Goal: Transaction & Acquisition: Subscribe to service/newsletter

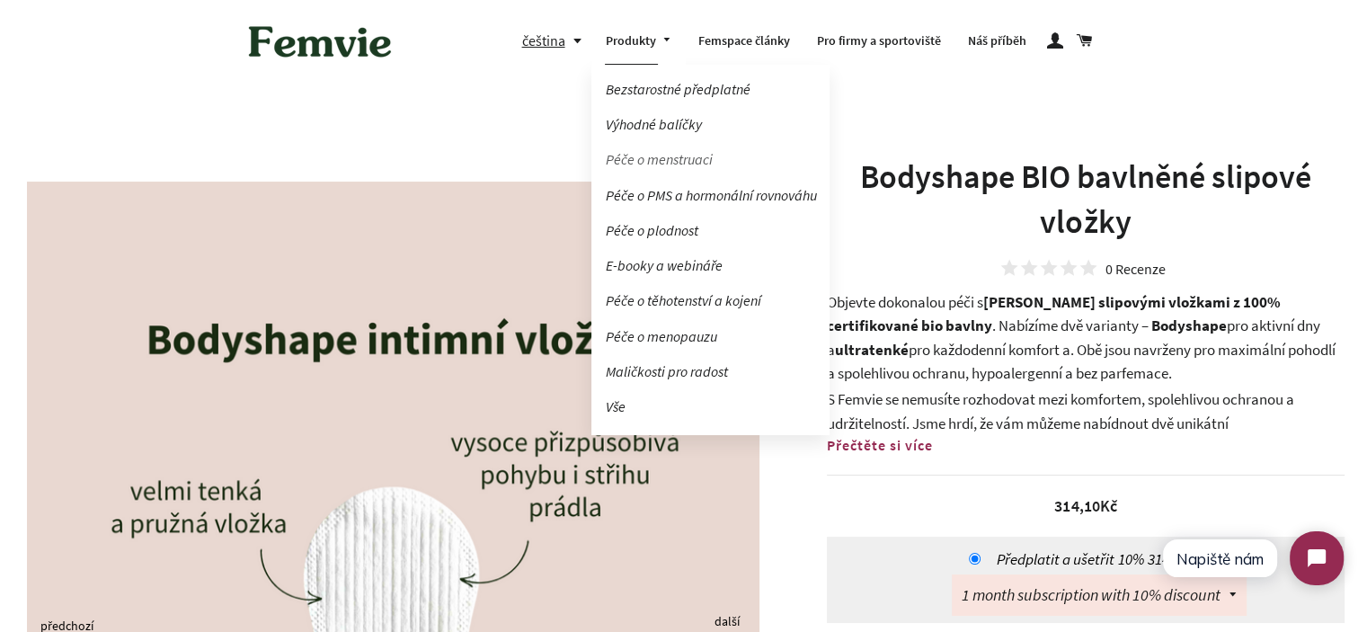
click at [655, 163] on link "Péče o menstruaci" at bounding box center [711, 159] width 238 height 31
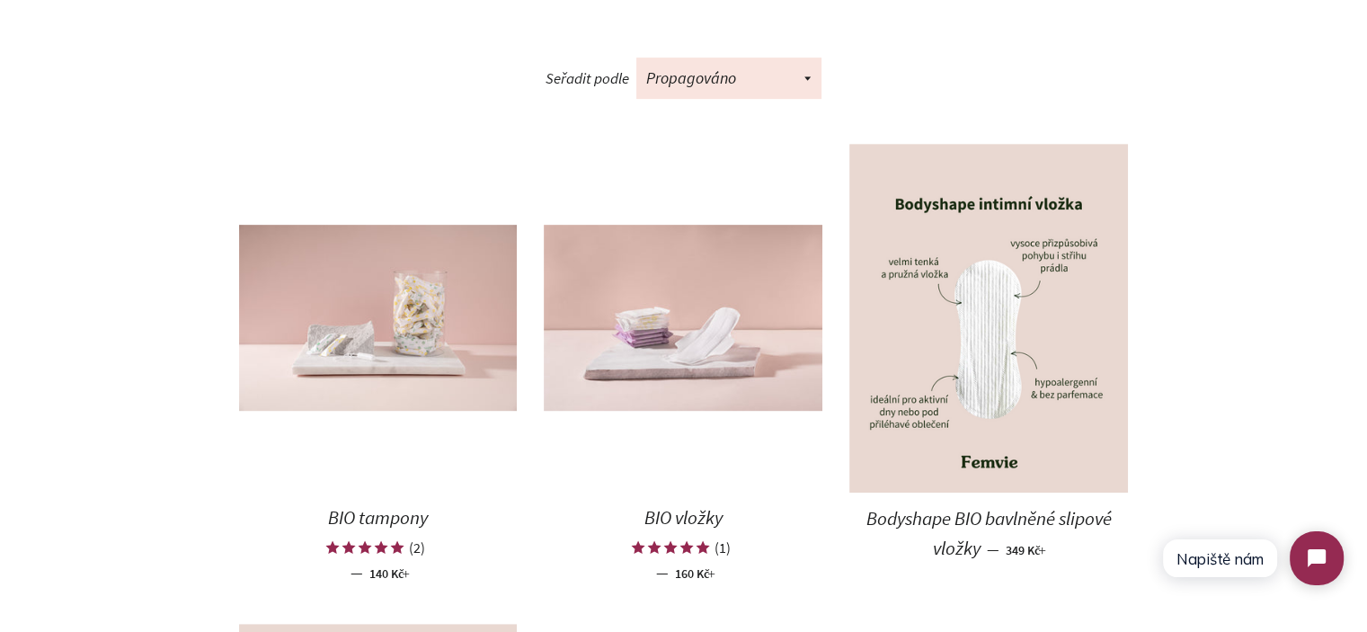
scroll to position [899, 0]
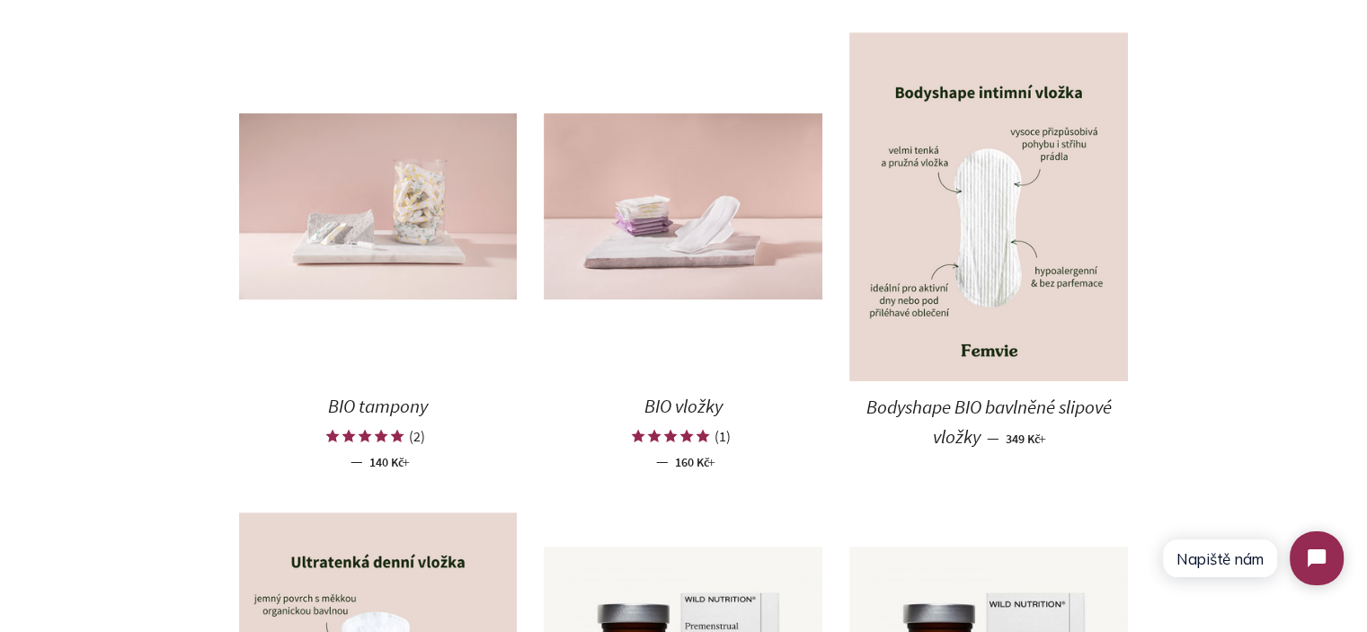
click at [336, 252] on img at bounding box center [378, 206] width 279 height 186
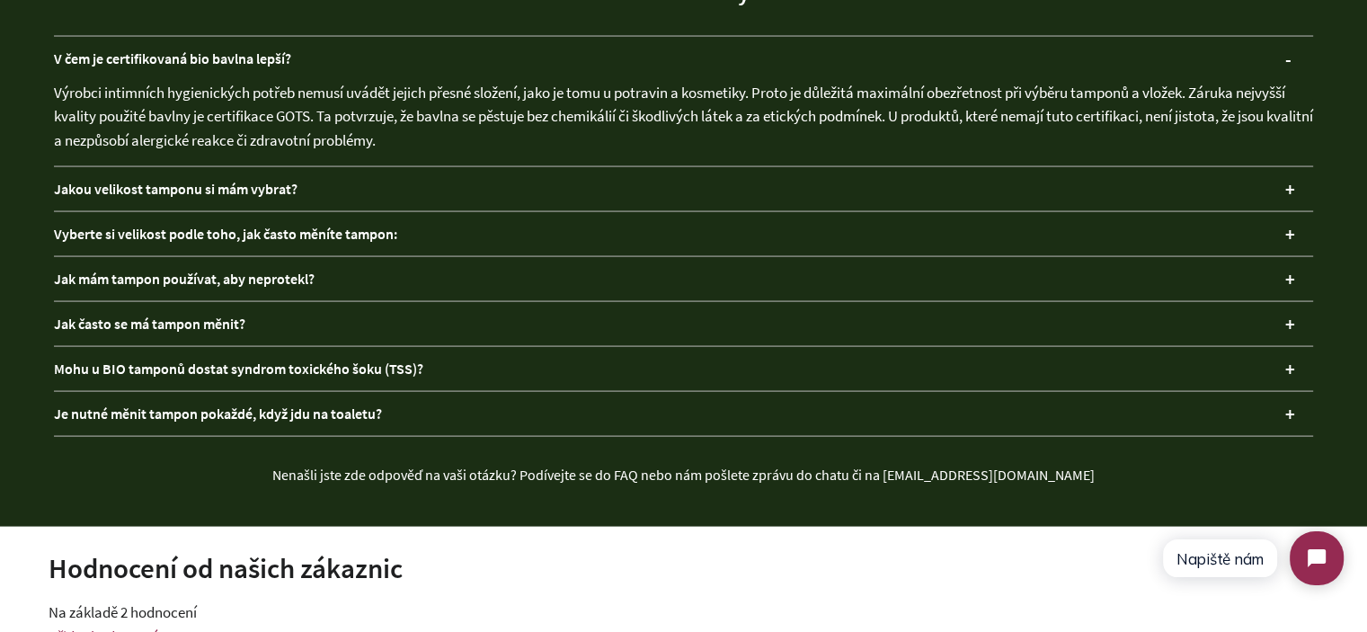
scroll to position [3596, 0]
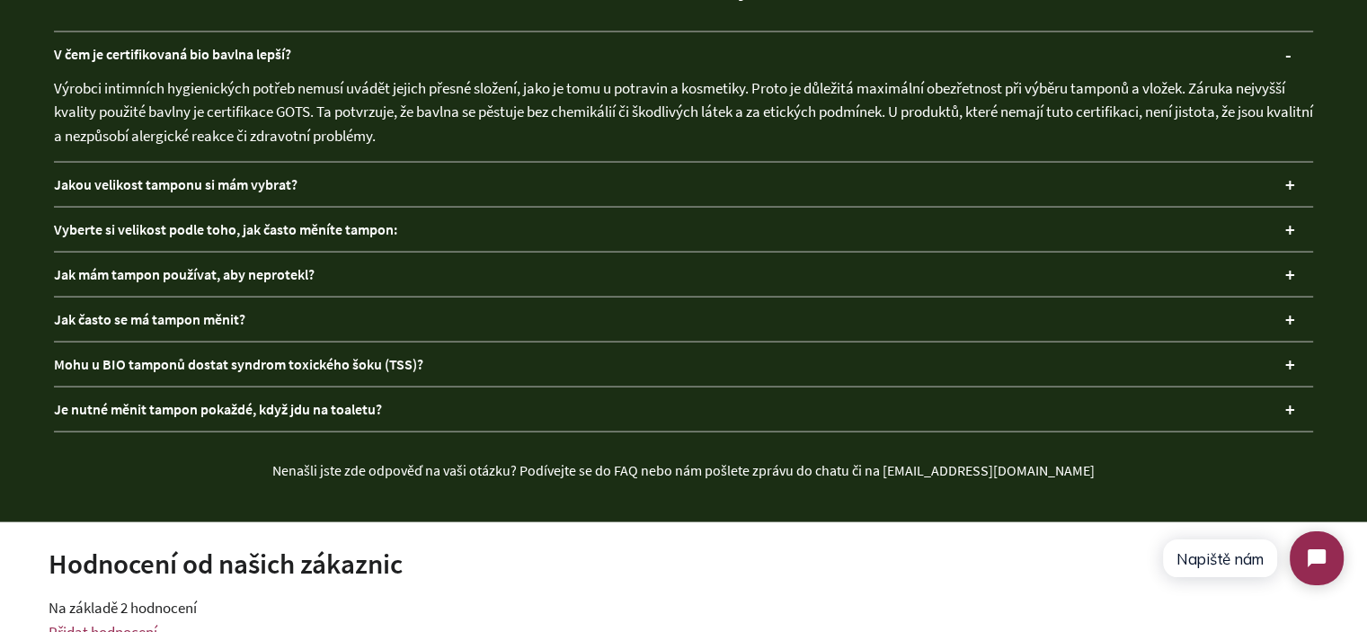
click at [327, 181] on div "Jakou velikost tamponu si mám vybrat?" at bounding box center [684, 185] width 1260 height 44
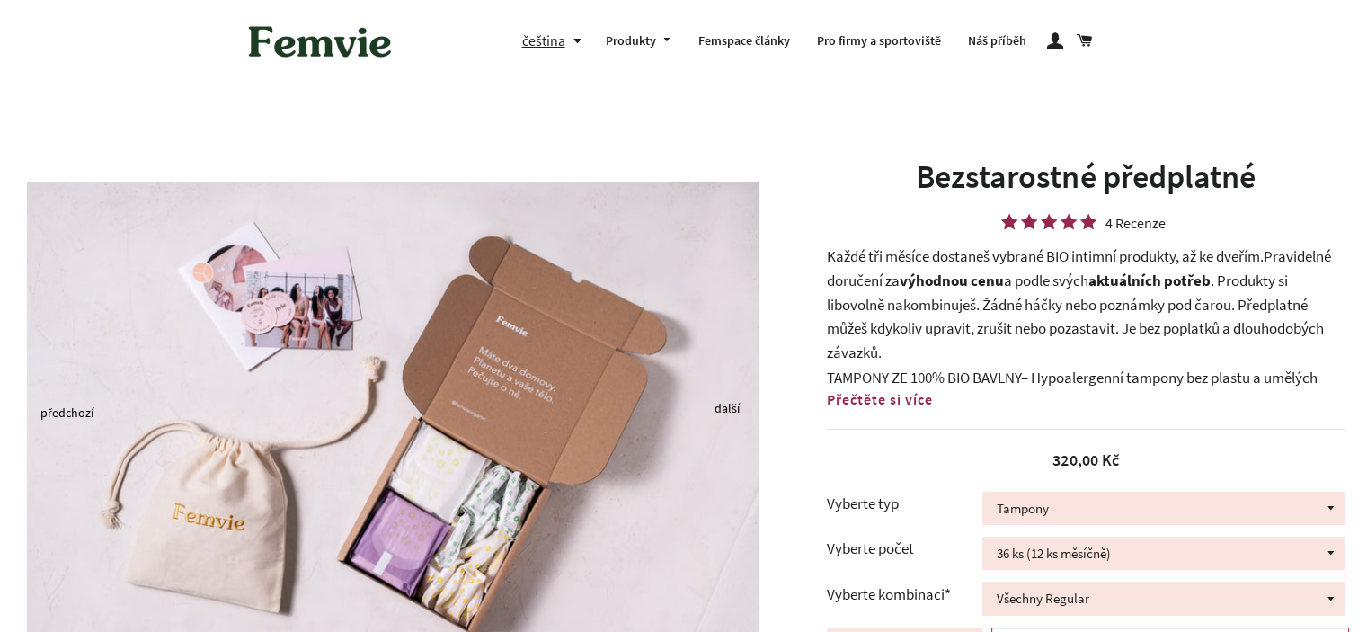
click at [964, 290] on p "Každé tři měsíce dostaneš vybrané BIO intimní produkty, až ke dveřím. Pravideln…" at bounding box center [1086, 305] width 518 height 120
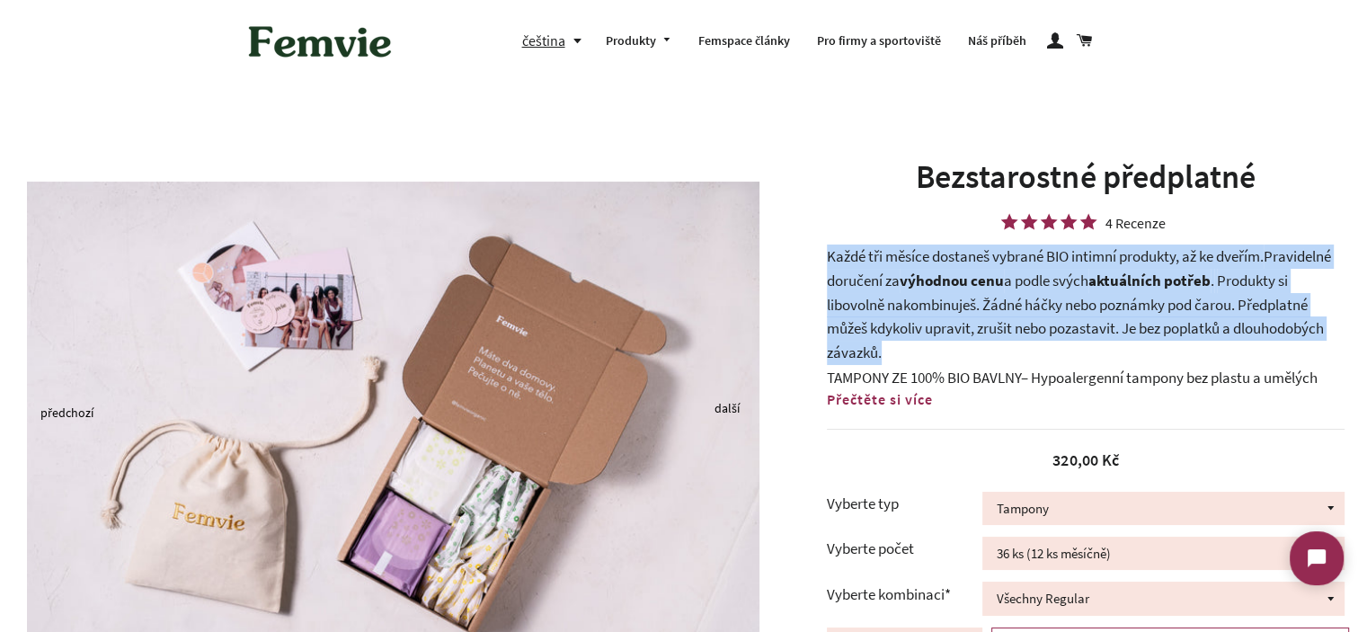
click at [964, 290] on p "Každé tři měsíce dostaneš vybrané BIO intimní produkty, až ke dveřím. Pravideln…" at bounding box center [1086, 305] width 518 height 120
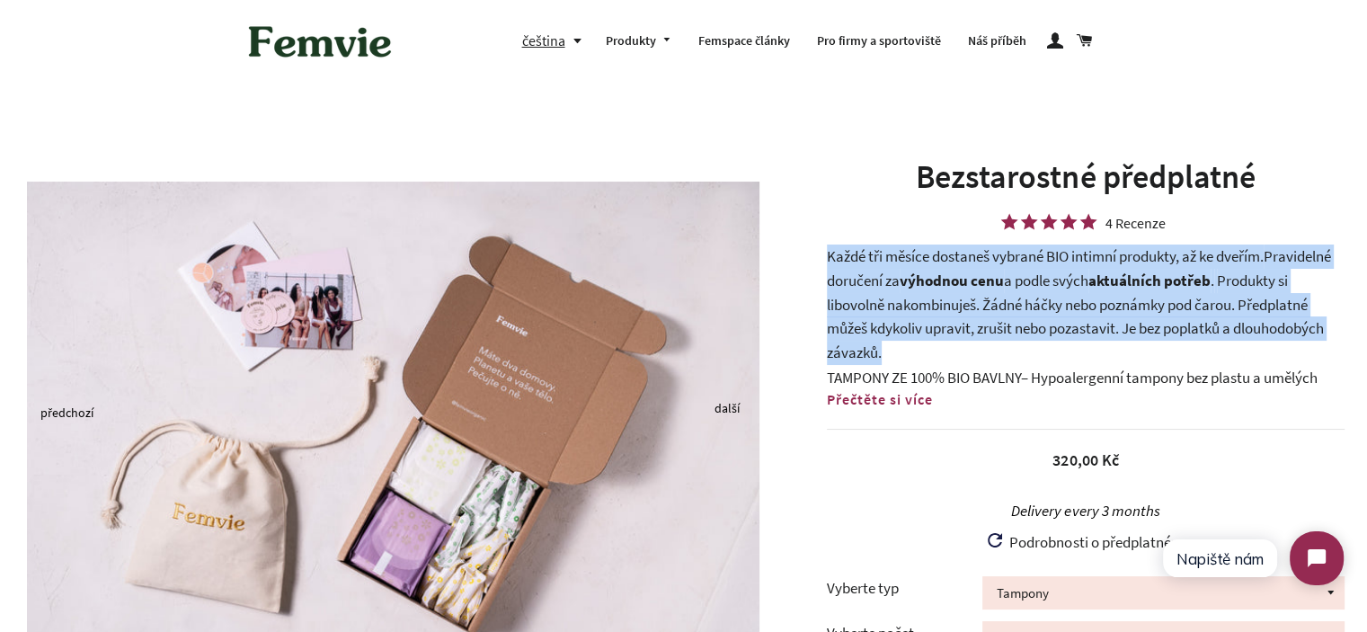
click at [915, 342] on p "Každé tři měsíce dostaneš vybrané BIO intimní produkty, až ke dveřím. Pravideln…" at bounding box center [1086, 305] width 518 height 120
drag, startPoint x: 894, startPoint y: 352, endPoint x: 825, endPoint y: 263, distance: 112.9
click at [825, 263] on div "Bezstarostné předplatné 4 Recenze Každé tři měsíce dostaneš vybrané BIO intimní…" at bounding box center [1077, 556] width 581 height 802
click at [827, 262] on p "Každé tři měsíce dostaneš vybrané BIO intimní produkty, až ke dveřím. Pravideln…" at bounding box center [1086, 305] width 518 height 120
drag, startPoint x: 823, startPoint y: 257, endPoint x: 885, endPoint y: 354, distance: 115.2
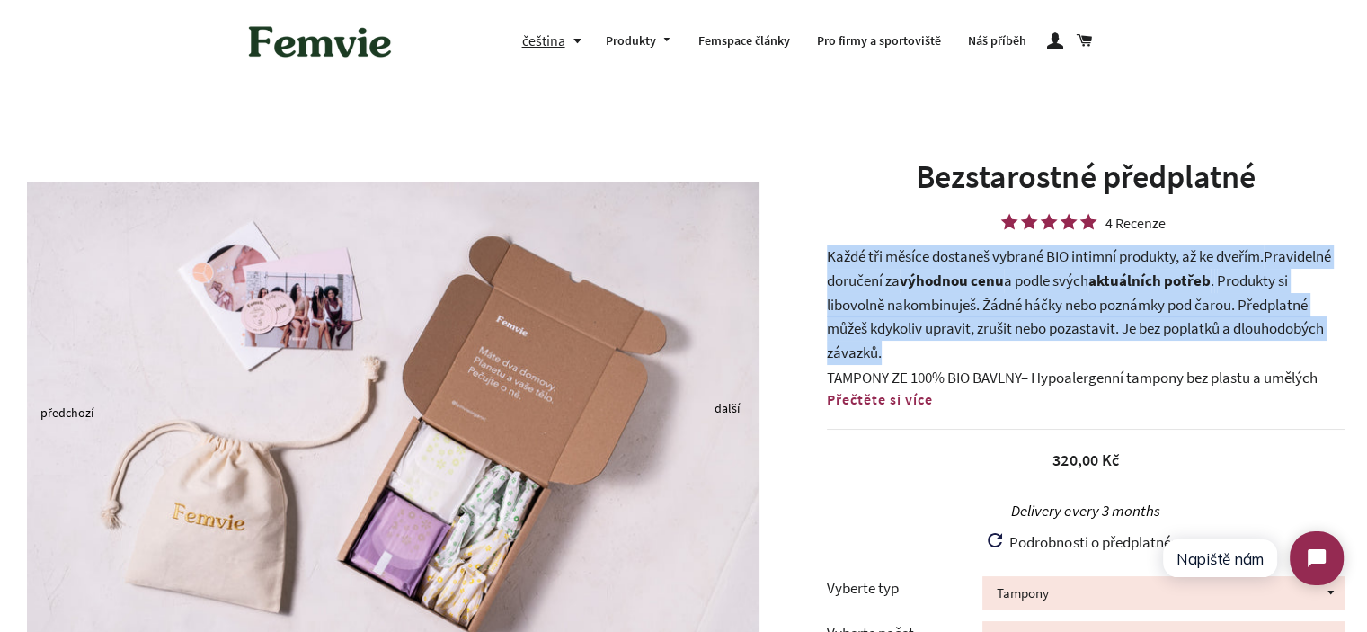
click at [885, 354] on div "Bezstarostné předplatné 4 Recenze Každé tři měsíce dostaneš vybrané BIO intimní…" at bounding box center [1077, 556] width 581 height 802
click at [885, 354] on p "Každé tři měsíce dostaneš vybrané BIO intimní produkty, až ke dveřím. Pravideln…" at bounding box center [1086, 305] width 518 height 120
drag, startPoint x: 875, startPoint y: 337, endPoint x: 829, endPoint y: 262, distance: 88.3
click at [829, 262] on p "Každé tři měsíce dostaneš vybrané BIO intimní produkty, až ke dveřím. Pravideln…" at bounding box center [1086, 305] width 518 height 120
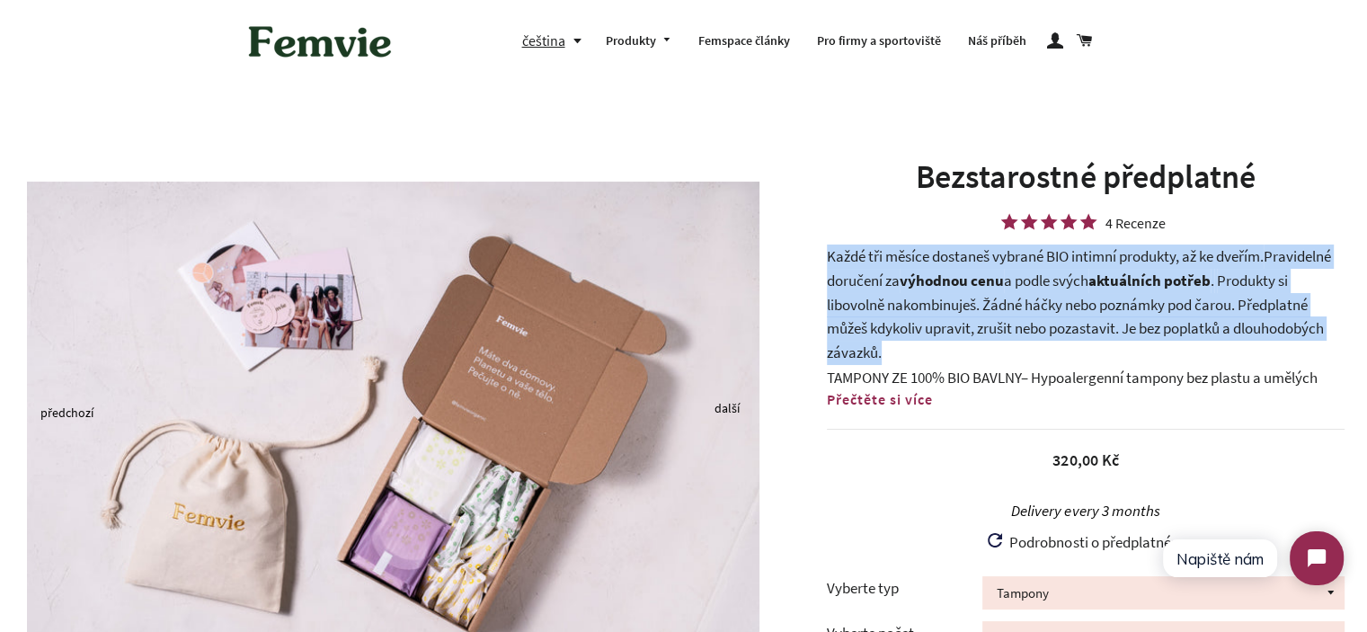
drag, startPoint x: 828, startPoint y: 260, endPoint x: 881, endPoint y: 352, distance: 105.9
click at [881, 352] on p "Každé tři měsíce dostaneš vybrané BIO intimní produkty, až ke dveřím. Pravideln…" at bounding box center [1086, 305] width 518 height 120
drag, startPoint x: 891, startPoint y: 352, endPoint x: 821, endPoint y: 261, distance: 115.4
click at [820, 261] on div "Bezstarostné předplatné 4 Recenze Každé tři měsíce dostaneš vybrané BIO intimní…" at bounding box center [1077, 556] width 581 height 802
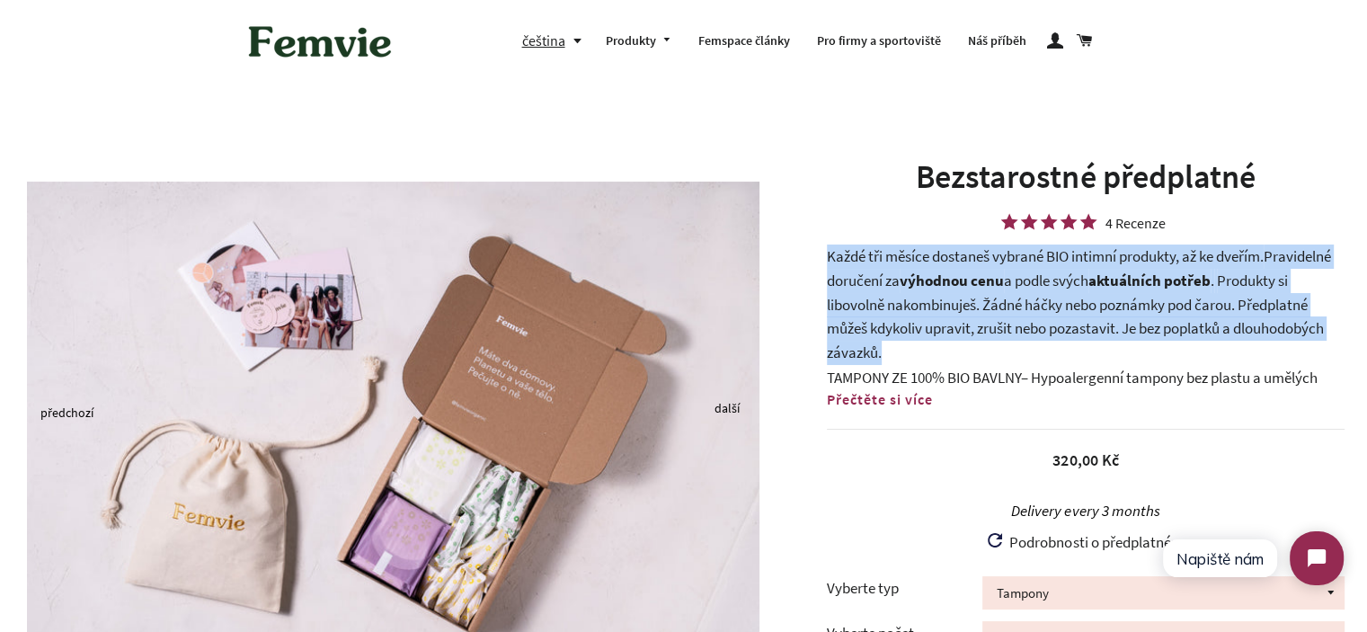
click at [823, 260] on div "Bezstarostné předplatné 4 Recenze Každé tři měsíce dostaneš vybrané BIO intimní…" at bounding box center [1077, 556] width 581 height 802
drag, startPoint x: 826, startPoint y: 255, endPoint x: 885, endPoint y: 353, distance: 114.1
click at [885, 353] on p "Každé tři měsíce dostaneš vybrané BIO intimní produkty, až ke dveřím. Pravideln…" at bounding box center [1086, 305] width 518 height 120
click at [886, 353] on p "Každé tři měsíce dostaneš vybrané BIO intimní produkty, až ke dveřím. Pravideln…" at bounding box center [1086, 305] width 518 height 120
drag, startPoint x: 890, startPoint y: 348, endPoint x: 826, endPoint y: 258, distance: 110.3
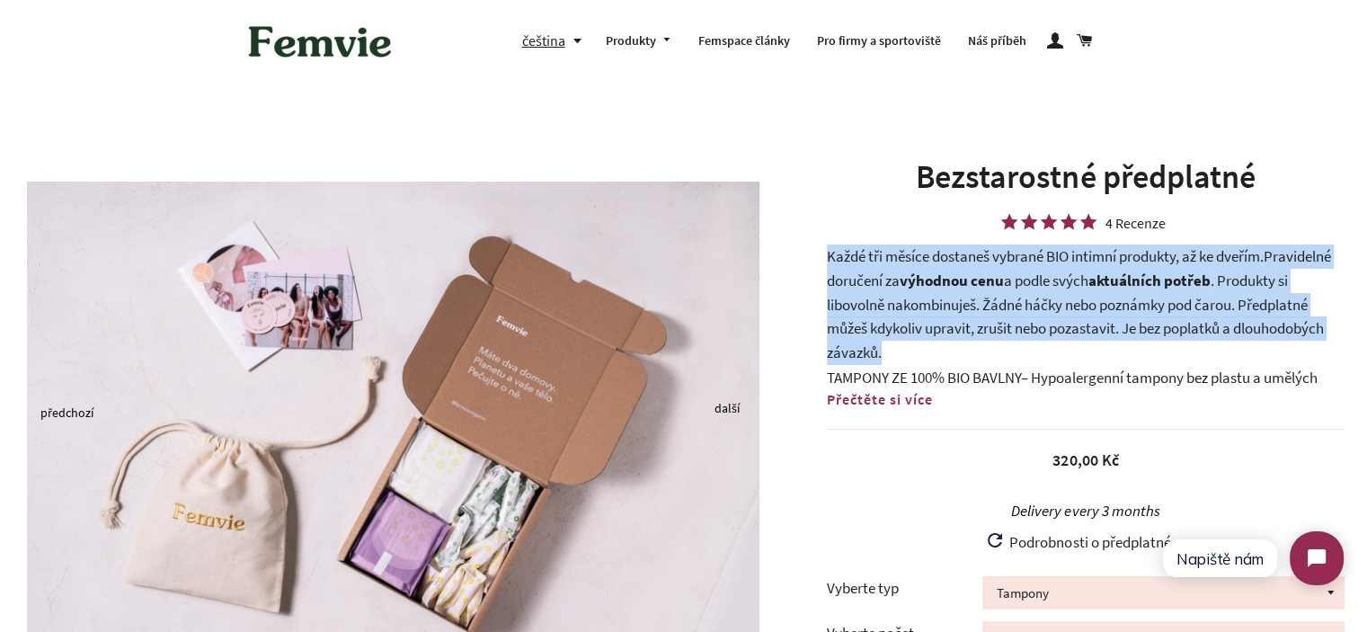
click at [827, 258] on p "Každé tři měsíce dostaneš vybrané BIO intimní produkty, až ke dveřím. Pravideln…" at bounding box center [1086, 305] width 518 height 120
drag, startPoint x: 826, startPoint y: 258, endPoint x: 908, endPoint y: 351, distance: 123.6
click at [908, 351] on p "Každé tři měsíce dostaneš vybrané BIO intimní produkty, až ke dveřím. Pravideln…" at bounding box center [1086, 305] width 518 height 120
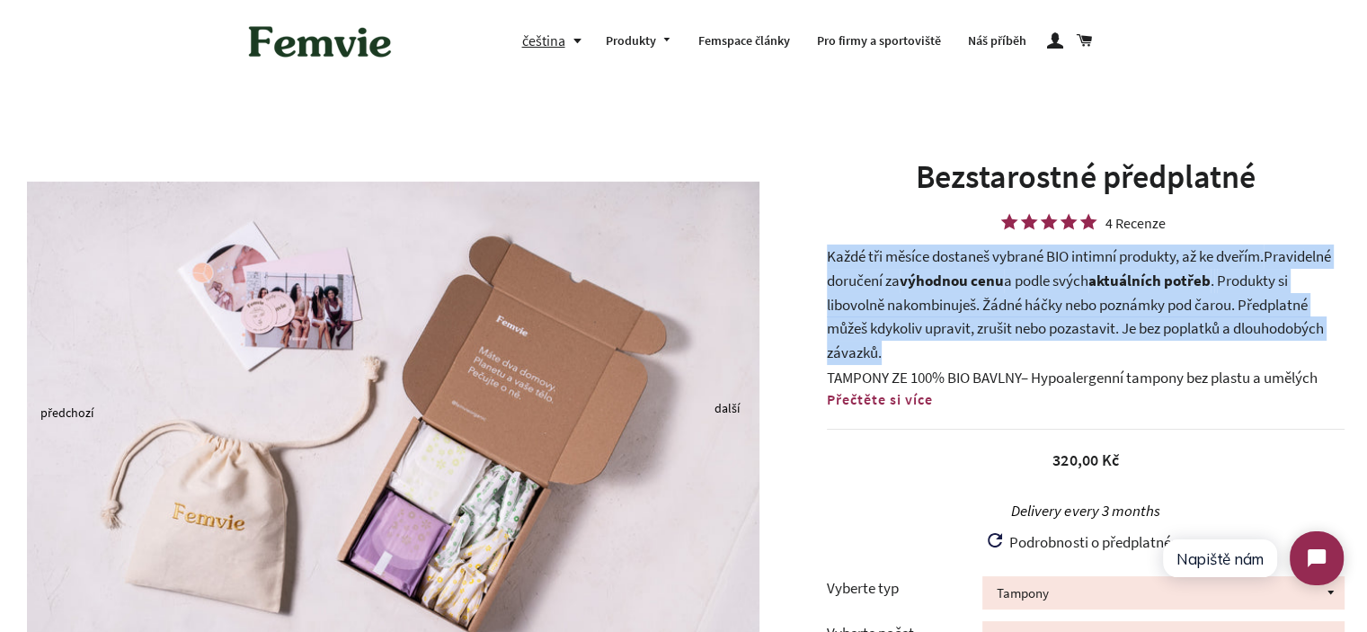
drag, startPoint x: 908, startPoint y: 351, endPoint x: 839, endPoint y: 262, distance: 112.8
click at [840, 262] on p "Každé tři měsíce dostaneš vybrané BIO intimní produkty, až ke dveřím. Pravideln…" at bounding box center [1086, 305] width 518 height 120
click at [839, 262] on p "Každé tři měsíce dostaneš vybrané BIO intimní produkty, až ke dveřím. Pravideln…" at bounding box center [1086, 305] width 518 height 120
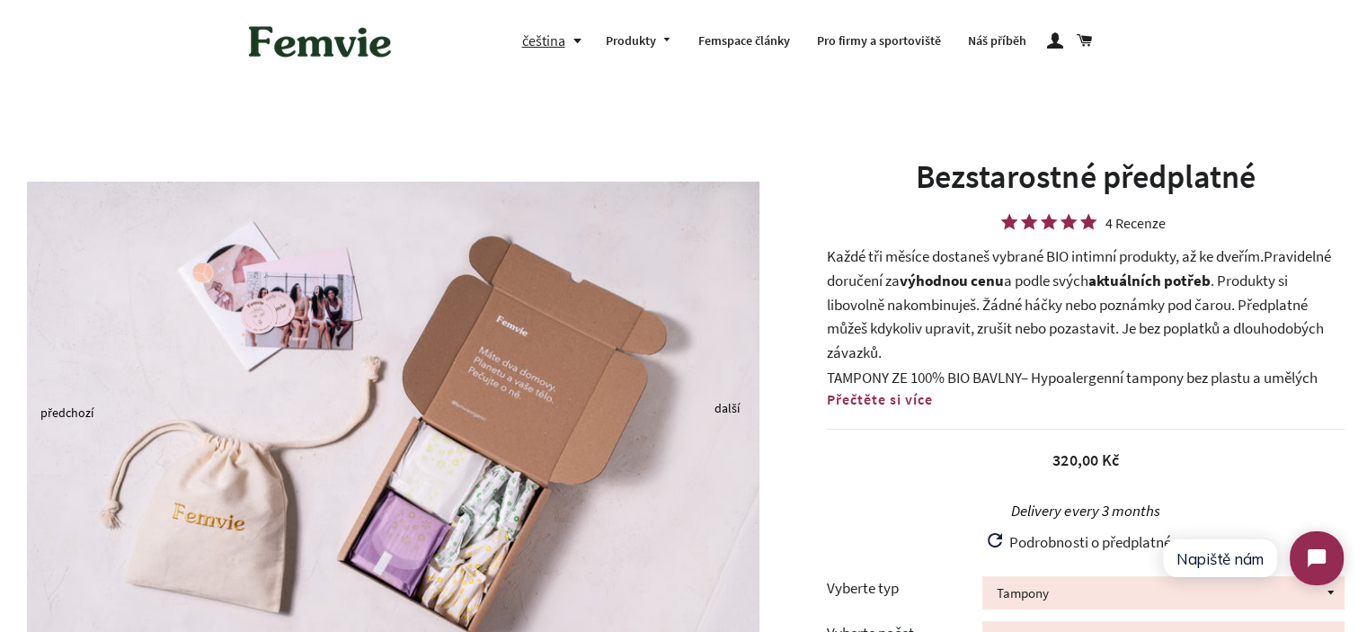
click at [893, 323] on p "Každé tři měsíce dostaneš vybrané BIO intimní produkty, až ke dveřím. Pravideln…" at bounding box center [1086, 305] width 518 height 120
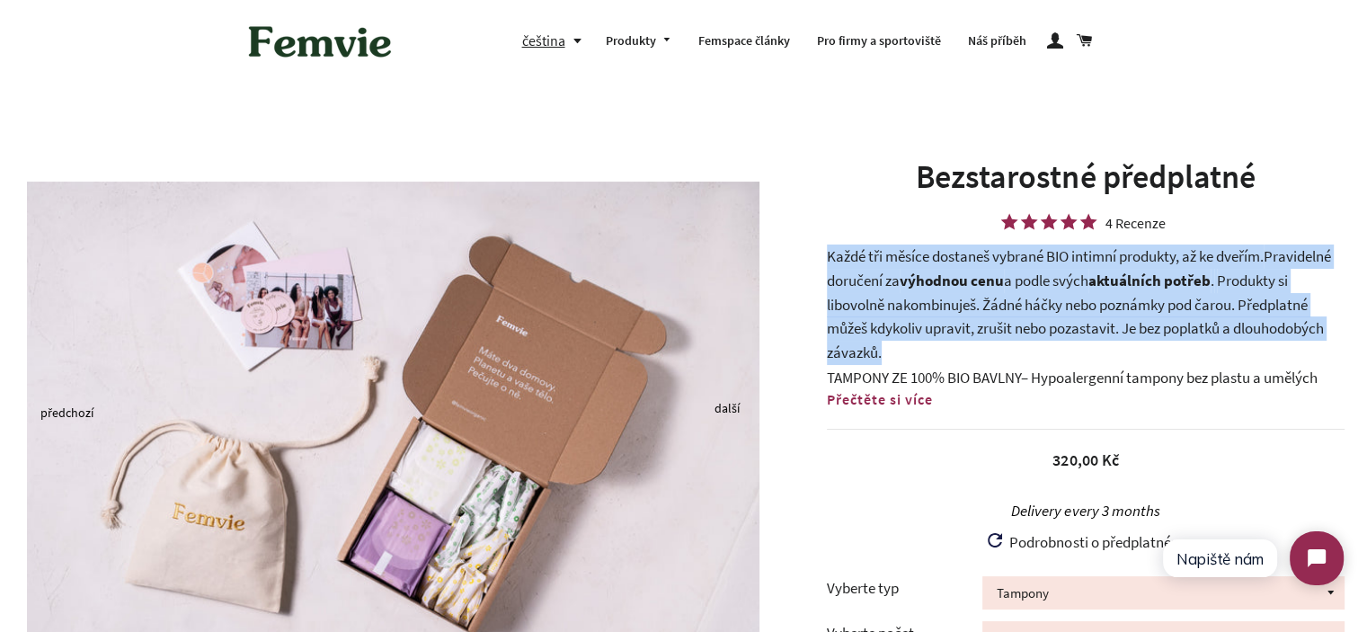
click at [893, 323] on p "Každé tři měsíce dostaneš vybrané BIO intimní produkty, až ke dveřím. Pravideln…" at bounding box center [1086, 305] width 518 height 120
click at [963, 334] on p "Každé tři měsíce dostaneš vybrané BIO intimní produkty, až ke dveřím. Pravideln…" at bounding box center [1086, 305] width 518 height 120
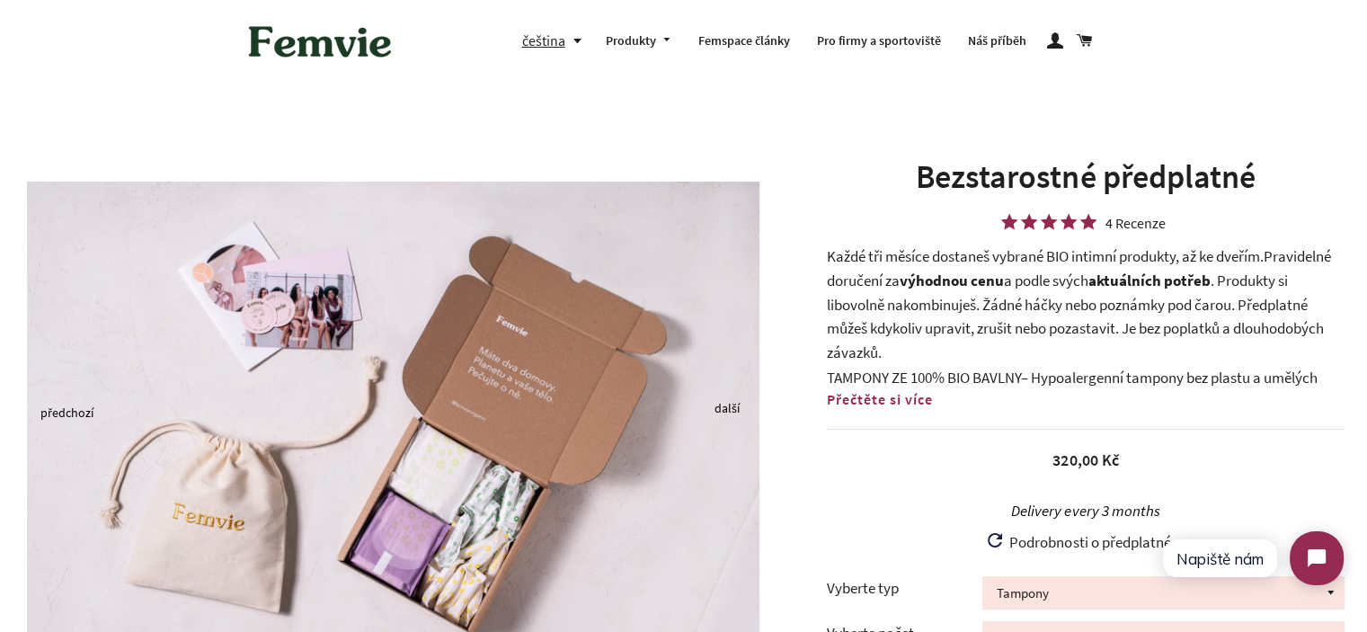
click at [885, 334] on p "Každé tři měsíce dostaneš vybrané BIO intimní produkty, až ke dveřím. Pravideln…" at bounding box center [1086, 305] width 518 height 120
click at [884, 334] on p "Každé tři měsíce dostaneš vybrané BIO intimní produkty, až ke dveřím. Pravideln…" at bounding box center [1086, 305] width 518 height 120
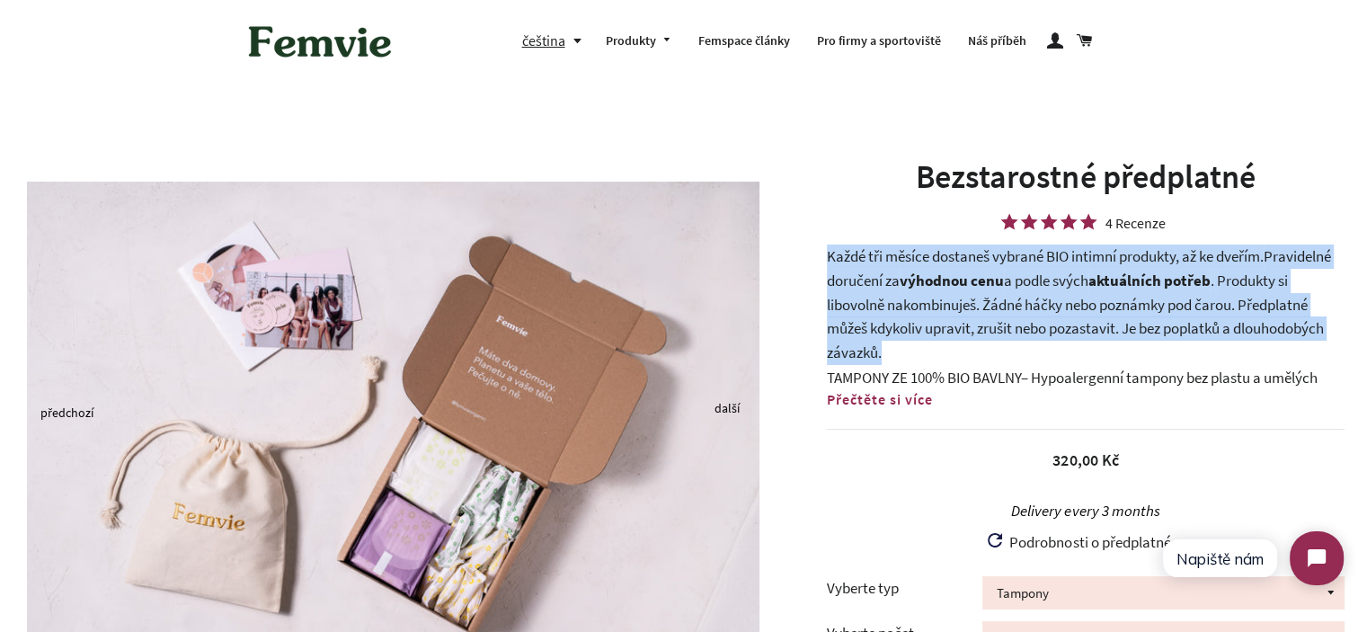
click at [884, 334] on p "Každé tři měsíce dostaneš vybrané BIO intimní produkty, až ke dveřím. Pravideln…" at bounding box center [1086, 305] width 518 height 120
click at [932, 349] on p "Každé tři měsíce dostaneš vybrané BIO intimní produkty, až ke dveřím. Pravideln…" at bounding box center [1086, 305] width 518 height 120
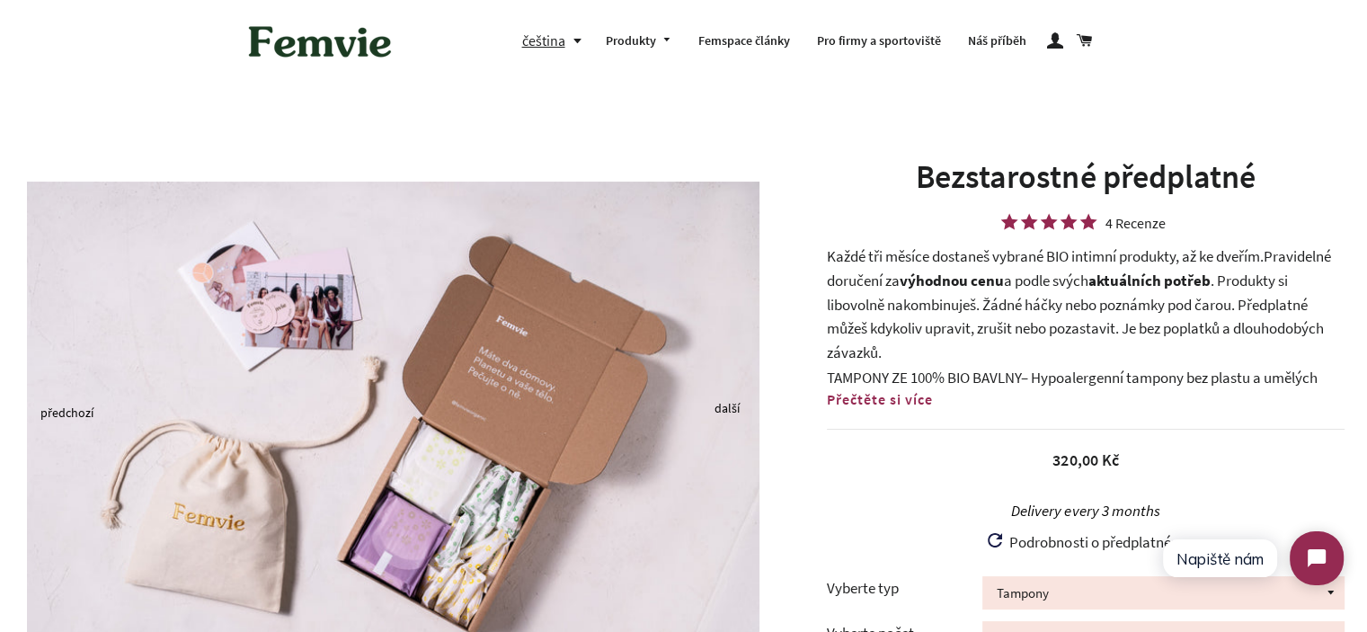
click at [895, 349] on p "Každé tři měsíce dostaneš vybrané BIO intimní produkty, až ke dveřím. Pravideln…" at bounding box center [1086, 305] width 518 height 120
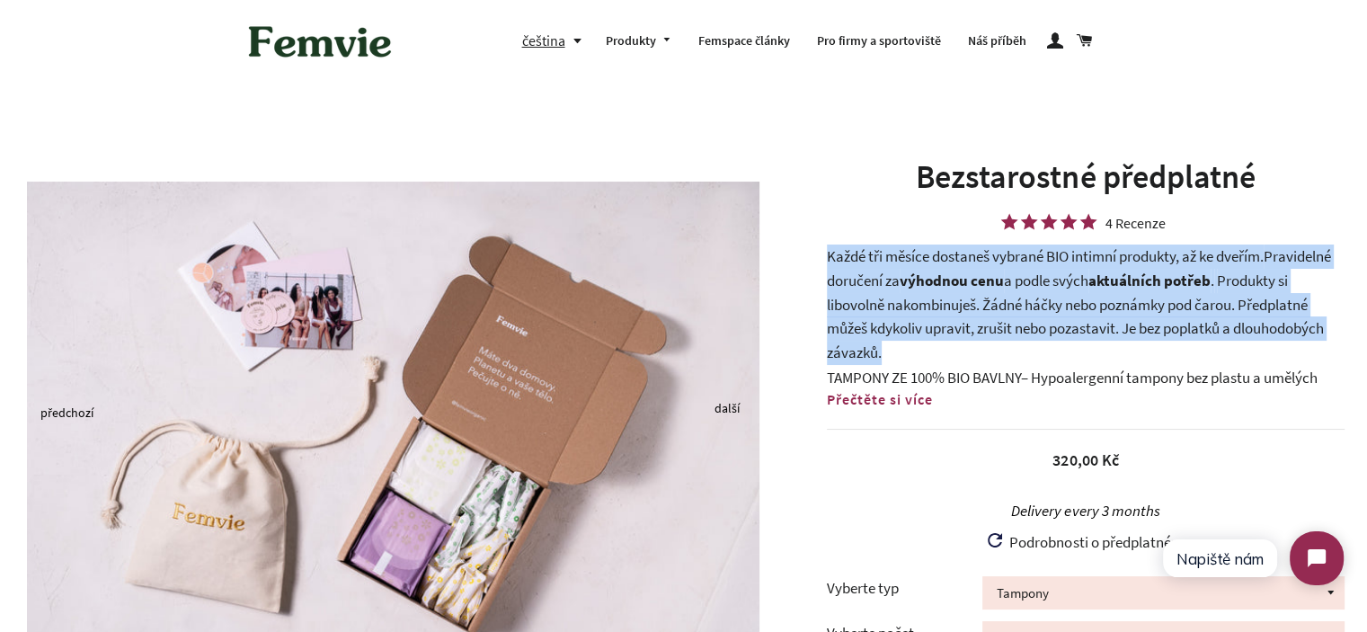
drag, startPoint x: 904, startPoint y: 358, endPoint x: 824, endPoint y: 258, distance: 127.4
click at [824, 258] on div "Bezstarostné předplatné 4 Recenze Každé tři měsíce dostaneš vybrané BIO intimní…" at bounding box center [1077, 556] width 581 height 802
click at [824, 257] on div "Bezstarostné předplatné 4 Recenze Každé tři měsíce dostaneš vybrané BIO intimní…" at bounding box center [1077, 556] width 581 height 802
drag, startPoint x: 824, startPoint y: 254, endPoint x: 898, endPoint y: 360, distance: 128.5
click at [898, 360] on div "Bezstarostné předplatné 4 Recenze Každé tři měsíce dostaneš vybrané BIO intimní…" at bounding box center [1077, 556] width 581 height 802
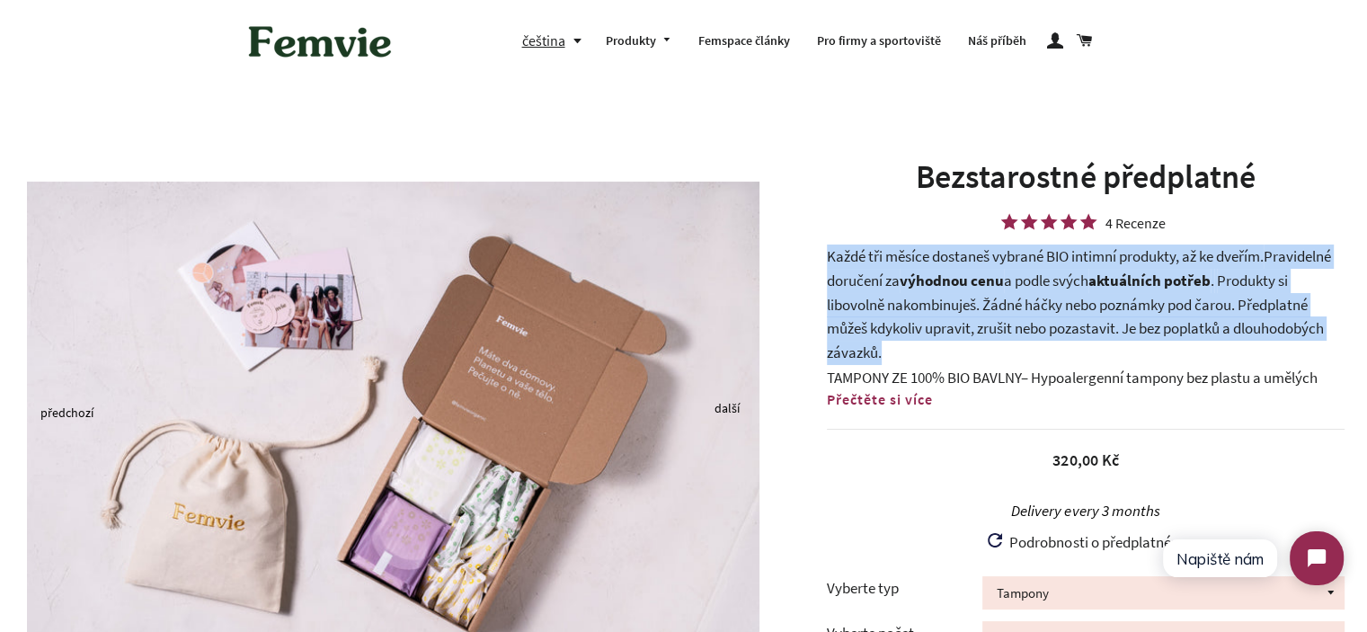
click at [897, 358] on p "Každé tři měsíce dostaneš vybrané BIO intimní produkty, až ke dveřím. Pravideln…" at bounding box center [1086, 305] width 518 height 120
click at [845, 265] on p "Každé tři měsíce dostaneš vybrané BIO intimní produkty, až ke dveřím. Pravideln…" at bounding box center [1086, 305] width 518 height 120
click at [829, 256] on p "Každé tři měsíce dostaneš vybrané BIO intimní produkty, až ke dveřím. Pravideln…" at bounding box center [1086, 305] width 518 height 120
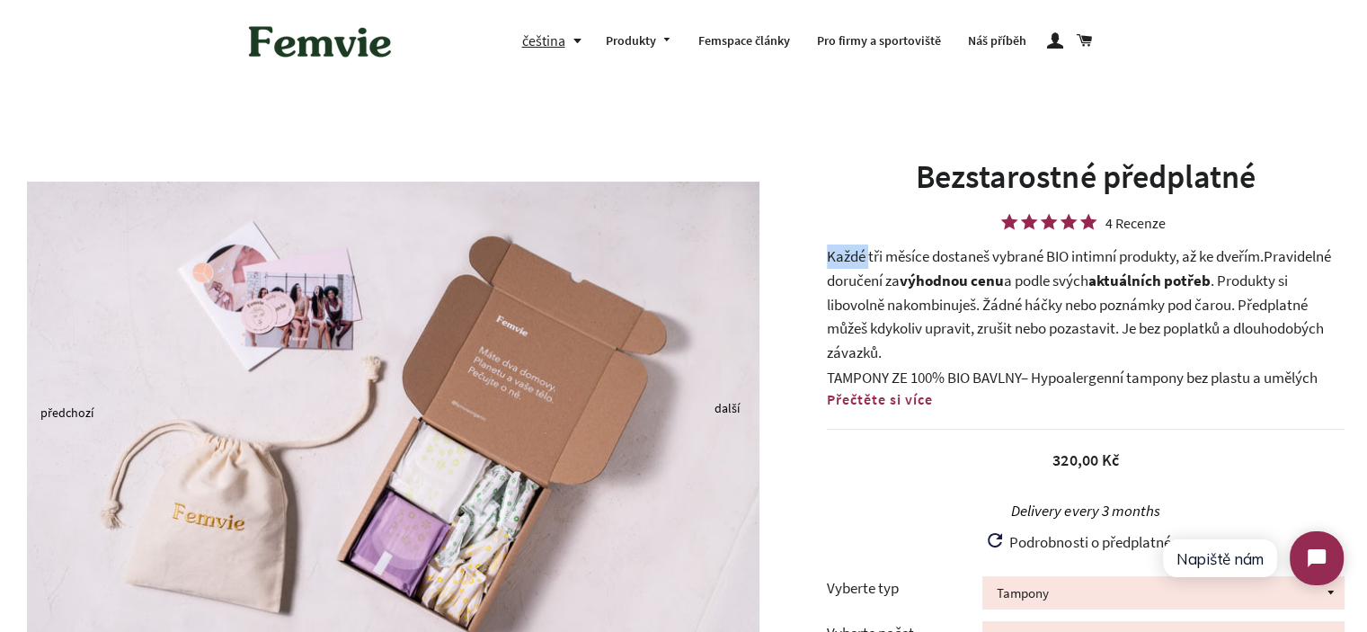
click at [829, 256] on p "Každé tři měsíce dostaneš vybrané BIO intimní produkty, až ke dveřím. Pravideln…" at bounding box center [1086, 305] width 518 height 120
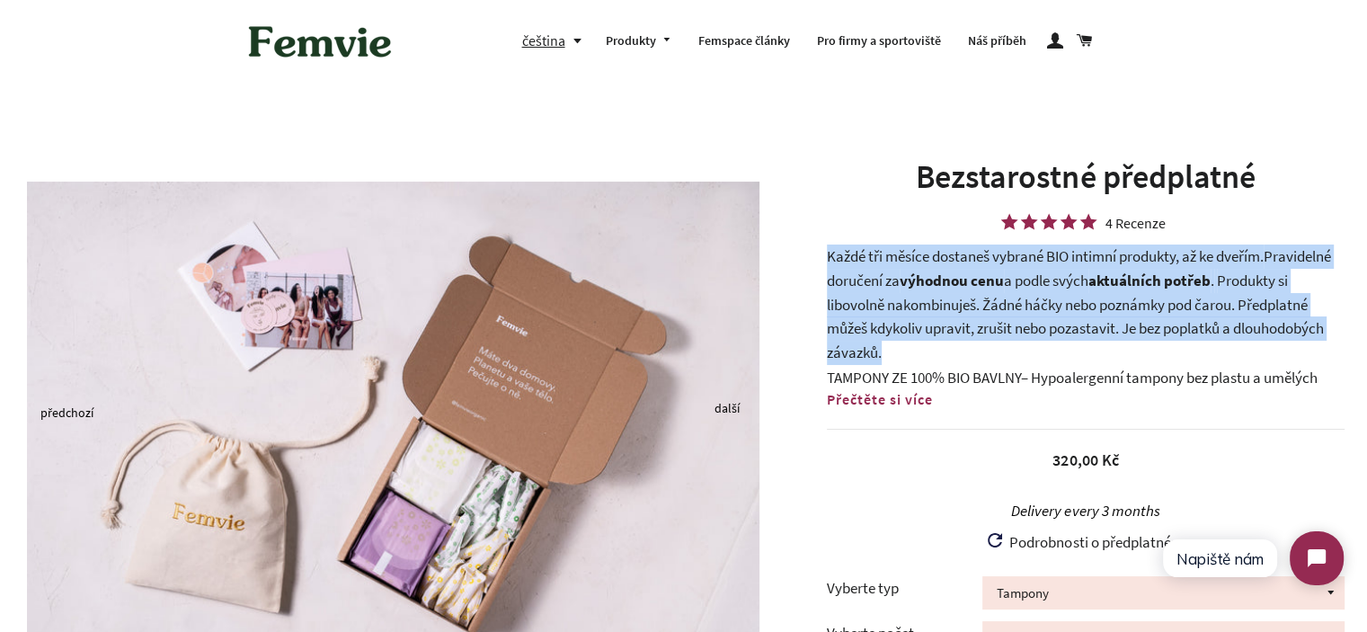
drag, startPoint x: 829, startPoint y: 256, endPoint x: 870, endPoint y: 312, distance: 69.4
click at [870, 312] on p "Každé tři měsíce dostaneš vybrané BIO intimní produkty, až ke dveřím. Pravideln…" at bounding box center [1086, 305] width 518 height 120
click at [872, 314] on p "Každé tři měsíce dostaneš vybrané BIO intimní produkty, až ke dveřím. Pravideln…" at bounding box center [1086, 305] width 518 height 120
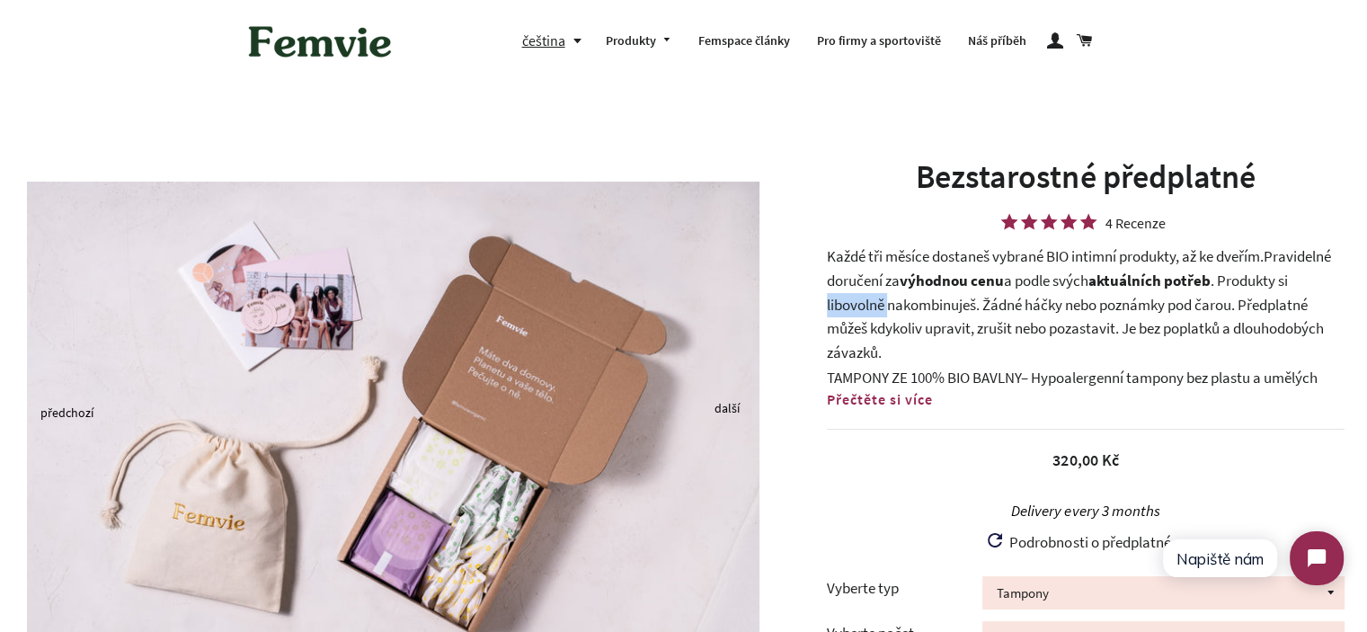
click at [872, 314] on p "Každé tři měsíce dostaneš vybrané BIO intimní produkty, až ke dveřím. Pravideln…" at bounding box center [1086, 305] width 518 height 120
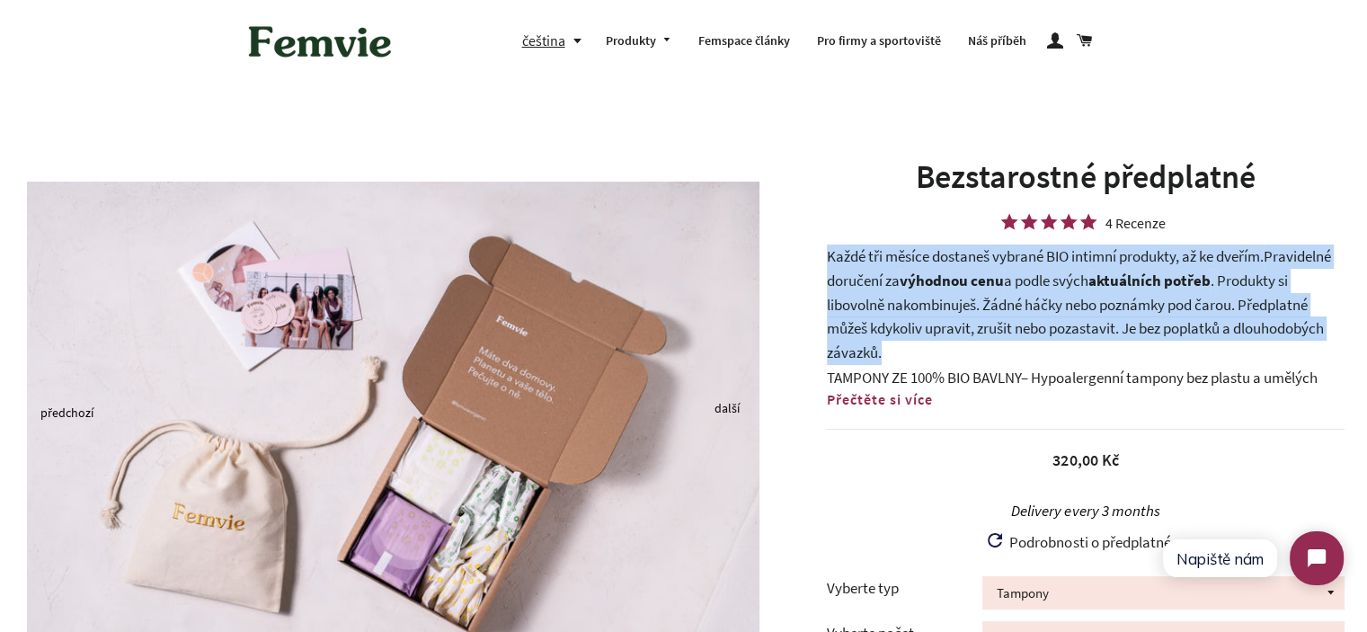
click at [872, 314] on p "Každé tři měsíce dostaneš vybrané BIO intimní produkty, až ke dveřím. Pravideln…" at bounding box center [1086, 305] width 518 height 120
click at [917, 345] on p "Každé tři měsíce dostaneš vybrané BIO intimní produkty, až ke dveřím. Pravideln…" at bounding box center [1086, 305] width 518 height 120
click at [895, 361] on p "Každé tři měsíce dostaneš vybrané BIO intimní produkty, až ke dveřím. Pravideln…" at bounding box center [1086, 305] width 518 height 120
drag, startPoint x: 888, startPoint y: 352, endPoint x: 829, endPoint y: 259, distance: 110.7
click at [829, 259] on p "Každé tři měsíce dostaneš vybrané BIO intimní produkty, až ke dveřím. Pravideln…" at bounding box center [1086, 305] width 518 height 120
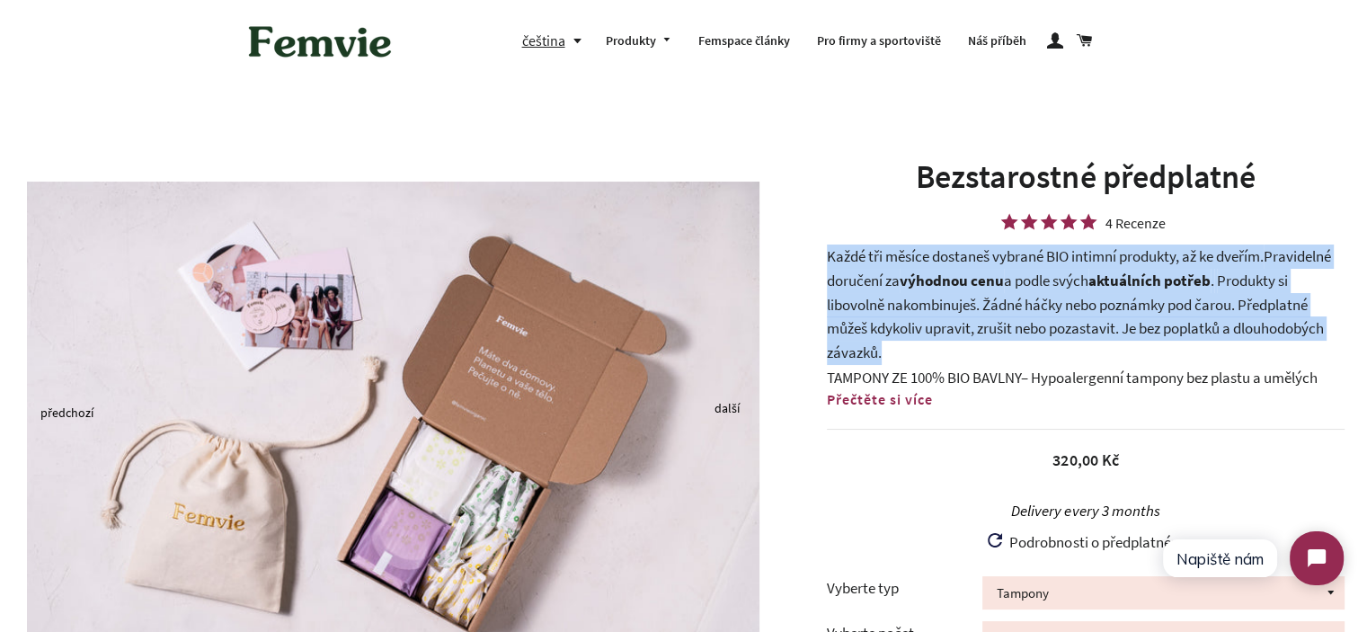
click at [829, 259] on p "Každé tři měsíce dostaneš vybrané BIO intimní produkty, až ke dveřím. Pravideln…" at bounding box center [1086, 305] width 518 height 120
drag, startPoint x: 829, startPoint y: 259, endPoint x: 881, endPoint y: 345, distance: 100.8
click at [881, 345] on p "Každé tři měsíce dostaneš vybrané BIO intimní produkty, až ke dveřím. Pravideln…" at bounding box center [1086, 305] width 518 height 120
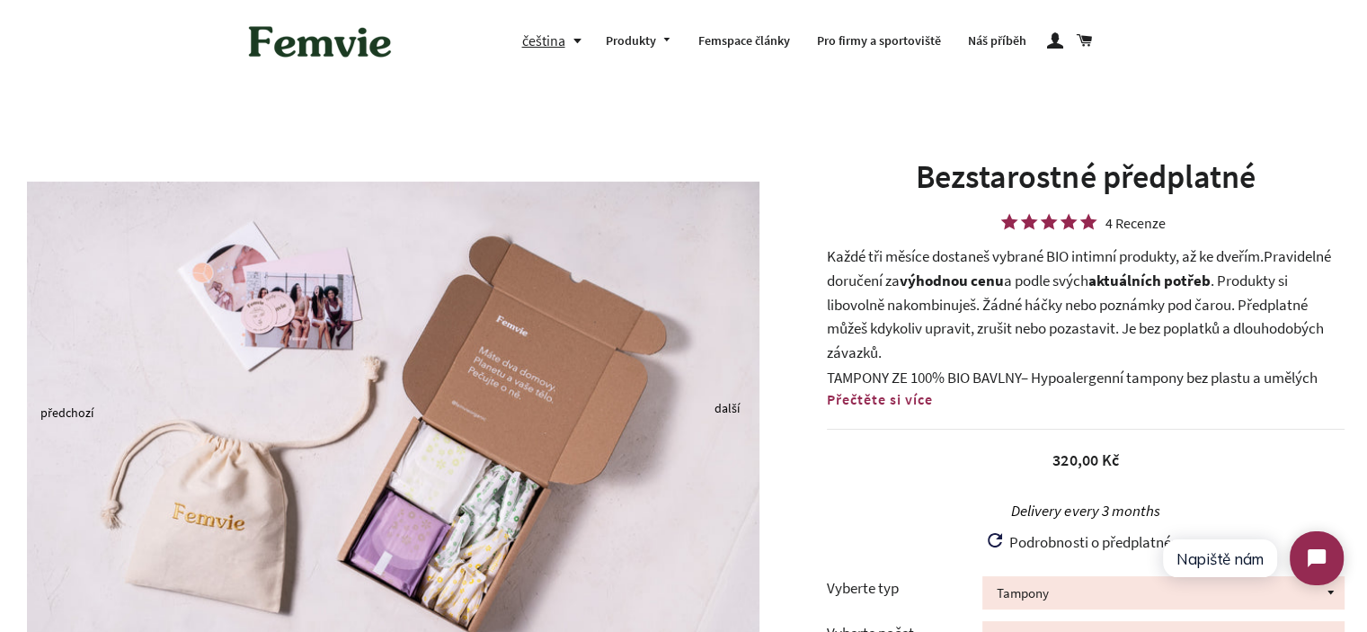
click at [883, 351] on p "Každé tři měsíce dostaneš vybrané BIO intimní produkty, až ke dveřím. Pravideln…" at bounding box center [1086, 305] width 518 height 120
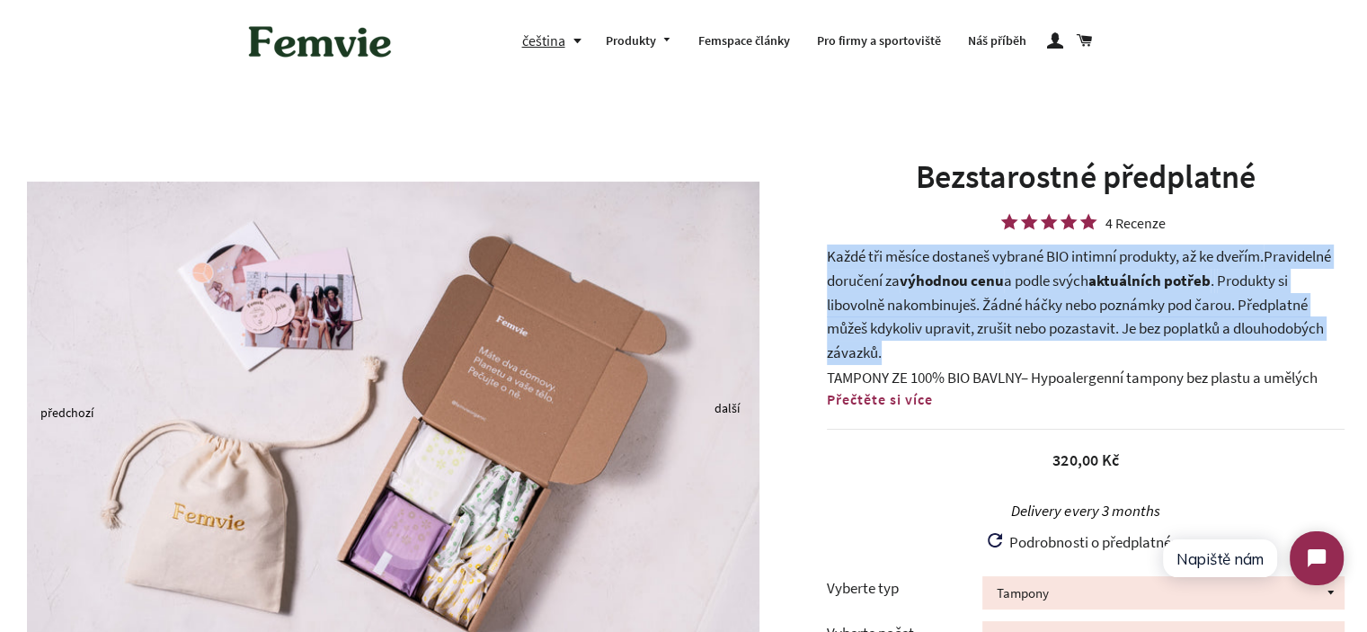
click at [883, 351] on p "Každé tři měsíce dostaneš vybrané BIO intimní produkty, až ke dveřím. Pravideln…" at bounding box center [1086, 305] width 518 height 120
click at [883, 333] on p "Každé tři měsíce dostaneš vybrané BIO intimní produkty, až ke dveřím. Pravideln…" at bounding box center [1086, 305] width 518 height 120
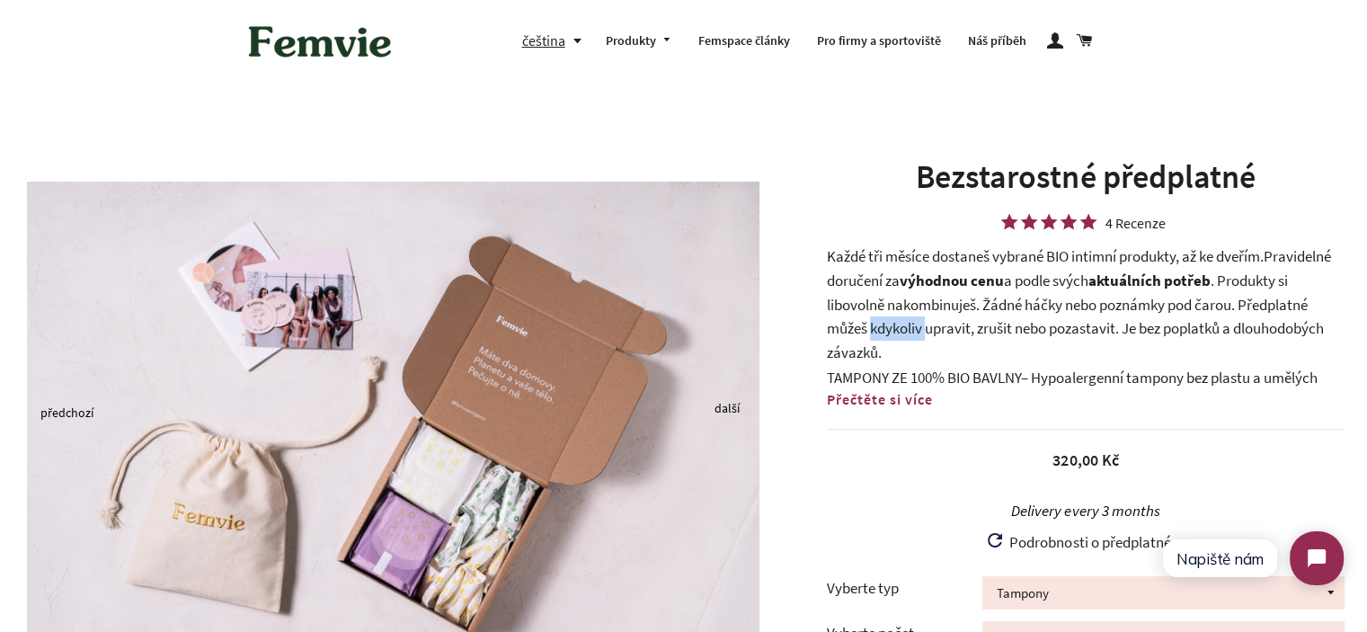
click at [883, 333] on p "Každé tři měsíce dostaneš vybrané BIO intimní produkty, až ke dveřím. Pravideln…" at bounding box center [1086, 305] width 518 height 120
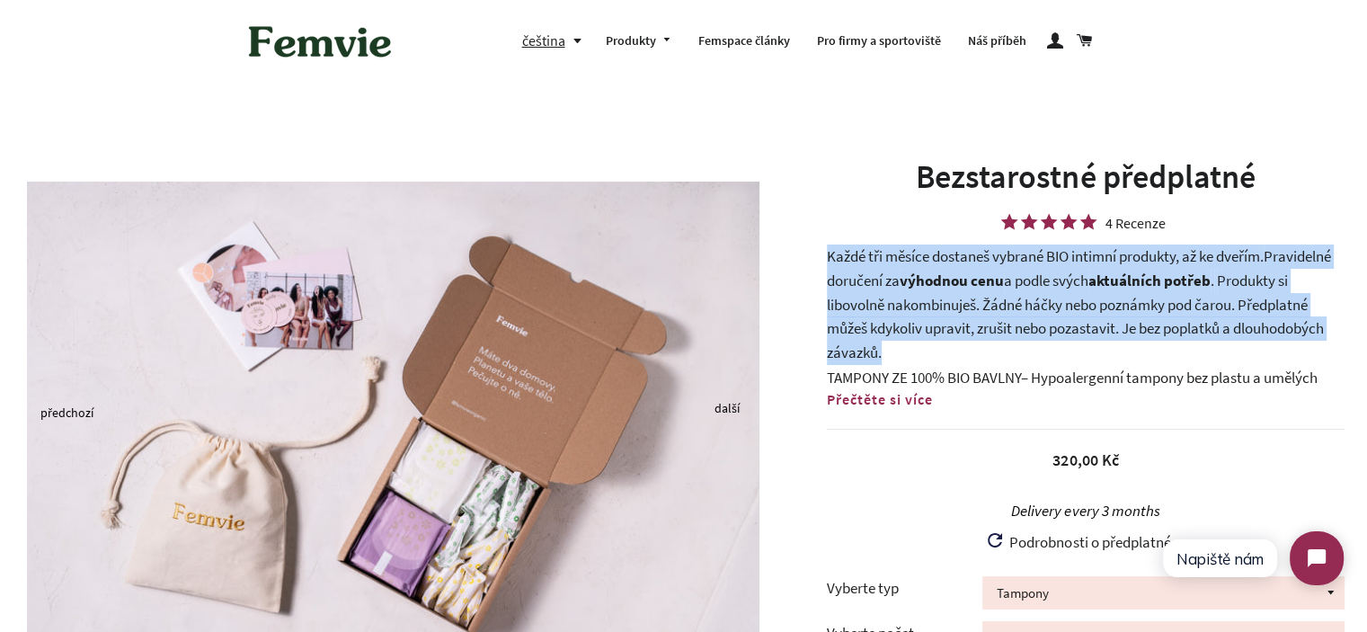
click at [883, 333] on p "Každé tři měsíce dostaneš vybrané BIO intimní produkty, až ke dveřím. Pravideln…" at bounding box center [1086, 305] width 518 height 120
click at [896, 352] on p "Každé tři měsíce dostaneš vybrané BIO intimní produkty, až ke dveřím. Pravideln…" at bounding box center [1086, 305] width 518 height 120
drag, startPoint x: 889, startPoint y: 354, endPoint x: 832, endPoint y: 256, distance: 113.6
click at [833, 256] on p "Každé tři měsíce dostaneš vybrané BIO intimní produkty, až ke dveřím. Pravideln…" at bounding box center [1086, 305] width 518 height 120
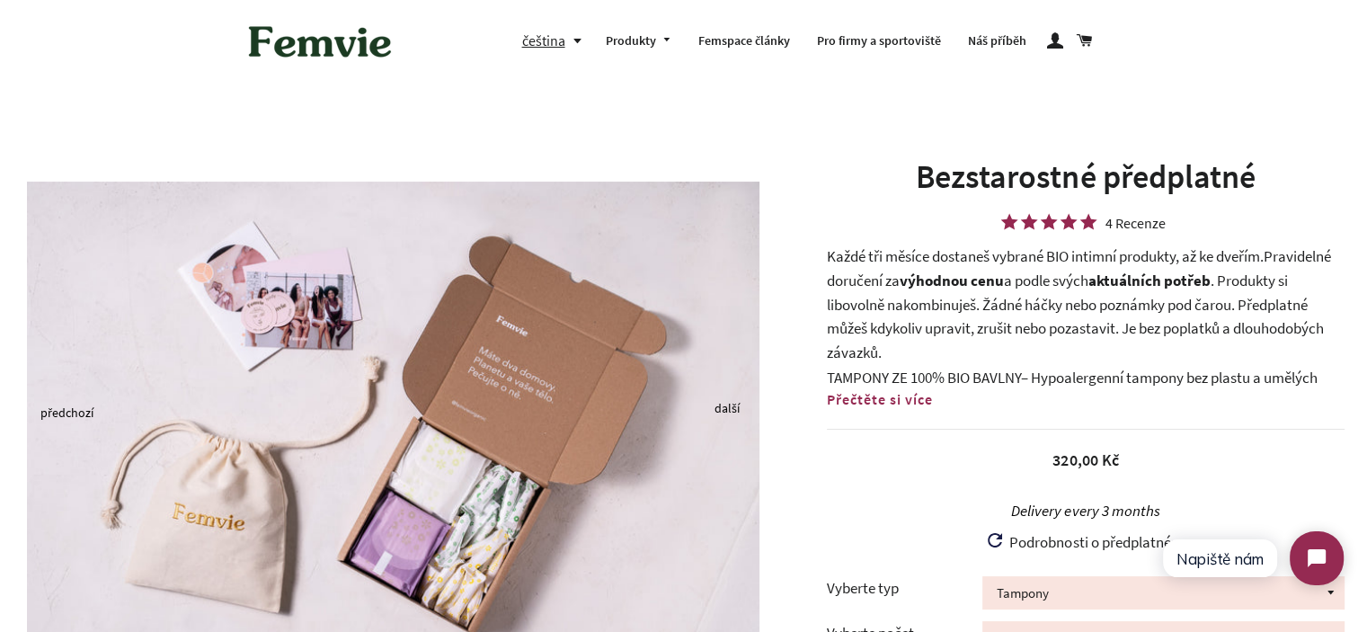
click at [829, 255] on p "Každé tři měsíce dostaneš vybrané BIO intimní produkty, až ke dveřím. Pravideln…" at bounding box center [1086, 305] width 518 height 120
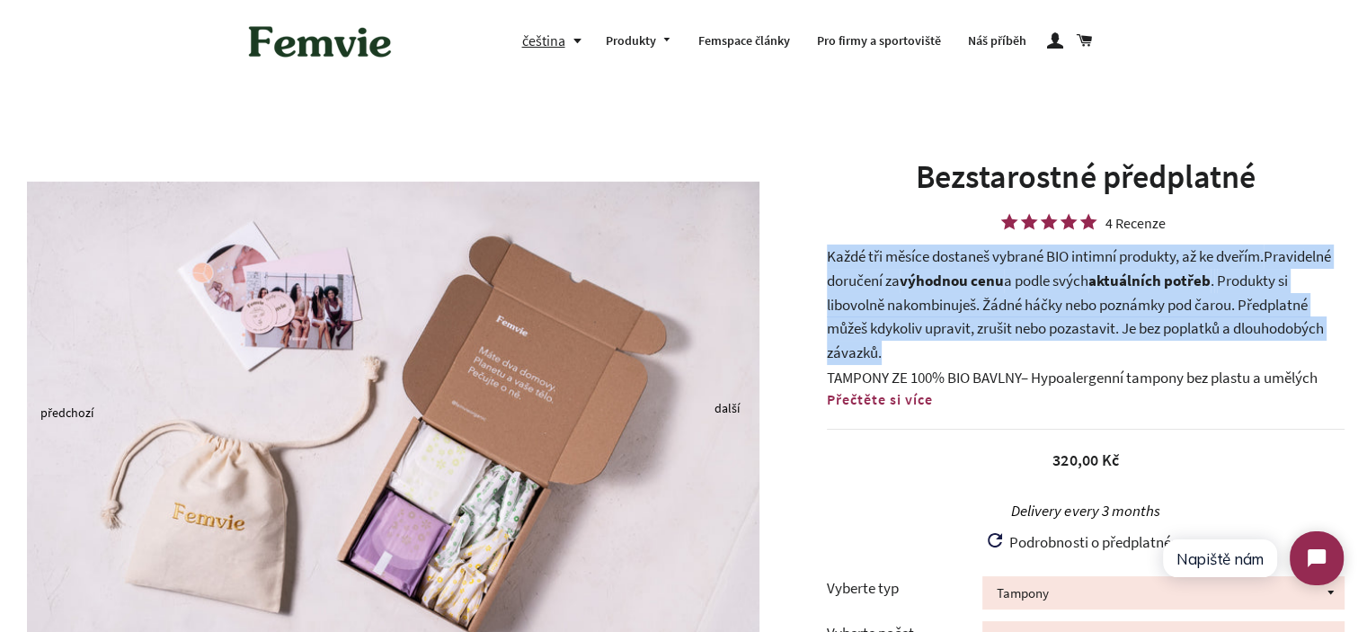
drag, startPoint x: 827, startPoint y: 255, endPoint x: 898, endPoint y: 348, distance: 116.7
click at [898, 348] on p "Každé tři měsíce dostaneš vybrané BIO intimní produkty, až ke dveřím. Pravideln…" at bounding box center [1086, 305] width 518 height 120
drag, startPoint x: 898, startPoint y: 348, endPoint x: 831, endPoint y: 264, distance: 107.4
click at [831, 264] on p "Každé tři měsíce dostaneš vybrané BIO intimní produkty, až ke dveřím. Pravideln…" at bounding box center [1086, 305] width 518 height 120
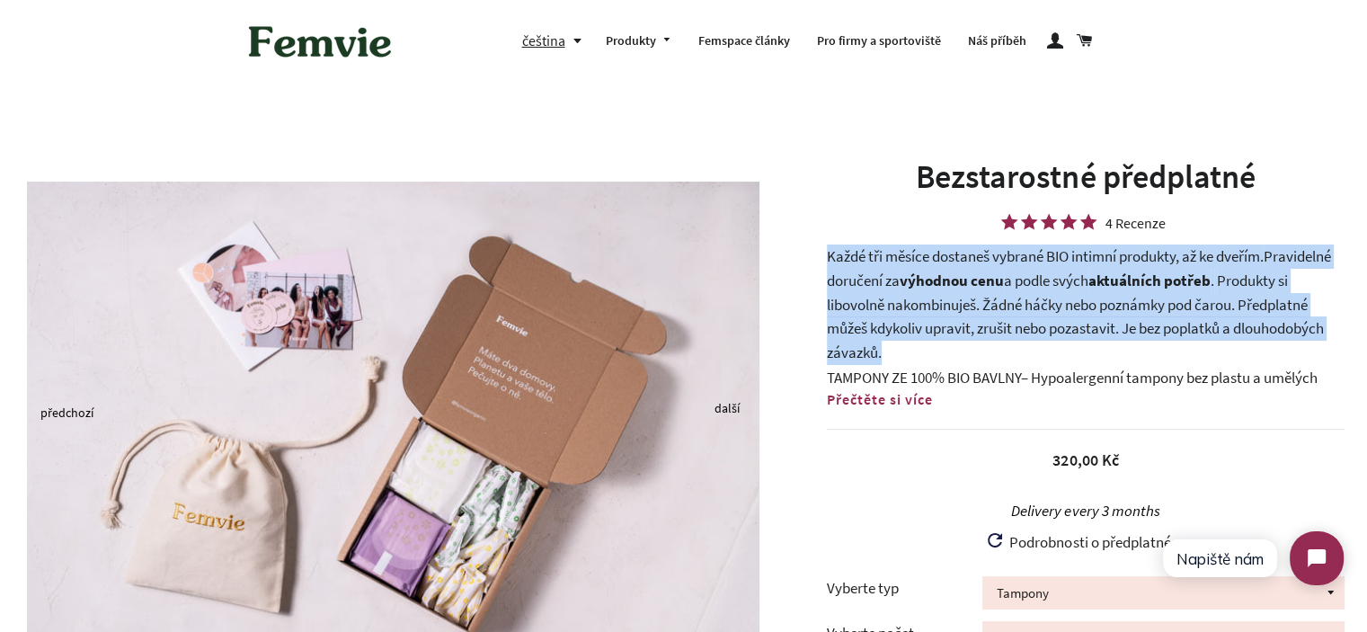
click at [831, 264] on p "Každé tři měsíce dostaneš vybrané BIO intimní produkty, až ke dveřím. Pravideln…" at bounding box center [1086, 305] width 518 height 120
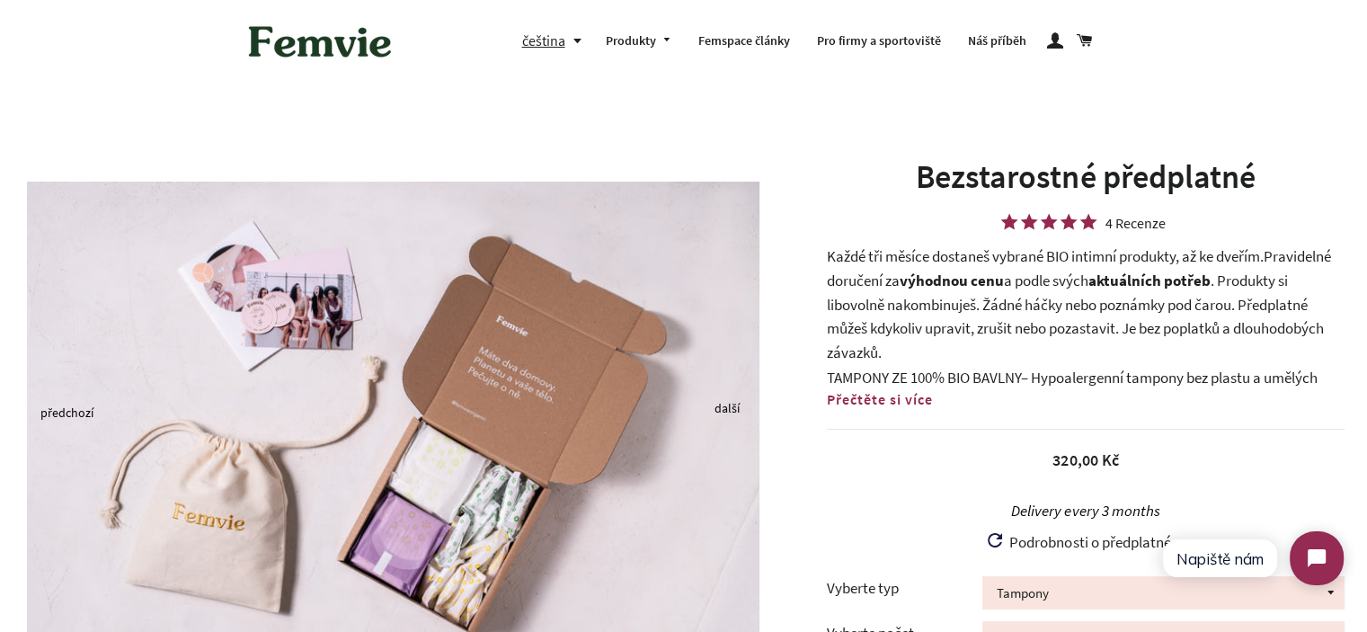
click at [973, 301] on p "Každé tři měsíce dostaneš vybrané BIO intimní produkty, až ke dveřím. Pravideln…" at bounding box center [1086, 305] width 518 height 120
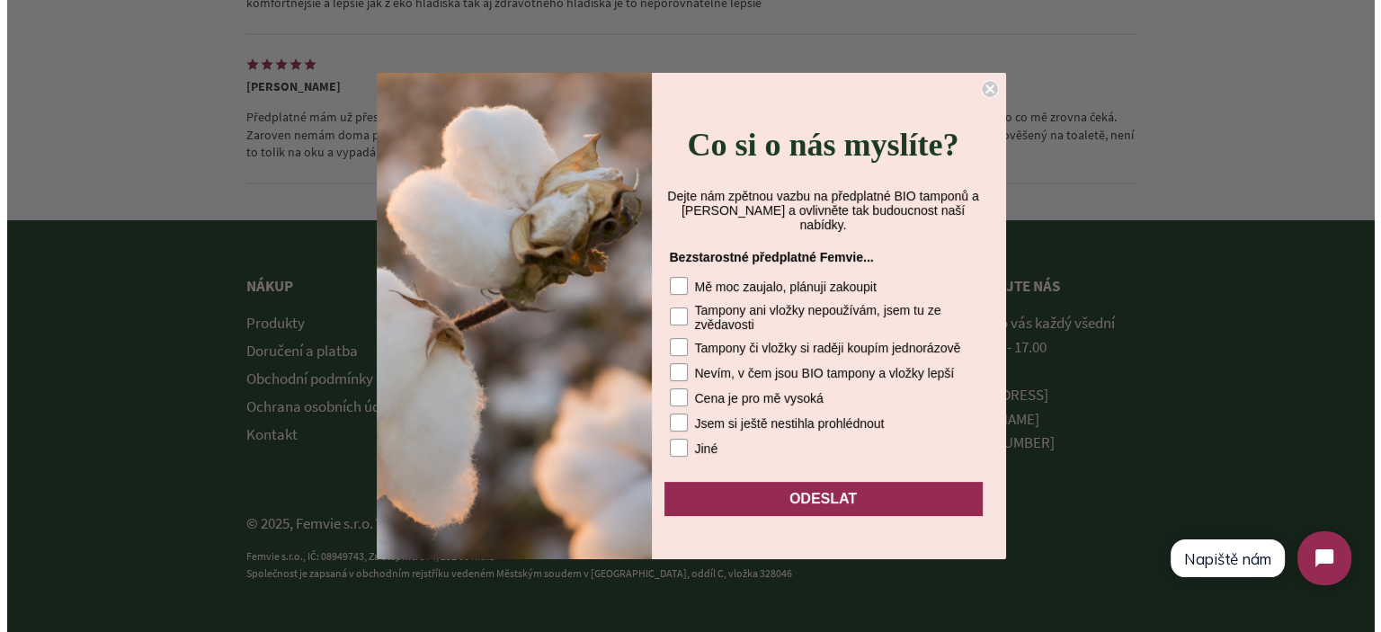
scroll to position [4574, 0]
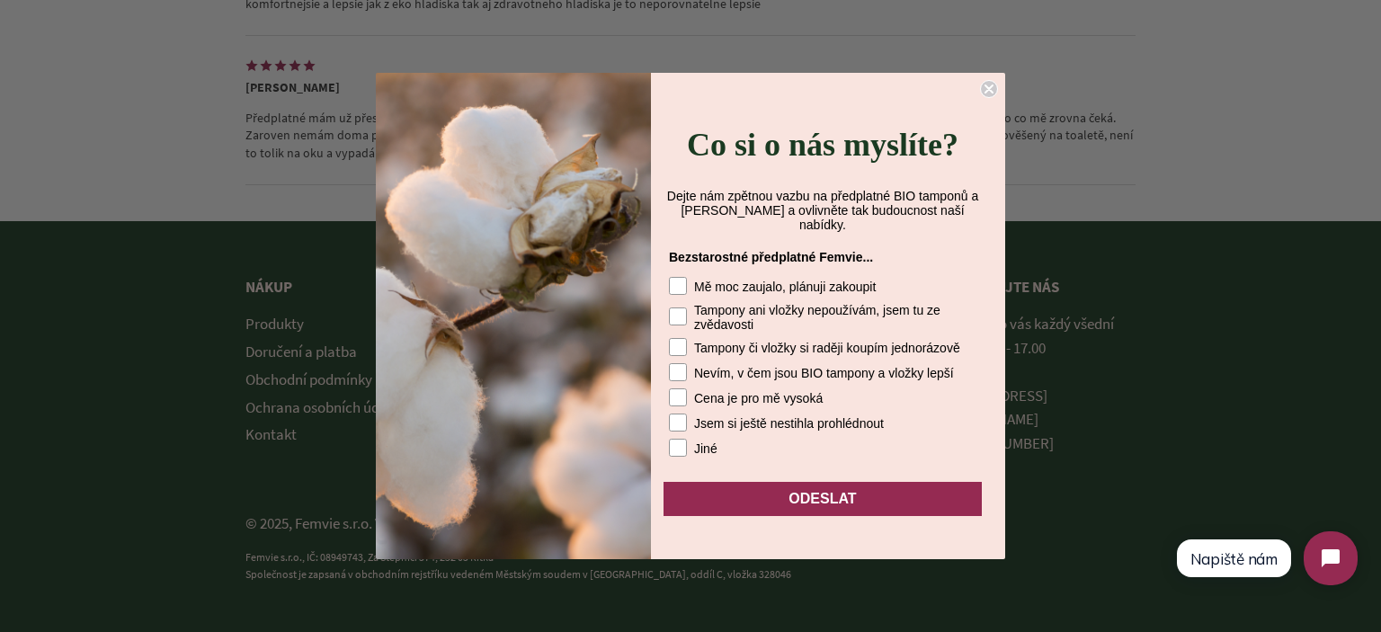
click at [992, 94] on circle "Close dialog" at bounding box center [989, 89] width 17 height 17
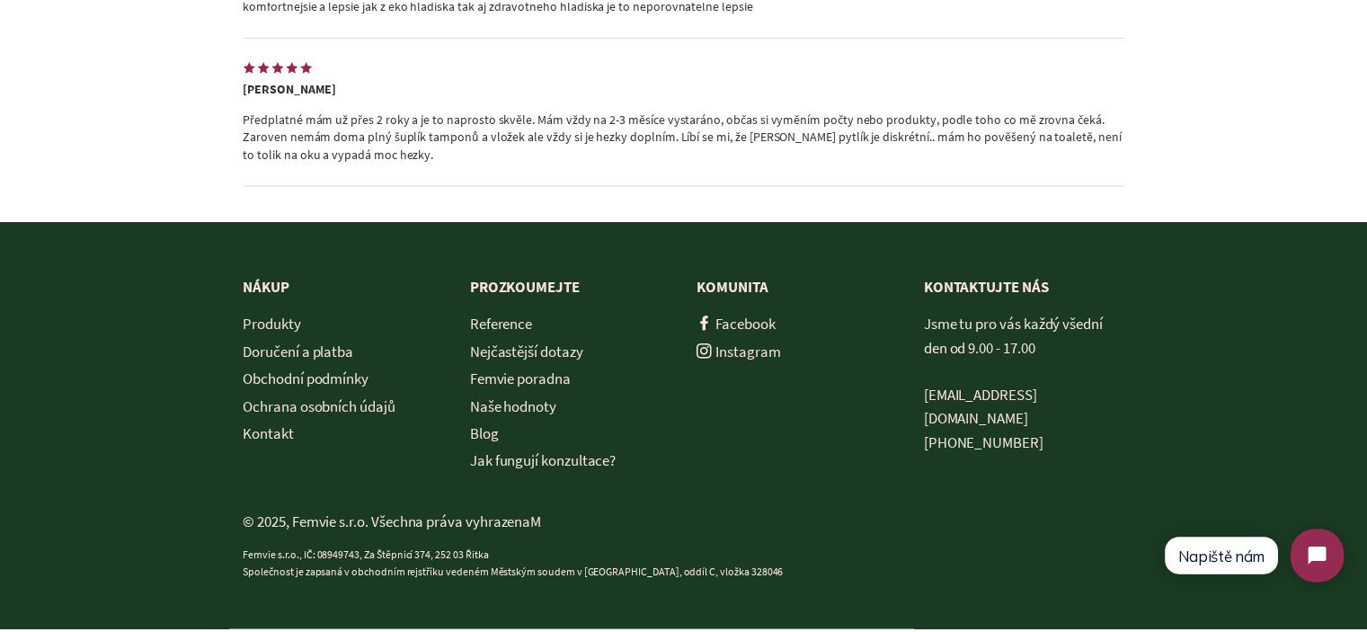
scroll to position [4589, 0]
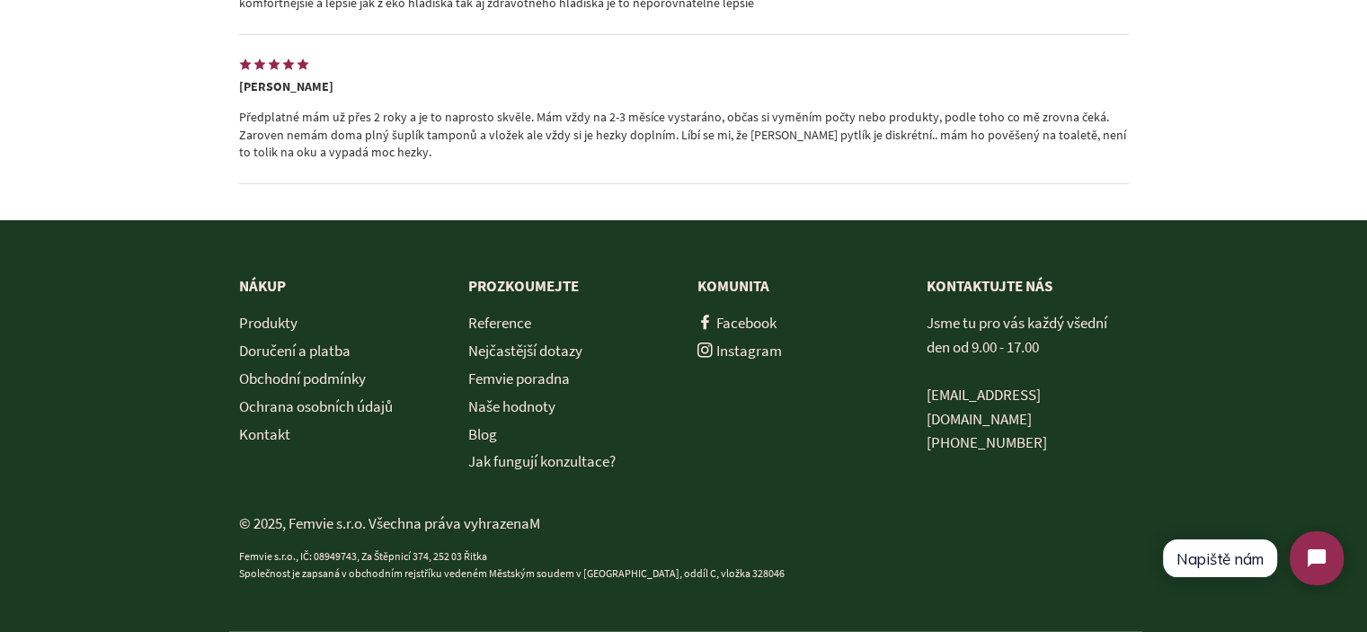
click at [395, 452] on div "Nákup Produkty Doručení a platba Obchodní podmínky Ochrana osobních údajů Konta…" at bounding box center [326, 366] width 229 height 185
click at [334, 355] on link "Doručení a platba" at bounding box center [294, 351] width 111 height 20
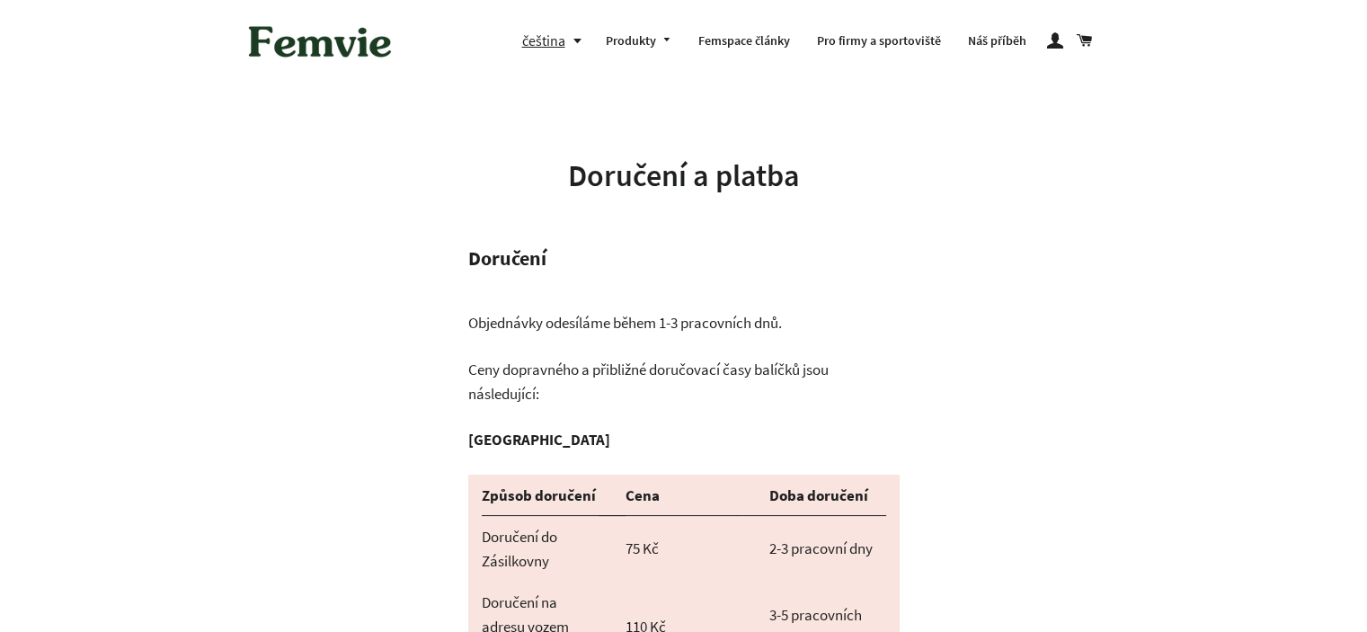
click at [626, 329] on p "Objednávky odesíláme během 1-3 pracovních dnů." at bounding box center [684, 323] width 432 height 24
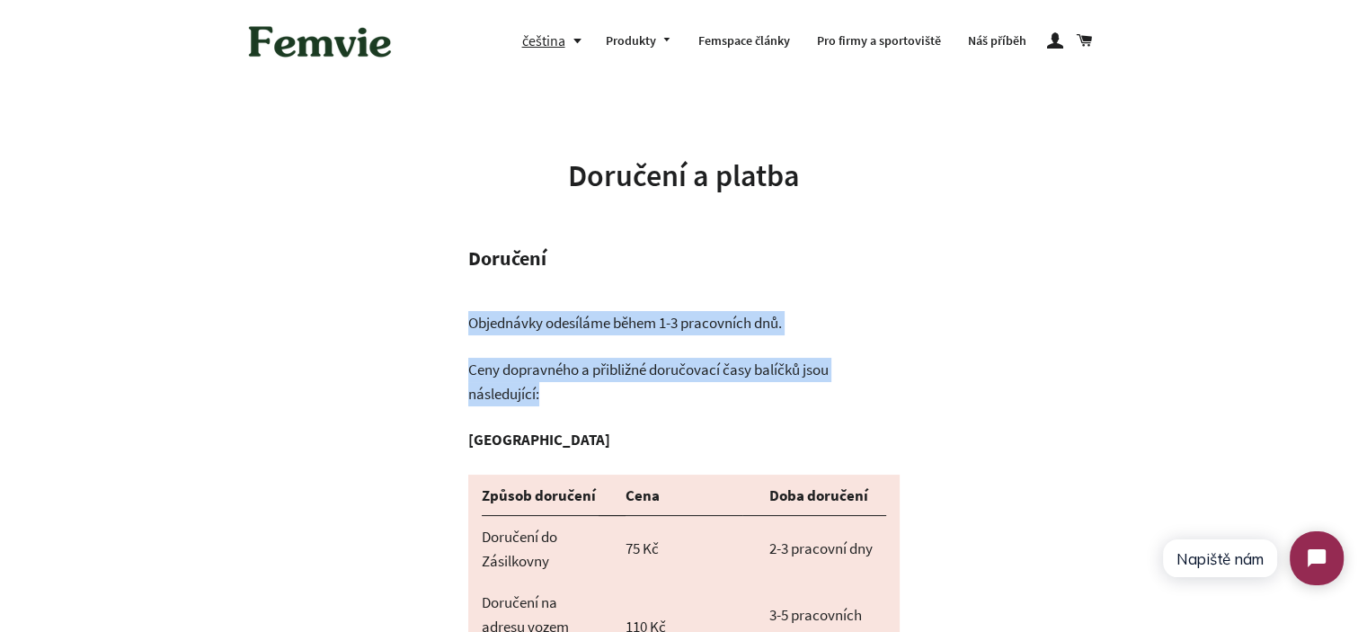
drag, startPoint x: 626, startPoint y: 329, endPoint x: 669, endPoint y: 370, distance: 59.8
click at [669, 370] on p "Ceny dopravného a přibližné doručovací časy balíčků jsou následující:" at bounding box center [684, 382] width 432 height 48
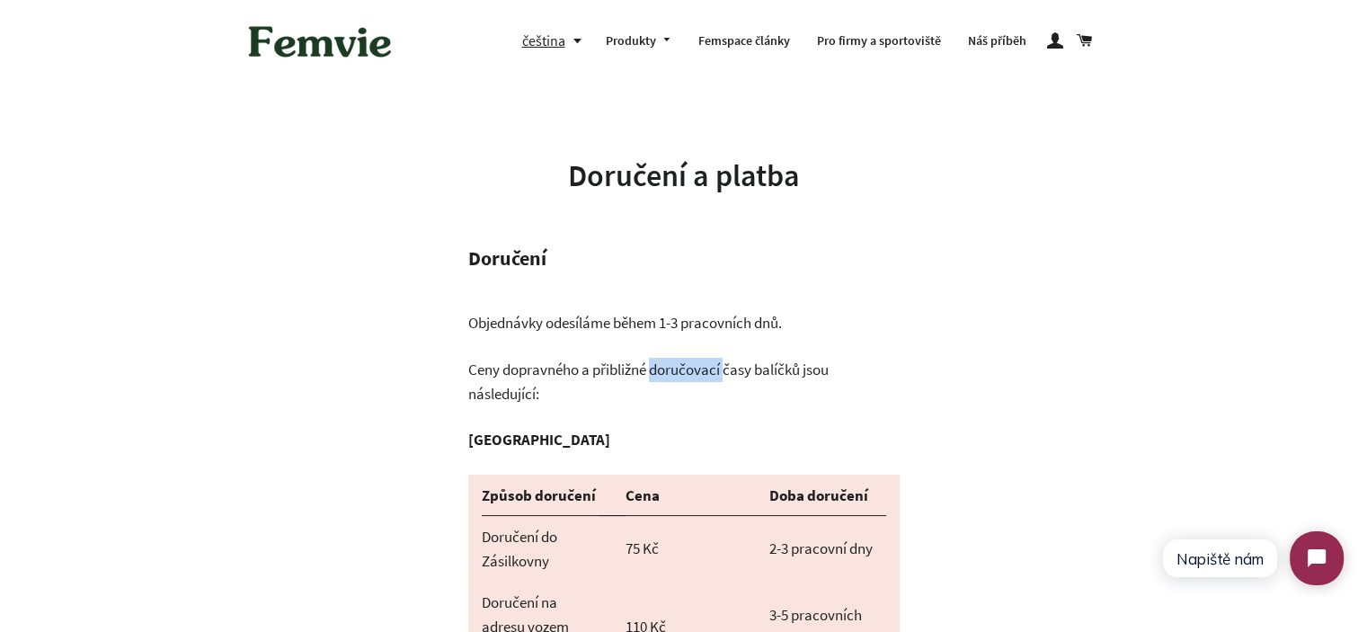
click at [669, 370] on p "Ceny dopravného a přibližné doručovací časy balíčků jsou následující:" at bounding box center [684, 382] width 432 height 48
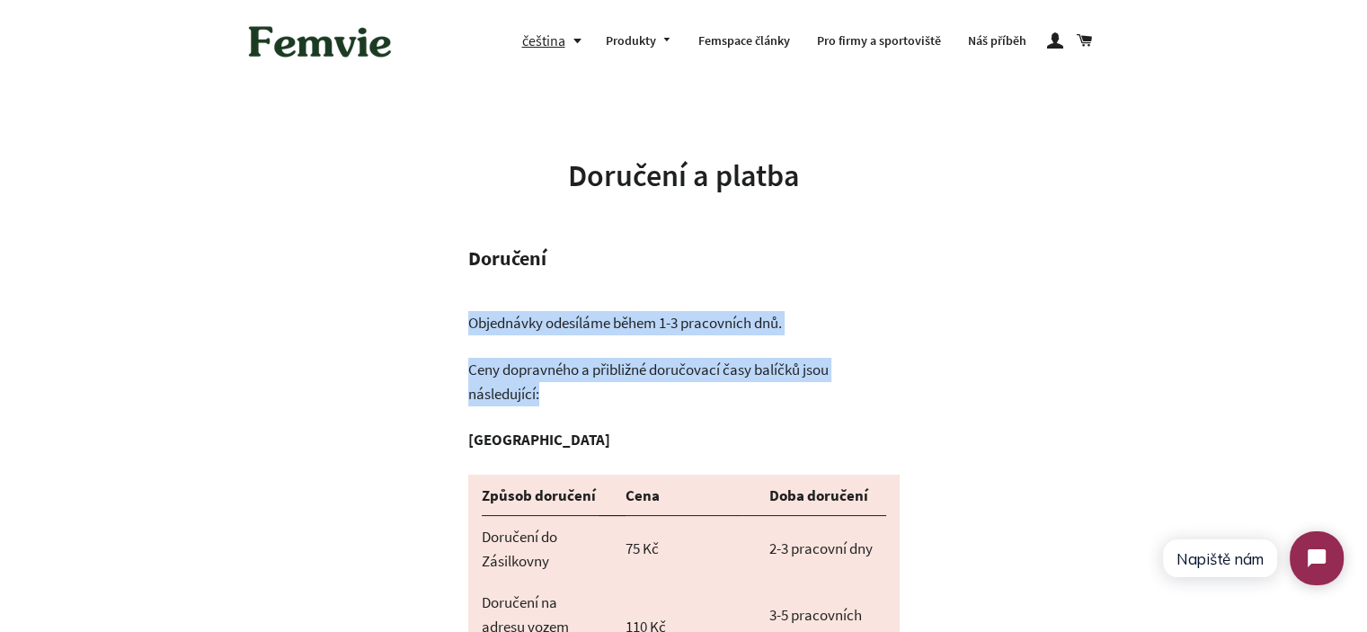
drag, startPoint x: 669, startPoint y: 370, endPoint x: 596, endPoint y: 325, distance: 85.6
click at [593, 323] on p "Objednávky odesíláme během 1-3 pracovních dnů." at bounding box center [684, 323] width 432 height 24
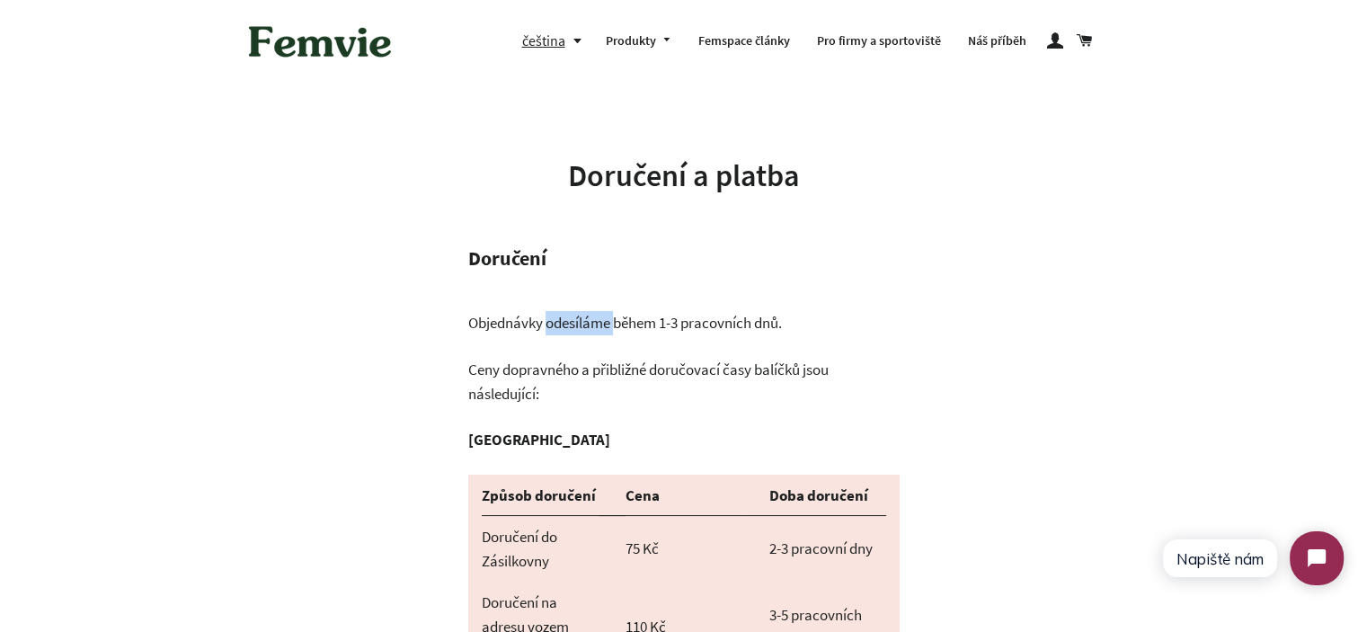
click at [593, 323] on p "Objednávky odesíláme během 1-3 pracovních dnů." at bounding box center [684, 323] width 432 height 24
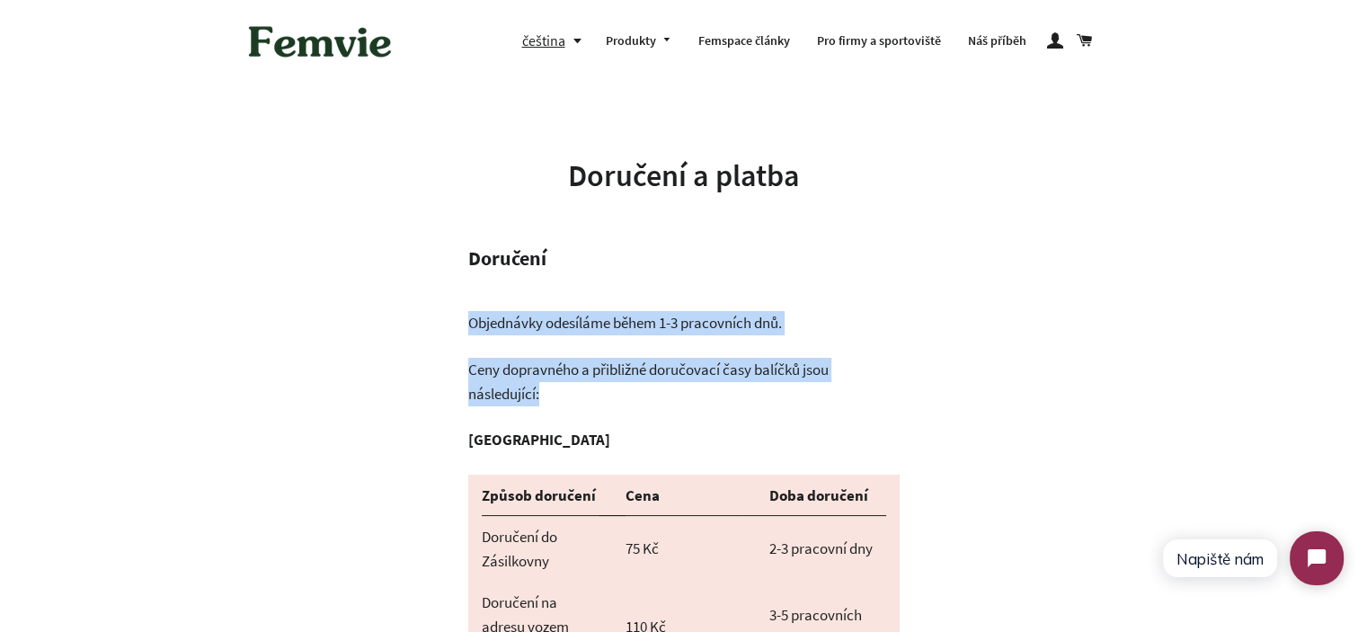
drag, startPoint x: 593, startPoint y: 323, endPoint x: 809, endPoint y: 385, distance: 224.5
click at [877, 377] on p "Ceny dopravného a přibližné doručovací časy balíčků jsou následující:" at bounding box center [684, 382] width 432 height 48
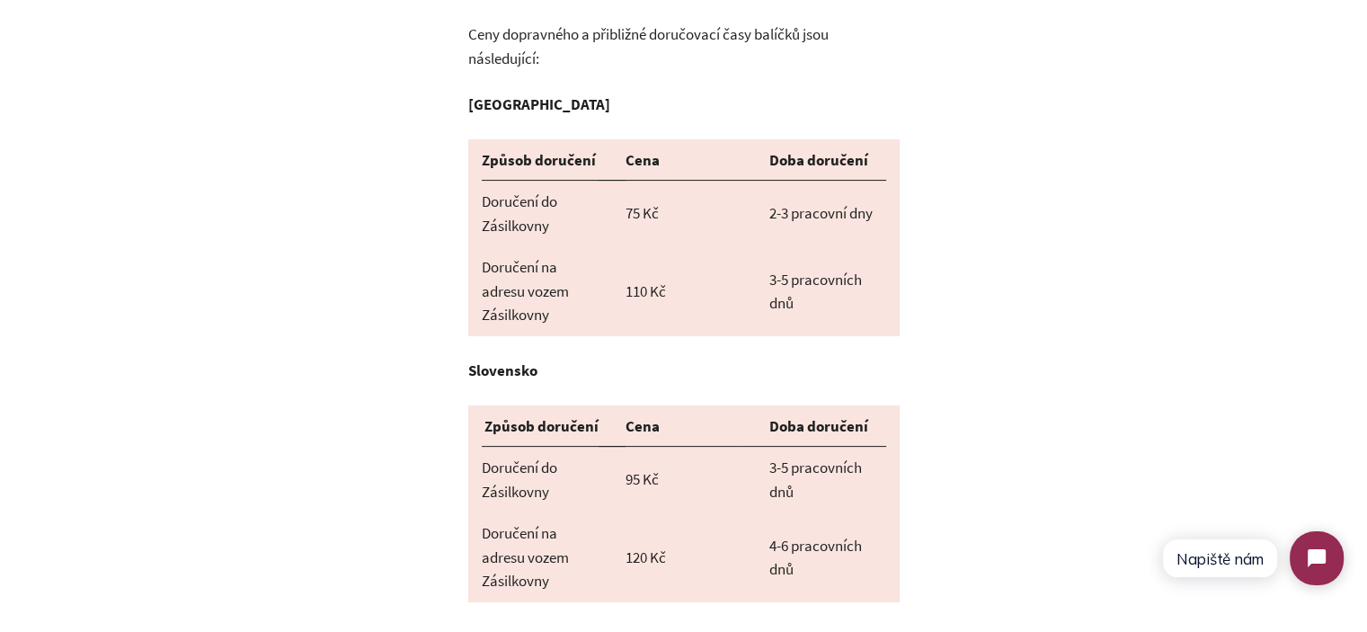
scroll to position [360, 0]
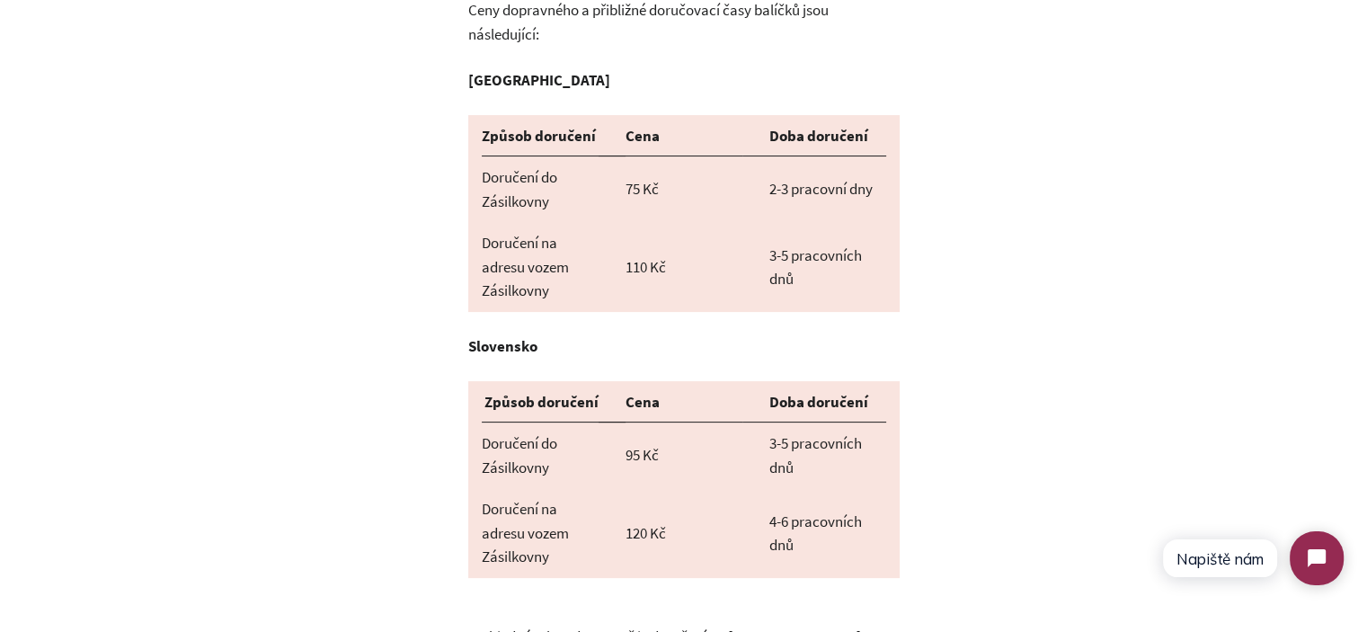
click at [468, 336] on strong "Slovensko" at bounding box center [502, 346] width 69 height 20
click at [505, 266] on span "Doručení na adresu vozem Zásilkovny" at bounding box center [525, 266] width 87 height 67
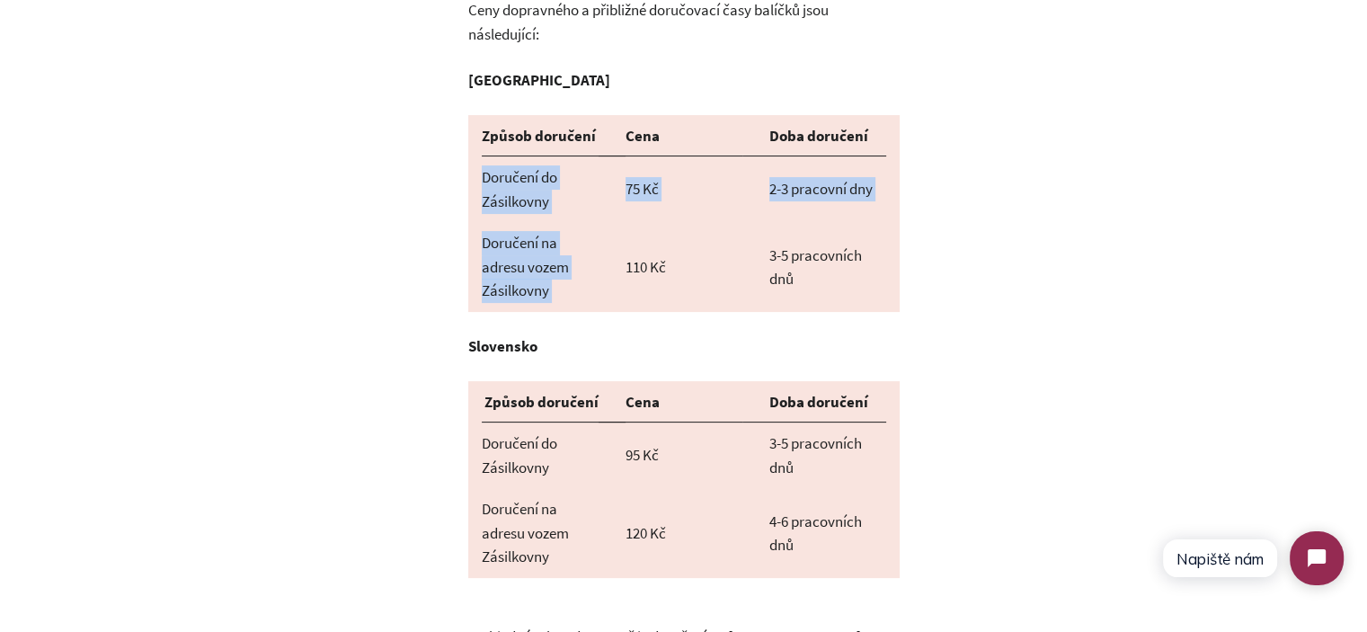
drag, startPoint x: 505, startPoint y: 266, endPoint x: 493, endPoint y: 173, distance: 94.3
click at [493, 173] on tbody "Způsob doručení Cena Doba doručení Doručení do Zásilkovny 75 Kč 2-3 pracovní dn…" at bounding box center [684, 213] width 432 height 197
click at [493, 173] on span "Doručení do Zásilkovny" at bounding box center [520, 189] width 76 height 44
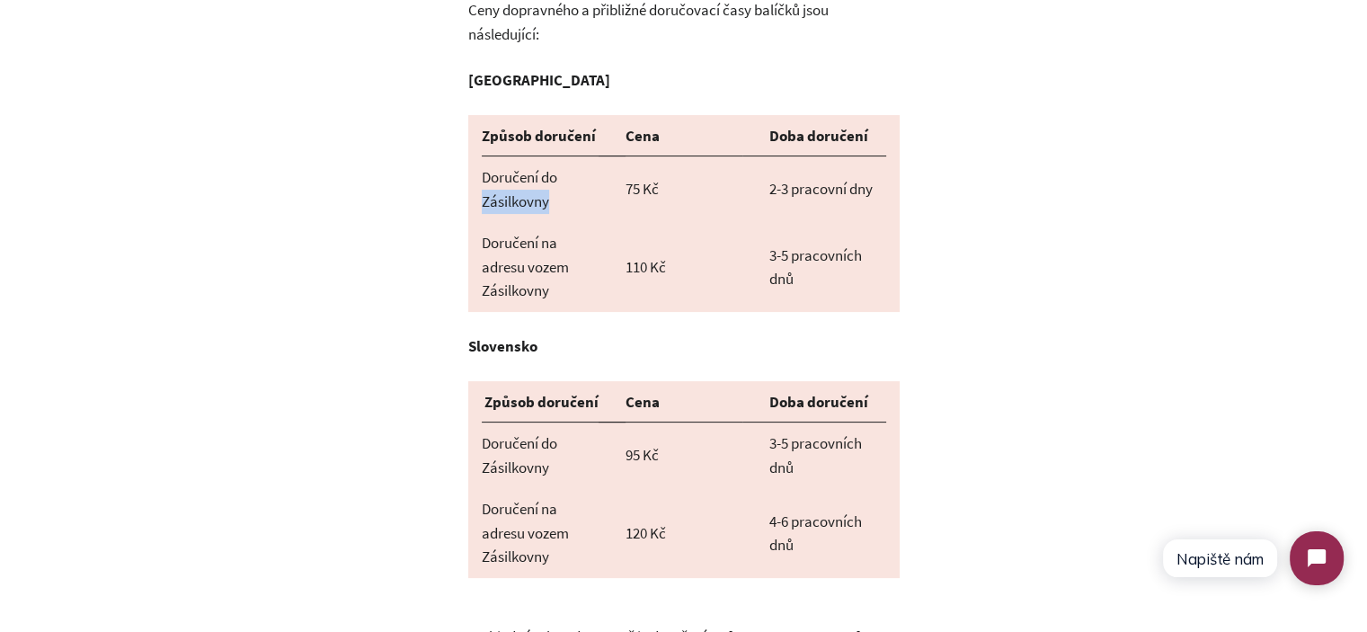
click at [493, 173] on span "Doručení do Zásilkovny" at bounding box center [520, 189] width 76 height 44
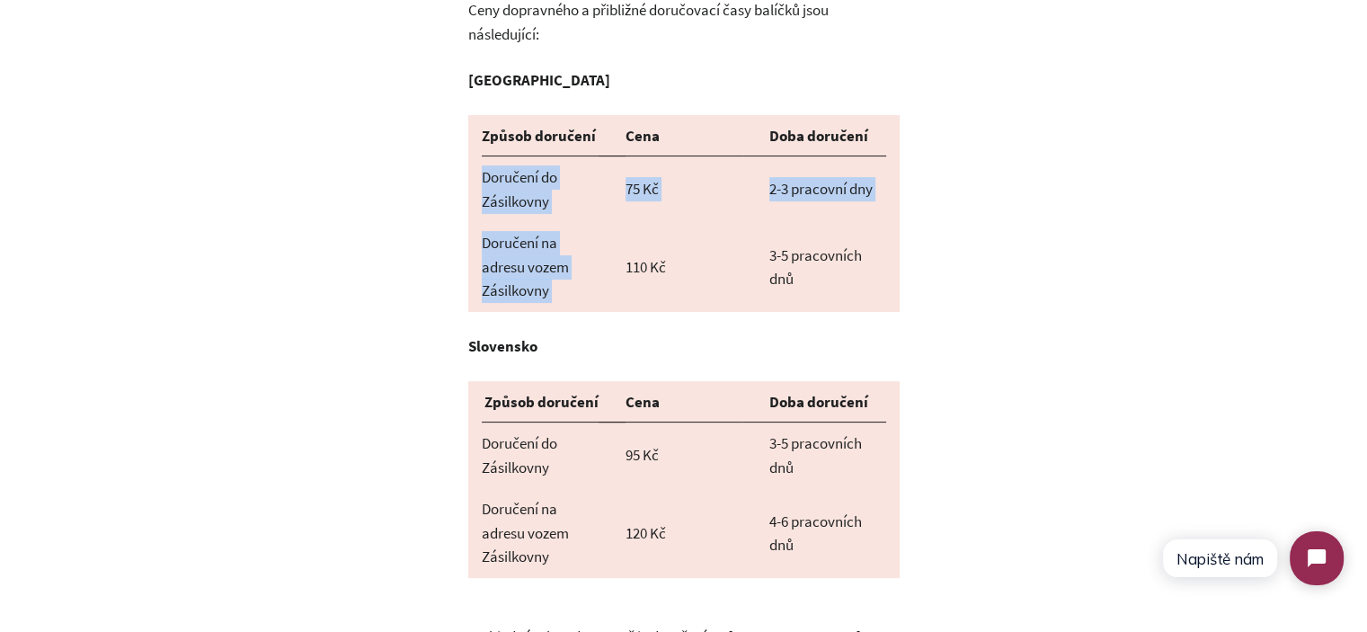
drag, startPoint x: 493, startPoint y: 173, endPoint x: 515, endPoint y: 223, distance: 55.1
click at [514, 223] on tbody "Způsob doručení Cena Doba doručení Doručení do Zásilkovny 75 Kč 2-3 pracovní dn…" at bounding box center [684, 213] width 432 height 197
click at [522, 229] on td "Doručení na adresu vozem Zásilkovny" at bounding box center [540, 267] width 144 height 90
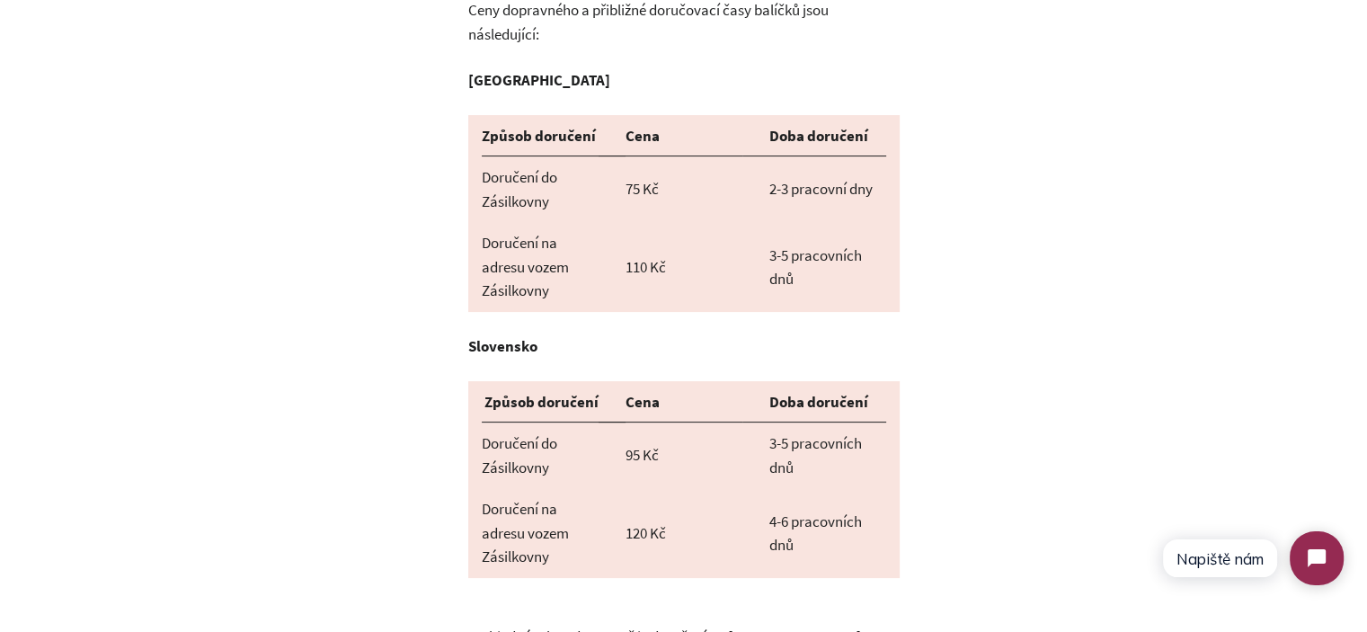
click at [514, 438] on span "Doručení do Zásilkovny" at bounding box center [520, 455] width 76 height 44
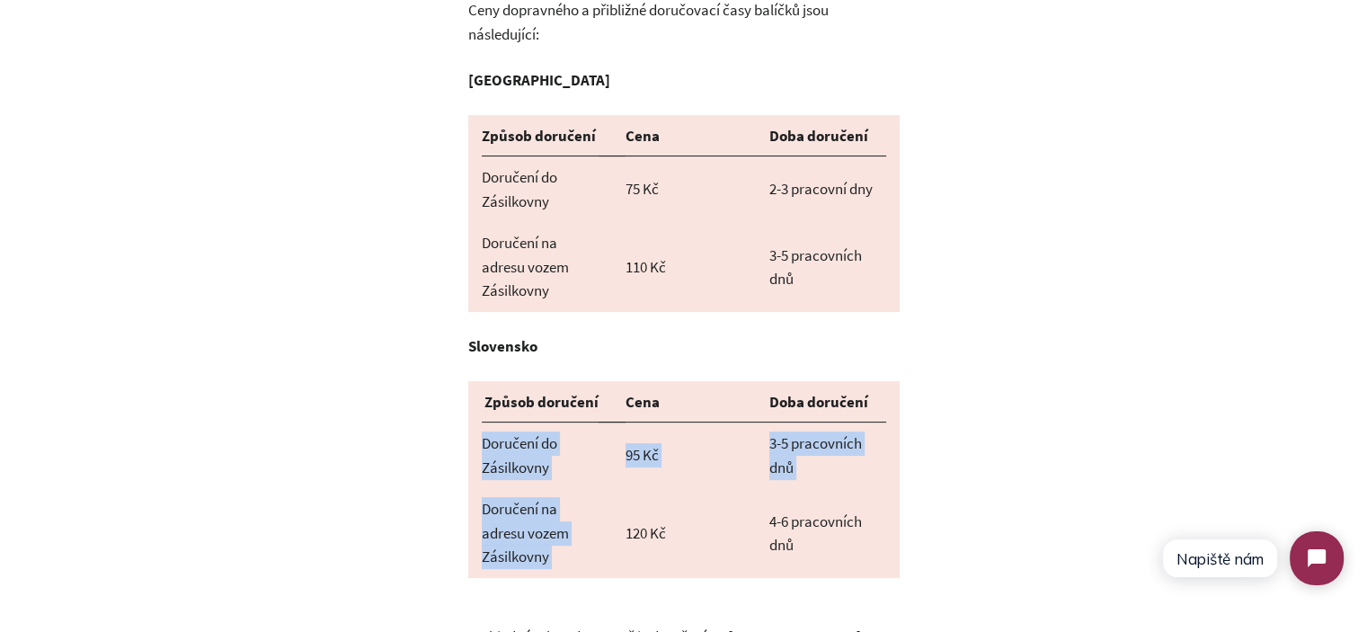
drag, startPoint x: 514, startPoint y: 438, endPoint x: 539, endPoint y: 516, distance: 82.2
click at [539, 516] on tbody "Způsob doručení Cena Doba doručení Doručení do Zásilkovny 95 Kč 3-5 pracovních …" at bounding box center [684, 479] width 432 height 197
click at [539, 516] on span "Doručení na adresu vozem Zásilkovny" at bounding box center [525, 532] width 87 height 67
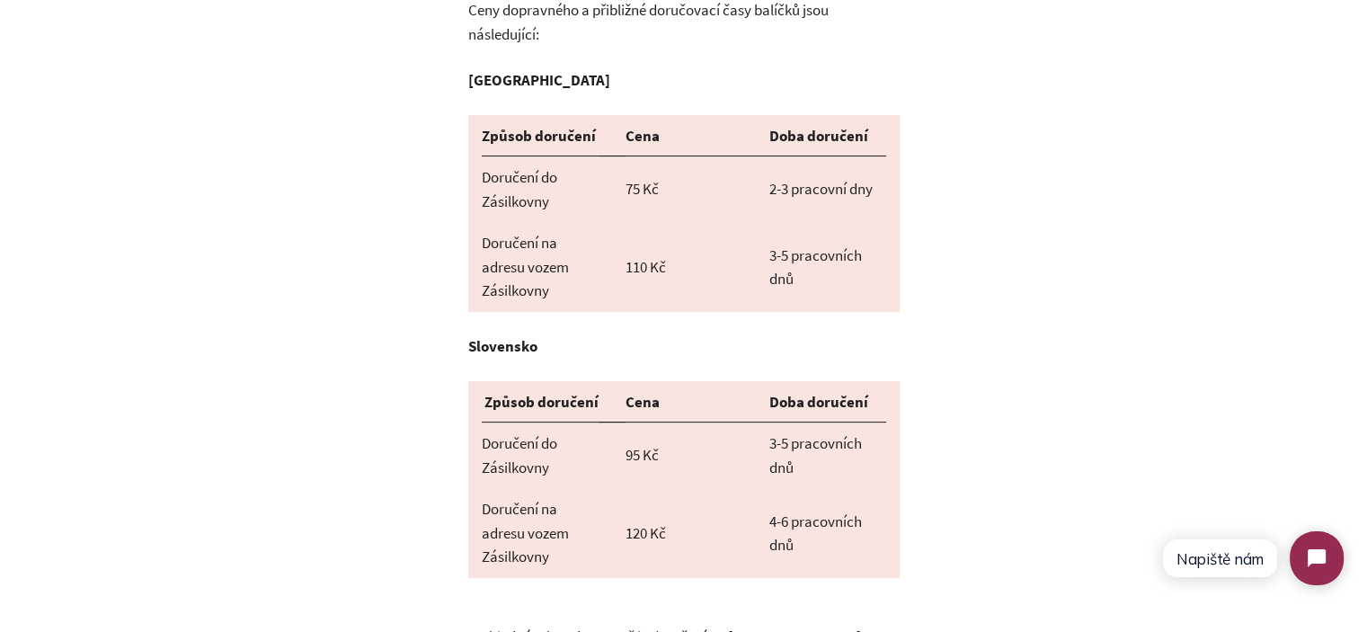
click at [507, 167] on span "Doručení do Zásilkovny" at bounding box center [520, 189] width 76 height 44
click at [514, 166] on td "Doručení do Zásilkovny" at bounding box center [540, 189] width 144 height 66
click at [536, 240] on span "Doručení na adresu vozem Zásilkovny" at bounding box center [525, 266] width 87 height 67
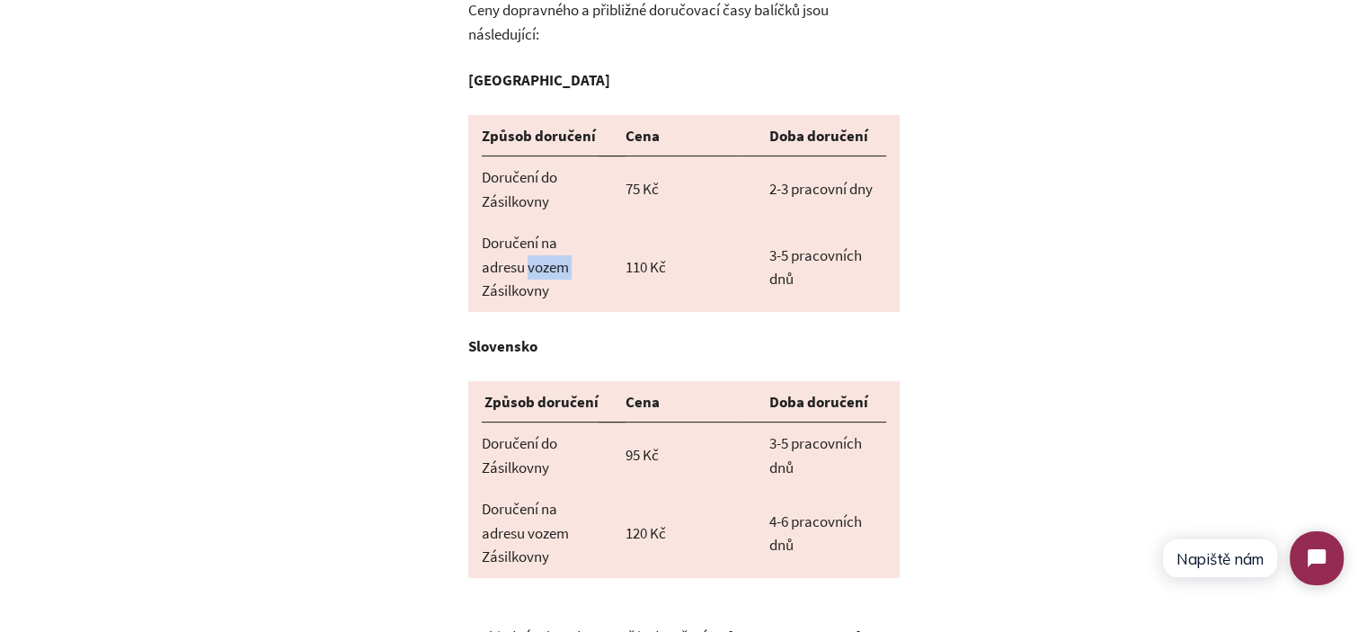
click at [536, 240] on span "Doručení na adresu vozem Zásilkovny" at bounding box center [525, 266] width 87 height 67
click at [482, 233] on span "Doručení na adresu vozem Zásilkovny" at bounding box center [525, 266] width 87 height 67
drag, startPoint x: 471, startPoint y: 221, endPoint x: 546, endPoint y: 265, distance: 86.7
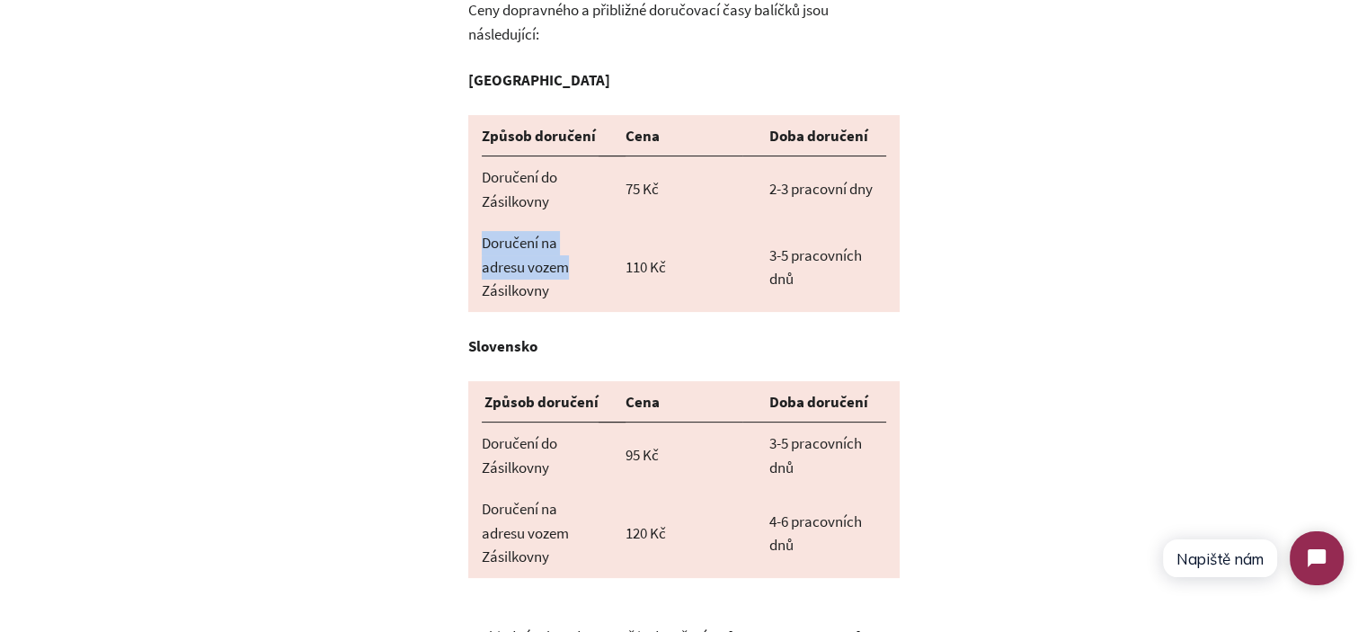
click at [521, 256] on td "Doručení na adresu vozem Zásilkovny" at bounding box center [540, 267] width 144 height 90
click at [546, 265] on td "Doručení na adresu vozem Zásilkovny" at bounding box center [540, 267] width 144 height 90
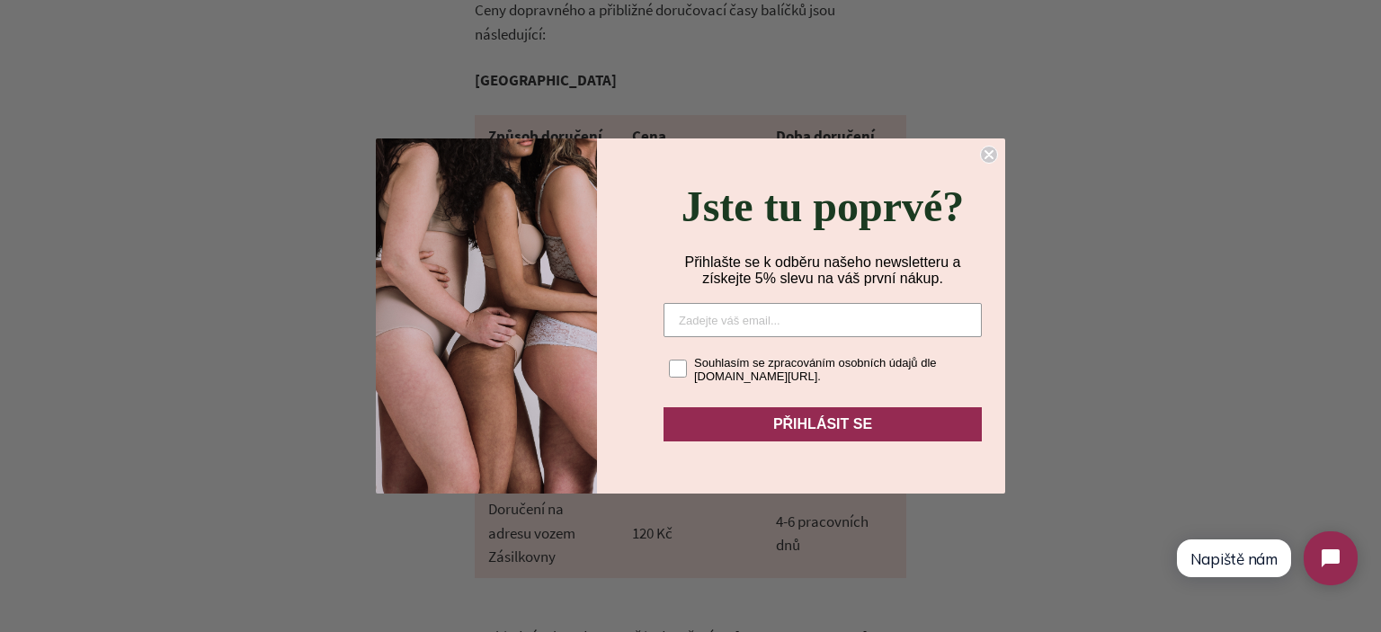
click at [988, 147] on circle "Close dialog" at bounding box center [989, 155] width 17 height 17
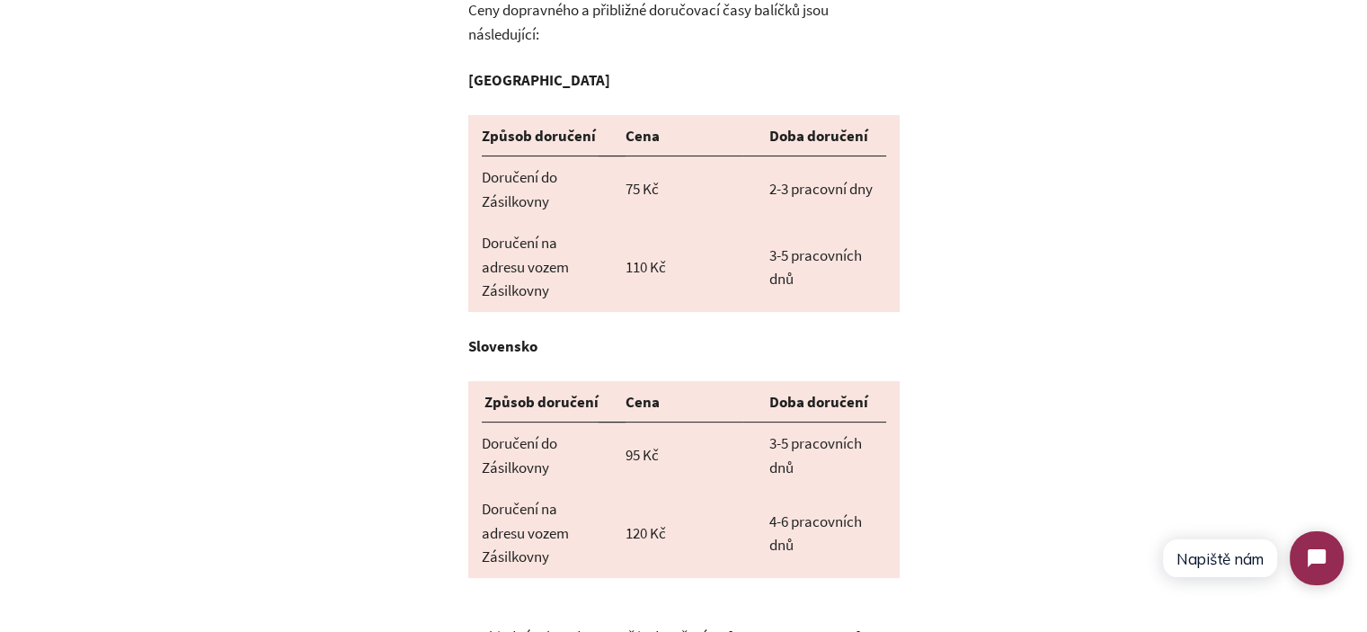
click at [487, 267] on span "Doručení na adresu vozem Zásilkovny" at bounding box center [525, 266] width 87 height 67
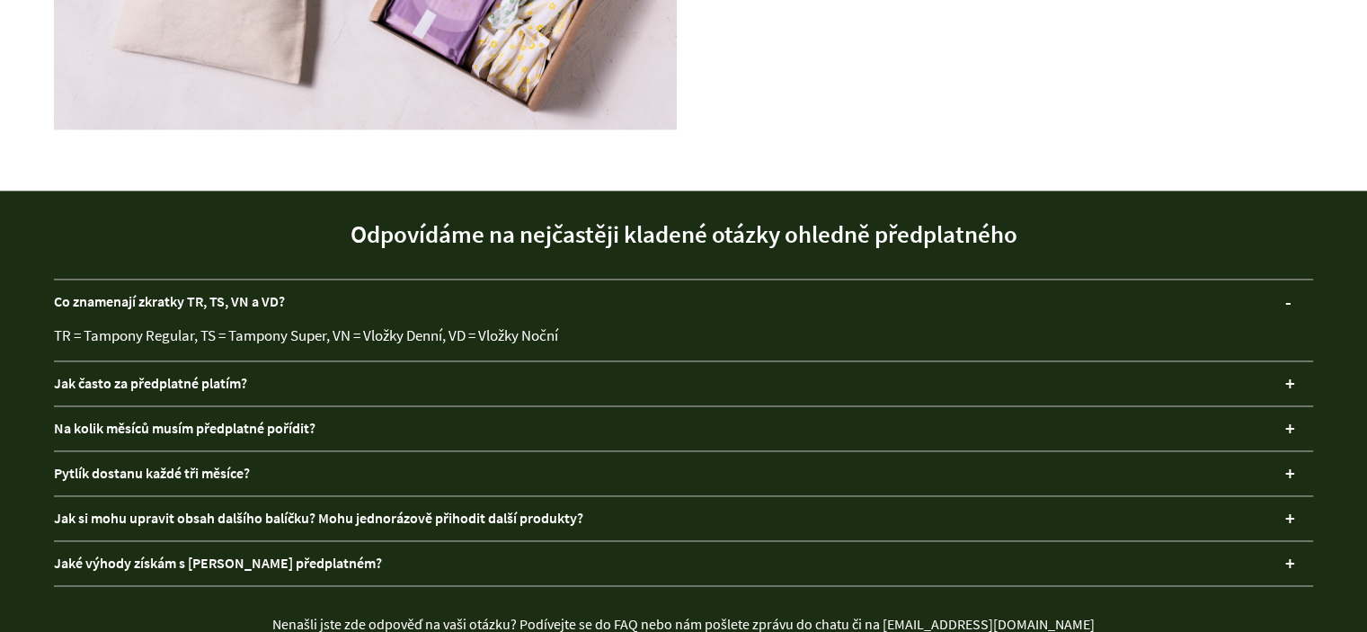
scroll to position [2641, 0]
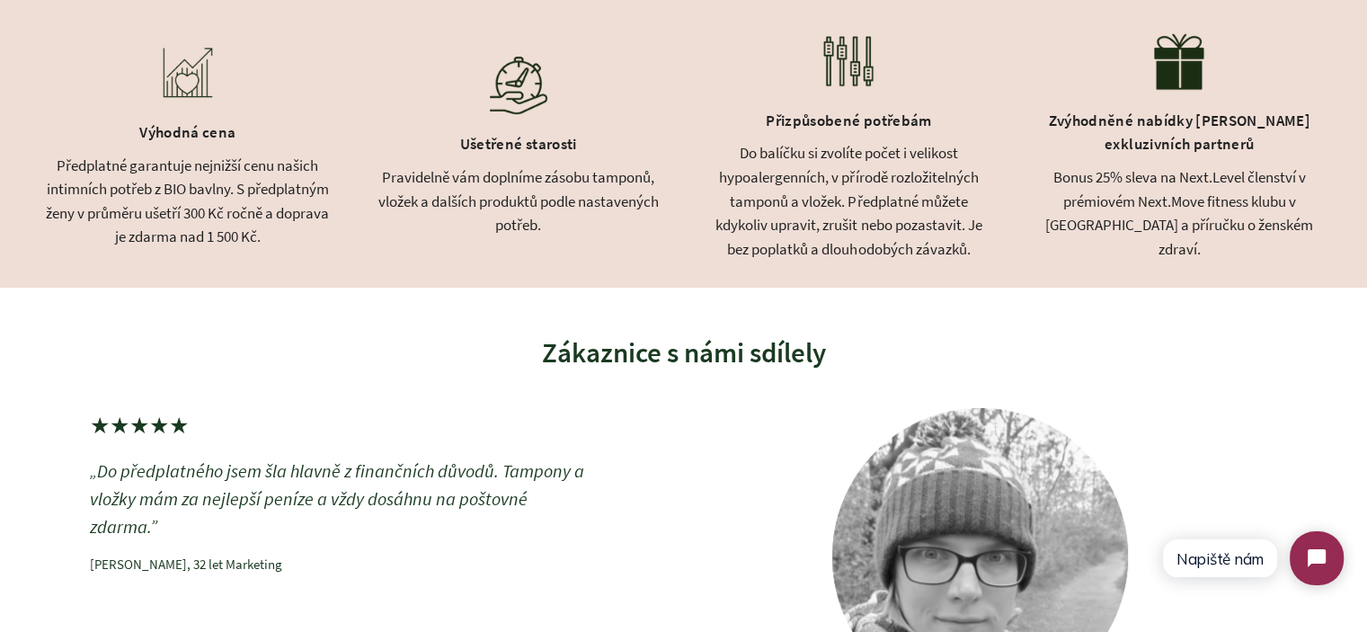
scroll to position [859, 0]
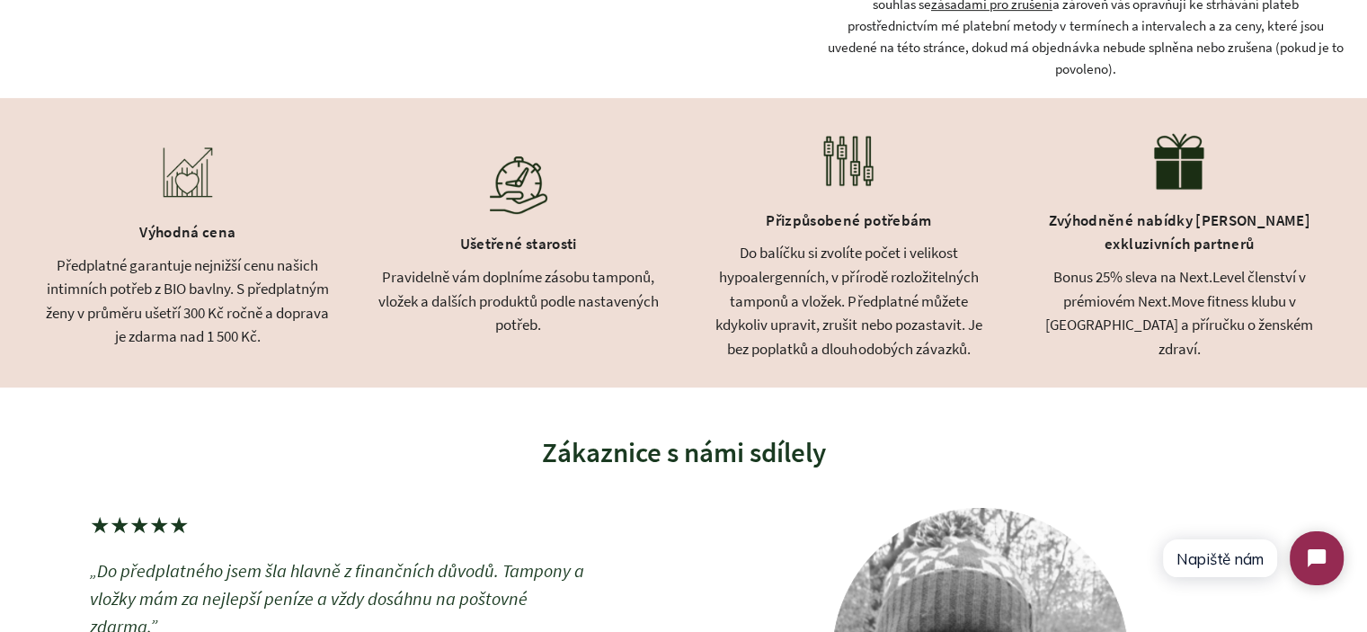
click at [520, 265] on div "Ušetřené starosti" at bounding box center [519, 246] width 286 height 38
click at [309, 279] on div "Předplatné garantuje nejnižší cenu našich intimních potřeb z BIO bavlny. S před…" at bounding box center [188, 301] width 286 height 95
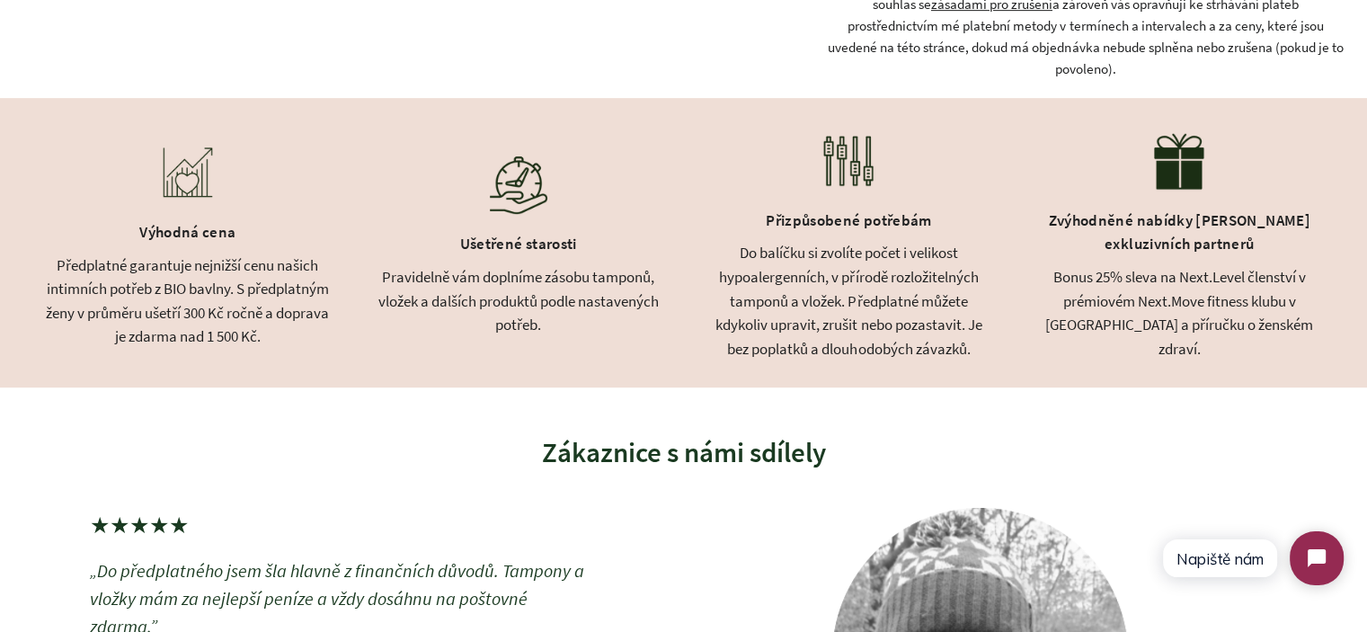
click at [483, 284] on div "Pravidelně vám doplníme zásobu tamponů, vložek a dalších produktů podle nastave…" at bounding box center [519, 301] width 286 height 72
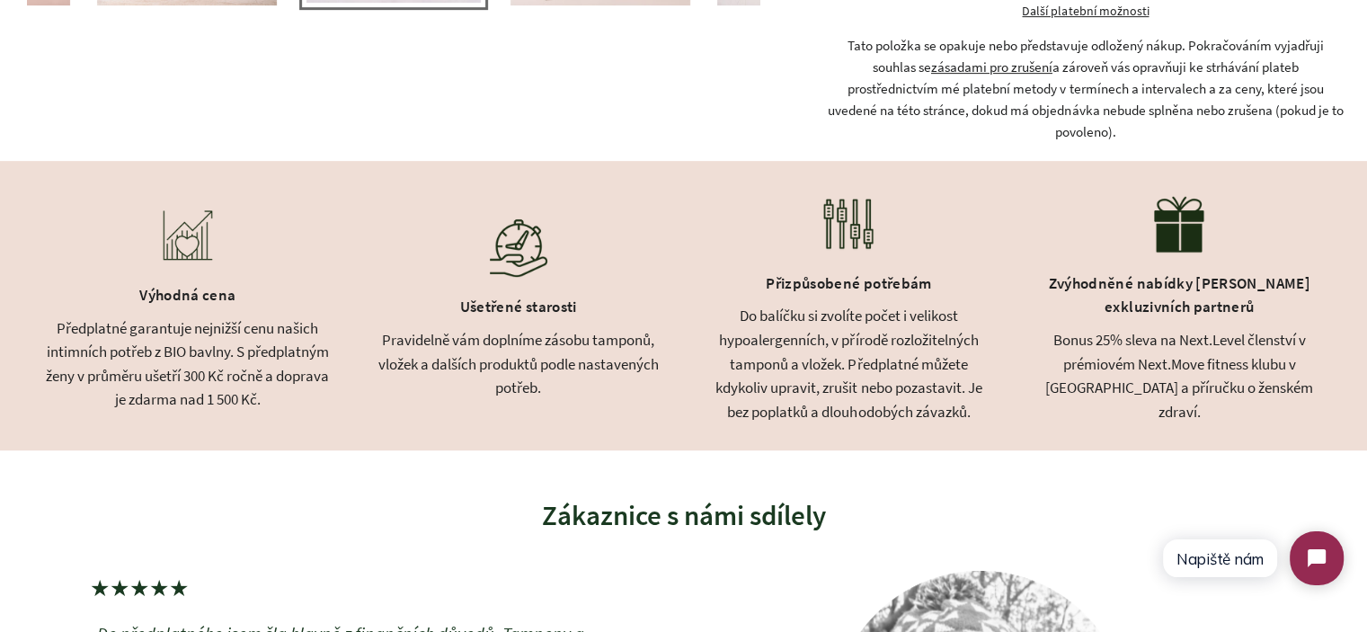
scroll to position [769, 0]
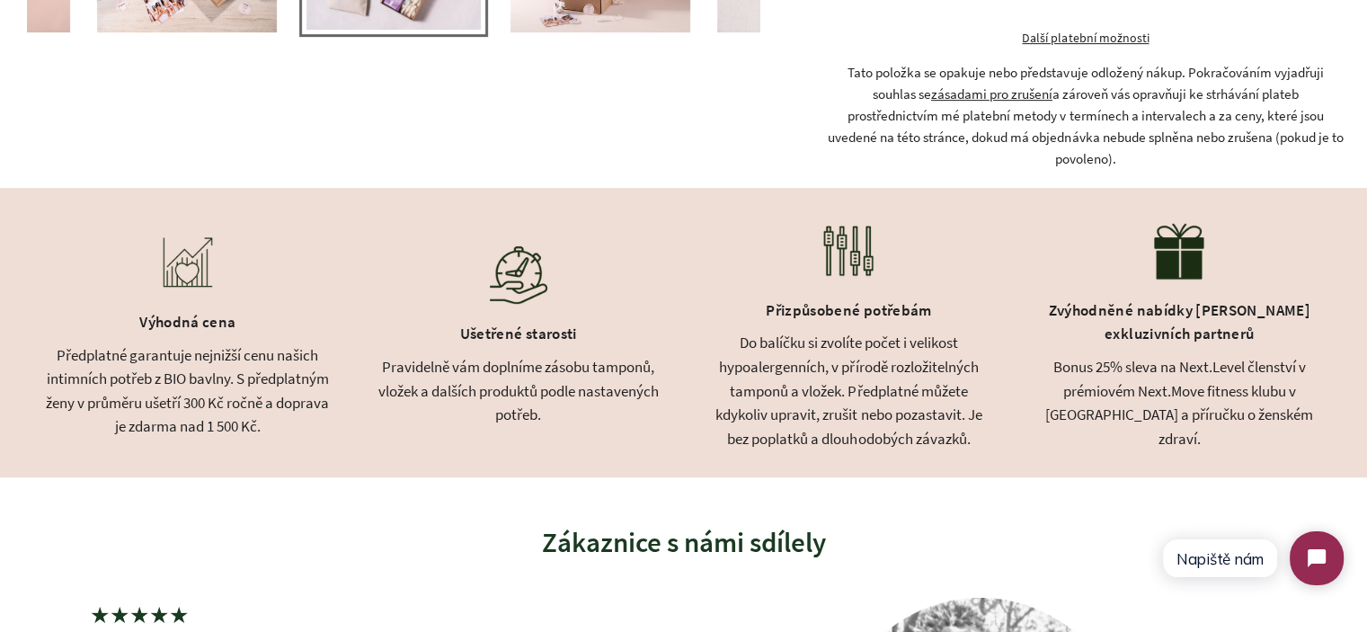
click at [882, 415] on div "Do balíčku si zvolíte počet i velikost hypoalergenních, v přírodě rozložitelnýc…" at bounding box center [850, 391] width 286 height 120
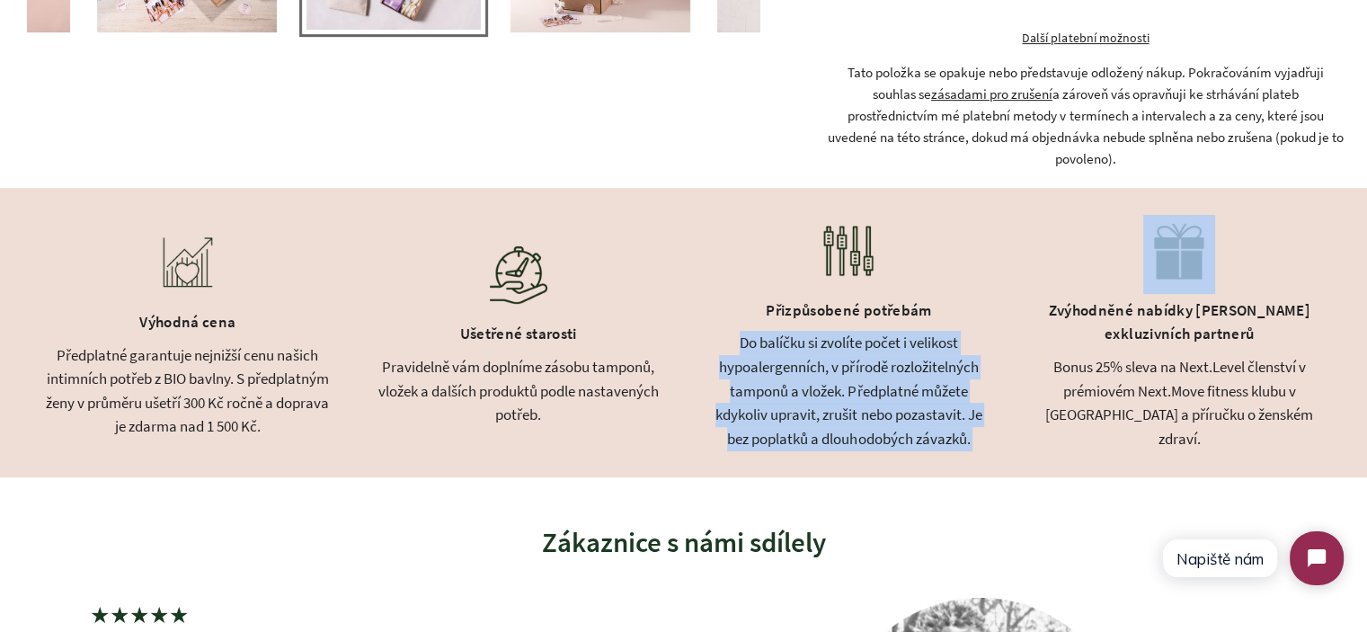
click at [882, 415] on div "Do balíčku si zvolíte počet i velikost hypoalergenních, v přírodě rozložitelnýc…" at bounding box center [850, 391] width 286 height 120
click at [852, 376] on div "Do balíčku si zvolíte počet i velikost hypoalergenních, v přírodě rozložitelnýc…" at bounding box center [850, 391] width 286 height 120
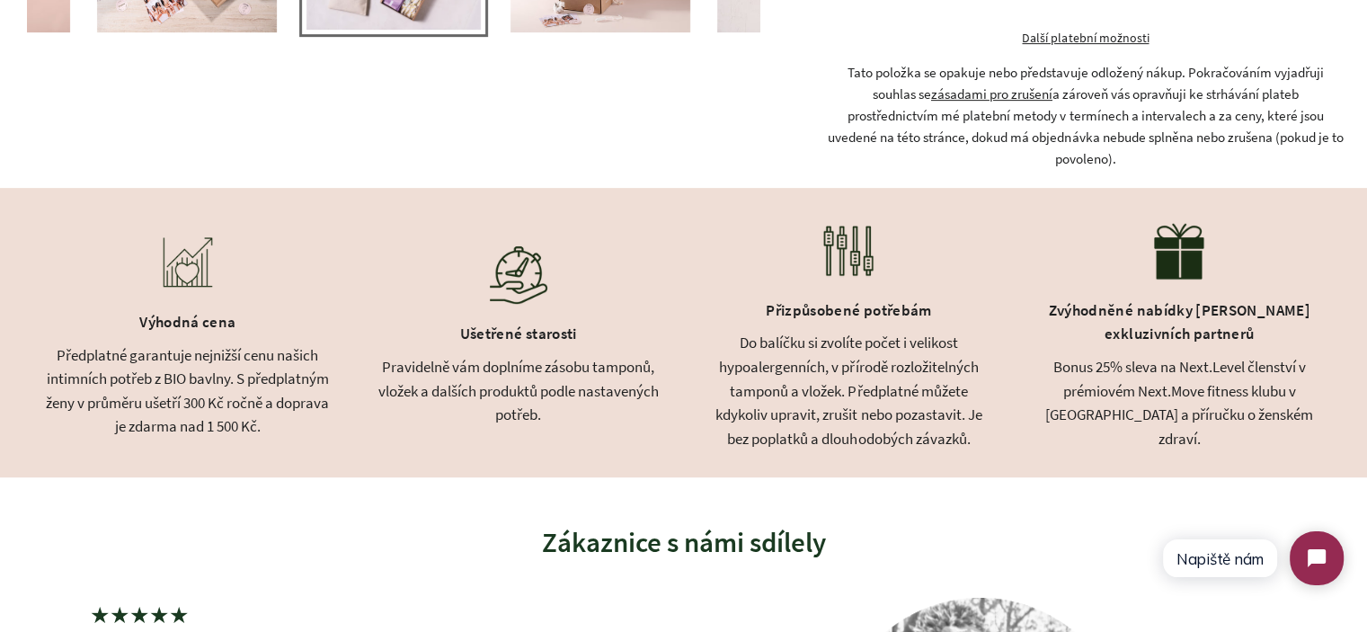
click at [851, 366] on div "Do balíčku si zvolíte počet i velikost hypoalergenních, v přírodě rozložitelnýc…" at bounding box center [850, 391] width 286 height 120
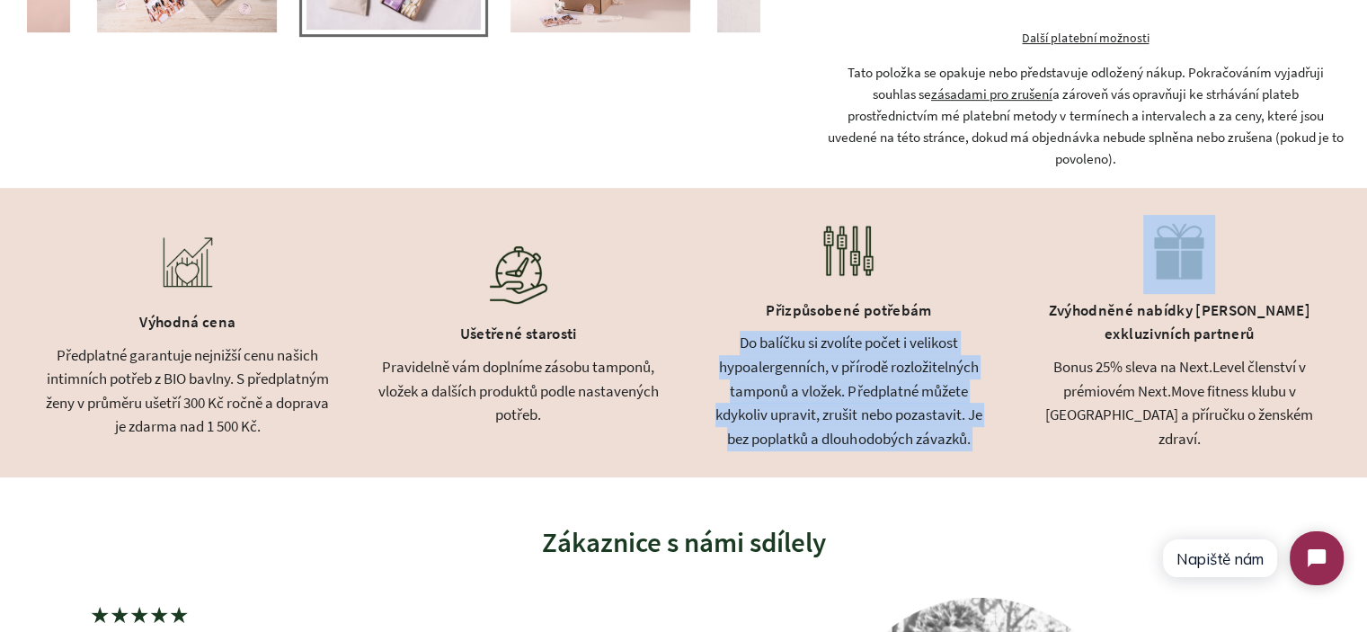
drag, startPoint x: 851, startPoint y: 366, endPoint x: 929, endPoint y: 439, distance: 106.9
click at [923, 436] on div "Do balíčku si zvolíte počet i velikost hypoalergenních, v přírodě rozložitelnýc…" at bounding box center [850, 391] width 286 height 120
click at [929, 439] on div "Do balíčku si zvolíte počet i velikost hypoalergenních, v přírodě rozložitelnýc…" at bounding box center [850, 391] width 286 height 120
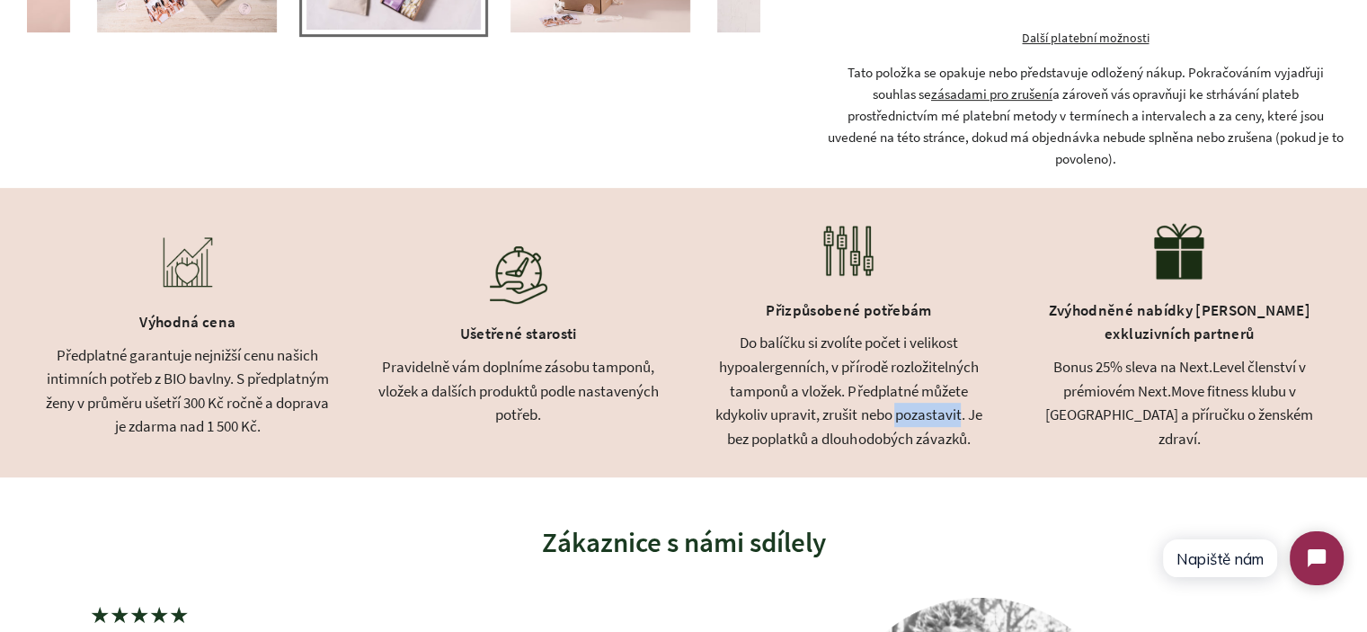
click at [930, 439] on div "Do balíčku si zvolíte počet i velikost hypoalergenních, v přírodě rozložitelnýc…" at bounding box center [850, 391] width 286 height 120
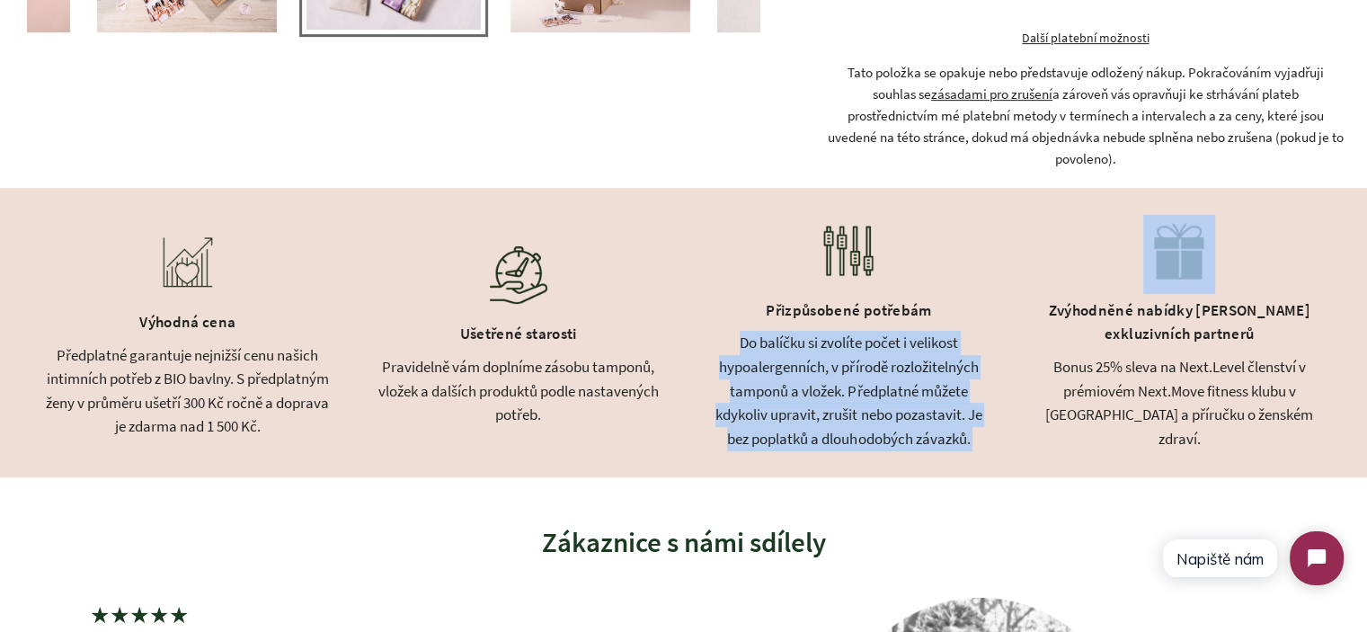
click at [930, 439] on div "Do balíčku si zvolíte počet i velikost hypoalergenních, v přírodě rozložitelnýc…" at bounding box center [850, 391] width 286 height 120
click at [999, 467] on div "Výhodná cena Předplatné garantuje nejnižší cenu našich intimních potřeb z BIO b…" at bounding box center [683, 332] width 1367 height 289
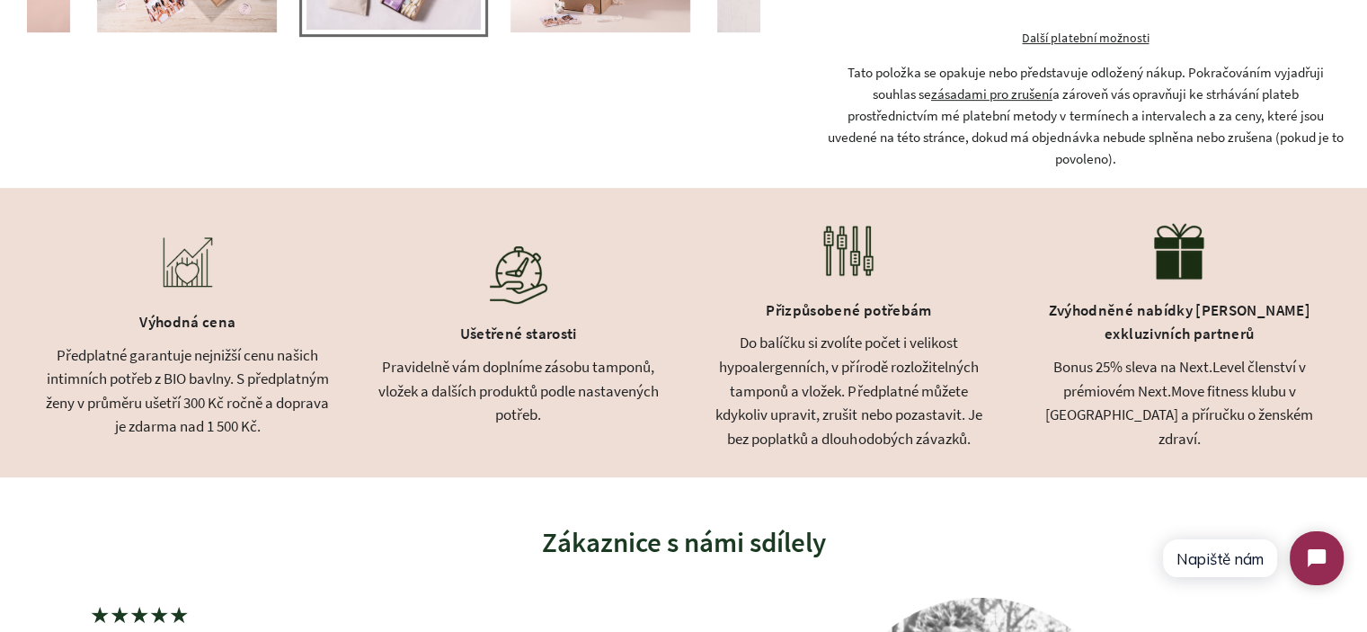
click at [982, 450] on div "Do balíčku si zvolíte počet i velikost hypoalergenních, v přírodě rozložitelnýc…" at bounding box center [850, 391] width 286 height 120
click at [859, 423] on div "Do balíčku si zvolíte počet i velikost hypoalergenních, v přírodě rozložitelnýc…" at bounding box center [850, 391] width 286 height 120
click at [751, 356] on div "Do balíčku si zvolíte počet i velikost hypoalergenních, v přírodě rozložitelnýc…" at bounding box center [850, 391] width 286 height 120
click at [745, 355] on div "Do balíčku si zvolíte počet i velikost hypoalergenních, v přírodě rozložitelnýc…" at bounding box center [850, 391] width 286 height 120
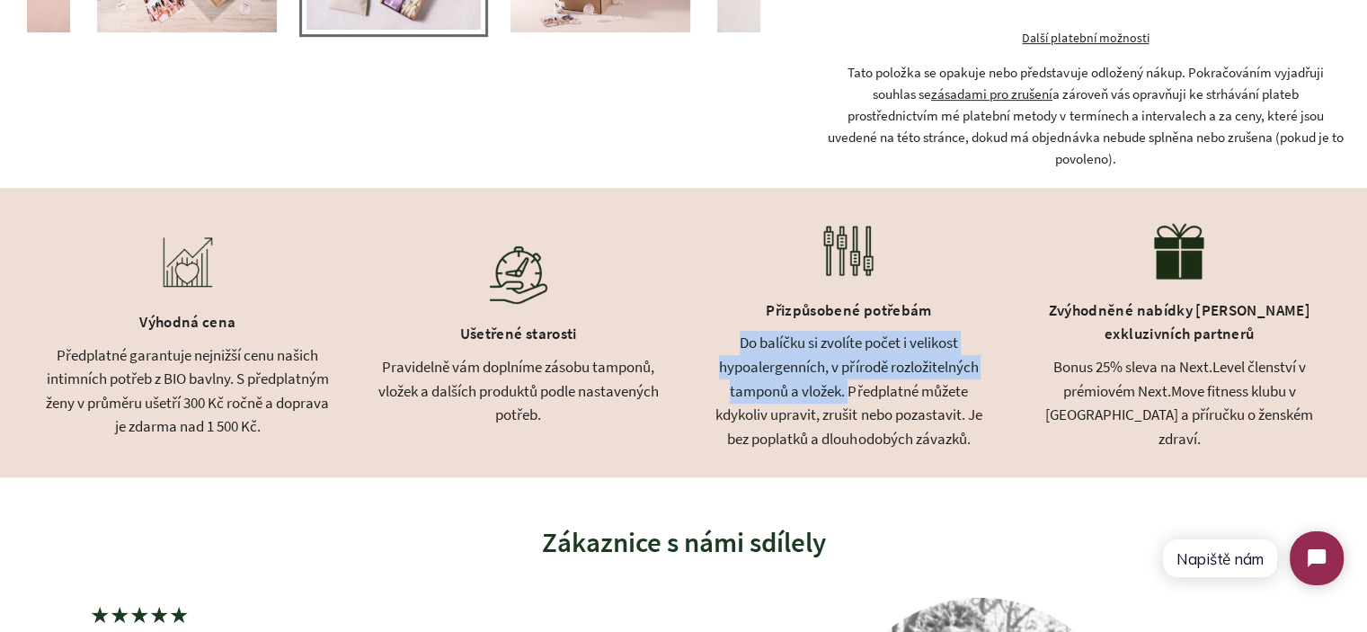
drag, startPoint x: 745, startPoint y: 355, endPoint x: 845, endPoint y: 405, distance: 111.8
click at [845, 405] on div "Do balíčku si zvolíte počet i velikost hypoalergenních, v přírodě rozložitelnýc…" at bounding box center [850, 391] width 286 height 120
copy div "Do balíčku si zvolíte počet i velikost hypoalergenních, v přírodě rozložitelnýc…"
click at [841, 405] on div "Do balíčku si zvolíte počet i velikost hypoalergenních, v přírodě rozložitelnýc…" at bounding box center [850, 391] width 286 height 120
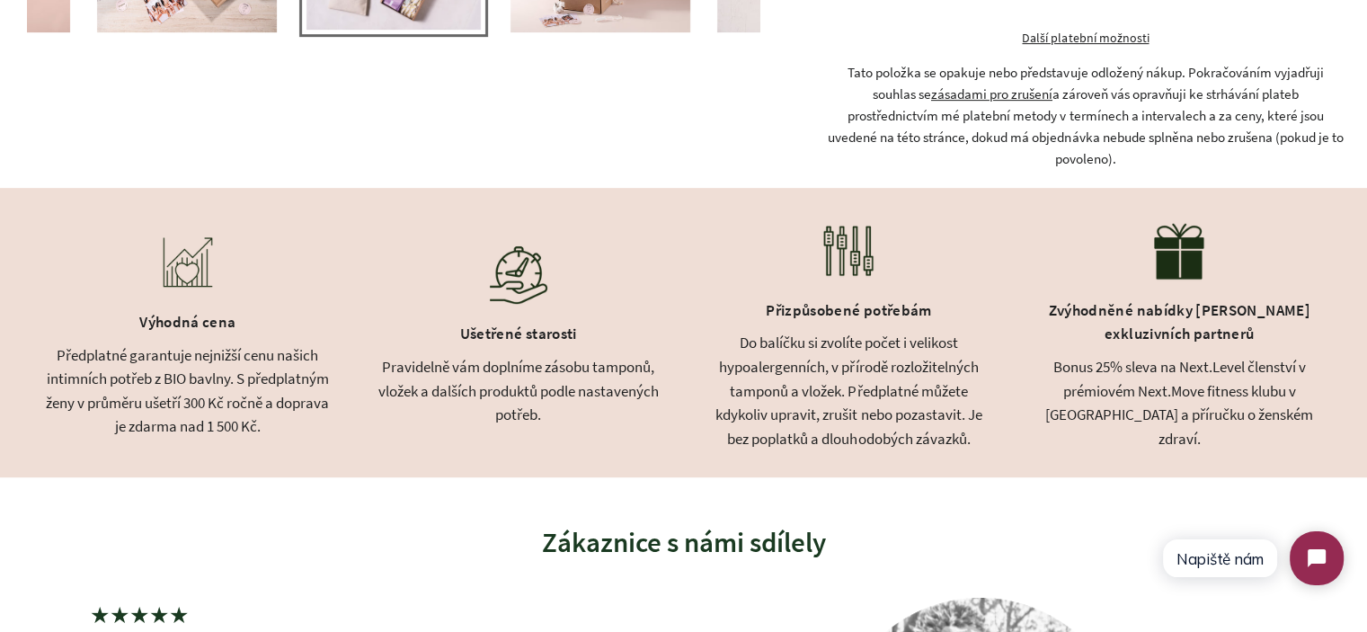
click at [234, 359] on div "Předplatné garantuje nejnižší cenu našich intimních potřeb z BIO bavlny. S před…" at bounding box center [188, 390] width 286 height 95
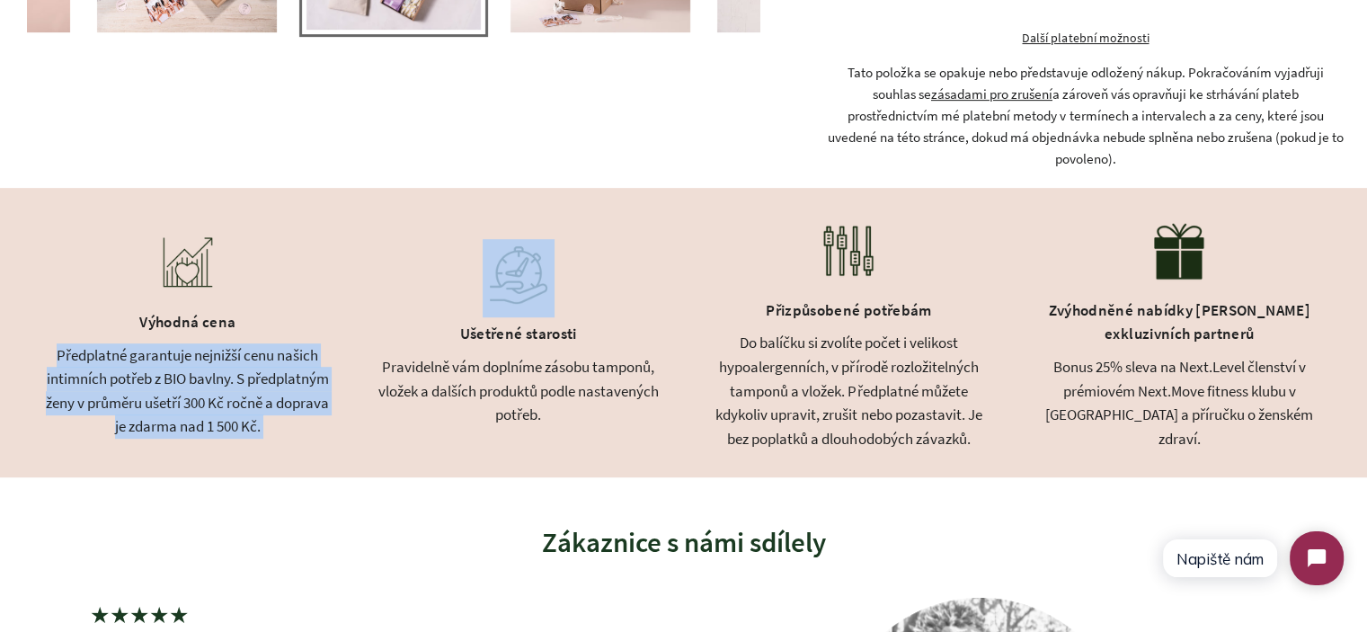
drag, startPoint x: 234, startPoint y: 359, endPoint x: 511, endPoint y: 355, distance: 276.9
click at [298, 385] on div "Předplatné garantuje nejnižší cenu našich intimních potřeb z BIO bavlny. S před…" at bounding box center [188, 390] width 286 height 95
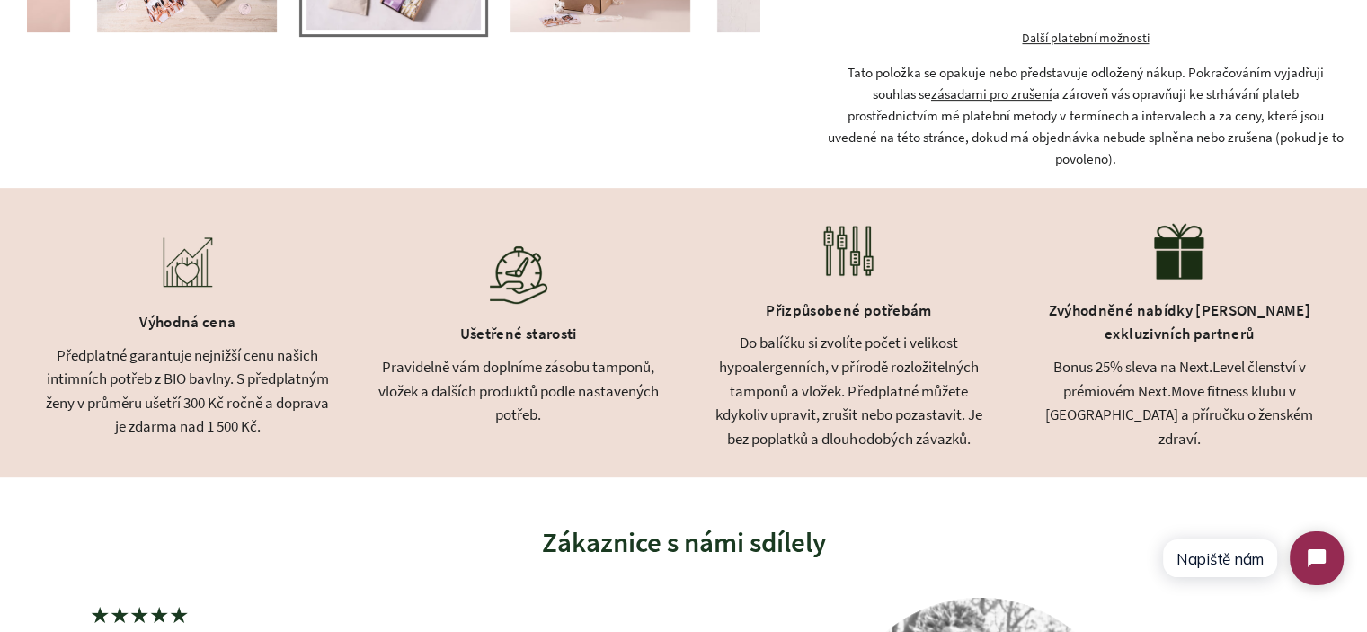
click at [513, 352] on div "Ušetřené starosti" at bounding box center [519, 336] width 286 height 38
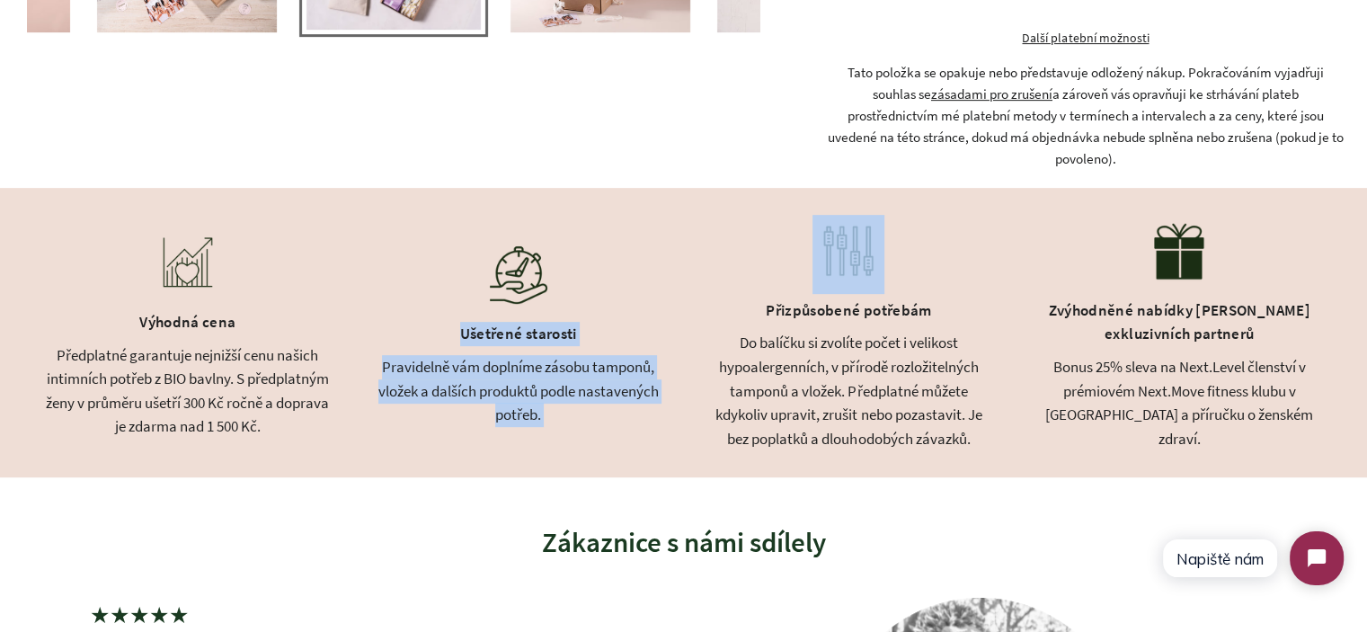
drag, startPoint x: 513, startPoint y: 352, endPoint x: 557, endPoint y: 401, distance: 66.2
click at [557, 401] on div "Ušetřené starosti Pravidelně vám doplníme zásobu tamponů, vložek a dalších prod…" at bounding box center [519, 333] width 286 height 188
click at [557, 401] on div "Pravidelně vám doplníme zásobu tamponů, vložek a dalších produktů podle nastave…" at bounding box center [519, 391] width 286 height 72
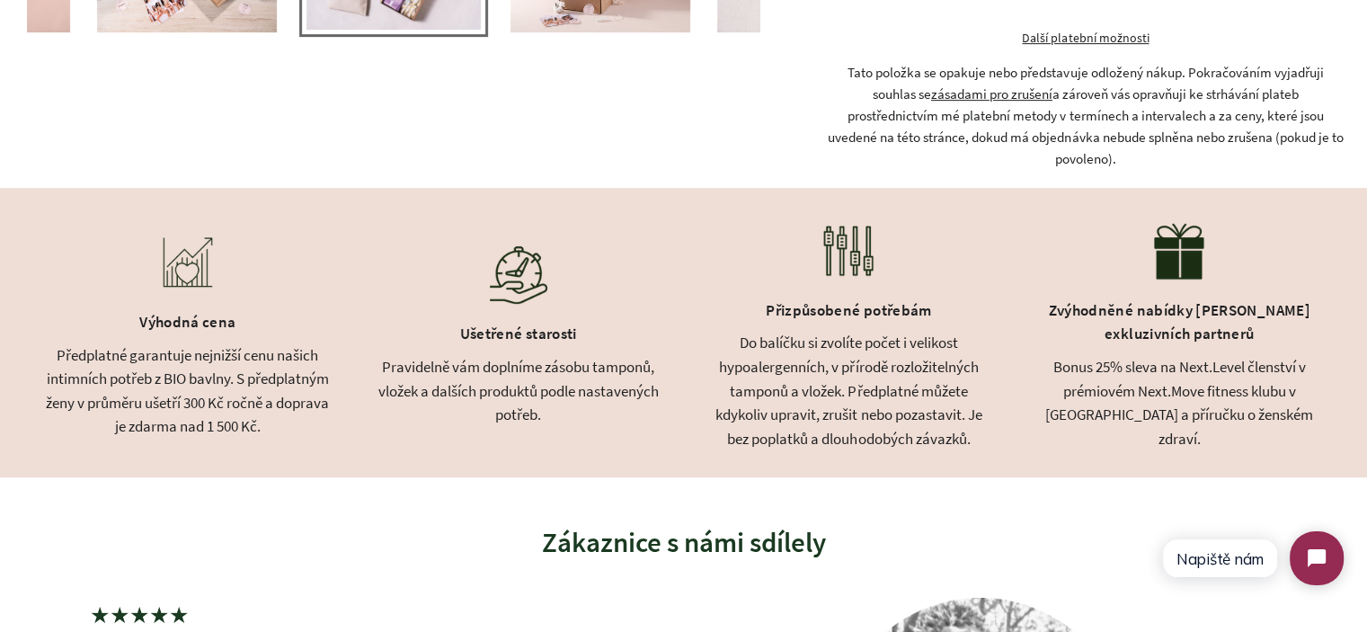
click at [793, 370] on div "Do balíčku si zvolíte počet i velikost hypoalergenních, v přírodě rozložitelnýc…" at bounding box center [850, 391] width 286 height 120
click at [753, 362] on div "Do balíčku si zvolíte počet i velikost hypoalergenních, v přírodě rozložitelnýc…" at bounding box center [850, 391] width 286 height 120
click at [737, 355] on div "Do balíčku si zvolíte počet i velikost hypoalergenních, v přírodě rozložitelnýc…" at bounding box center [850, 391] width 286 height 120
click at [783, 325] on div "Přizpůsobené potřebám" at bounding box center [850, 313] width 286 height 38
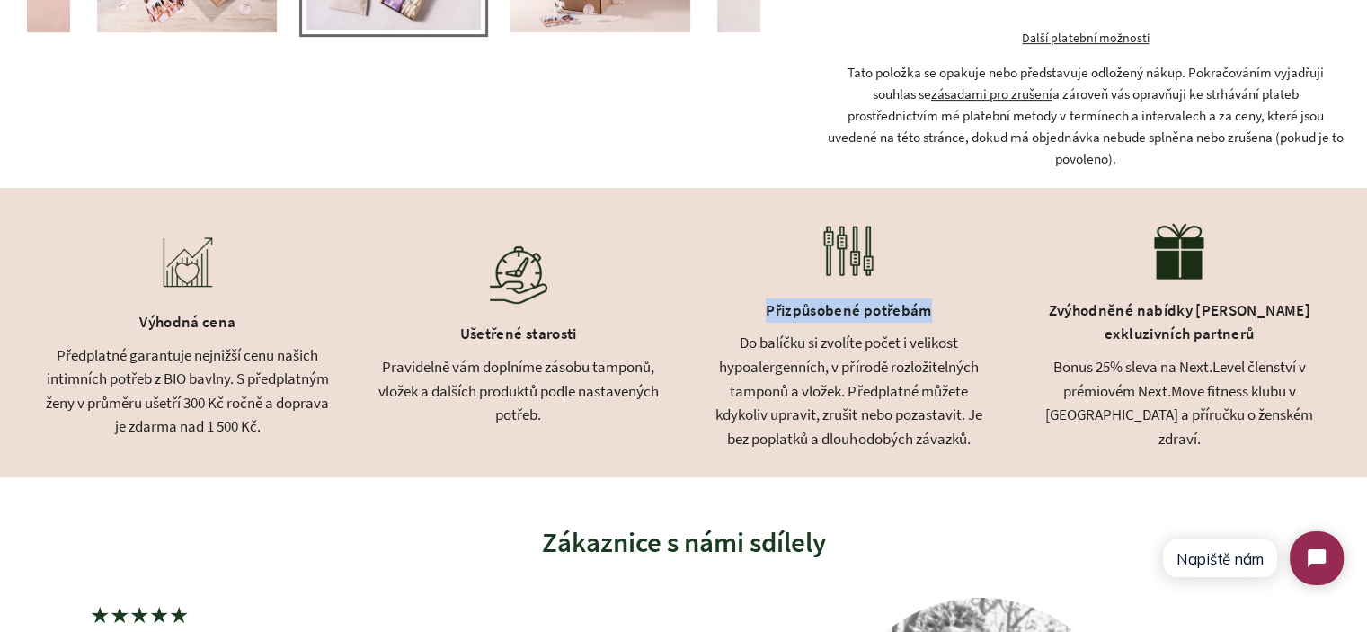
drag, startPoint x: 783, startPoint y: 325, endPoint x: 904, endPoint y: 324, distance: 121.4
click at [900, 324] on div "Přizpůsobené potřebám" at bounding box center [850, 313] width 286 height 38
click at [915, 324] on div "Přizpůsobené potřebám" at bounding box center [850, 313] width 286 height 38
click at [921, 362] on div "Do balíčku si zvolíte počet i velikost hypoalergenních, v přírodě rozložitelnýc…" at bounding box center [850, 391] width 286 height 120
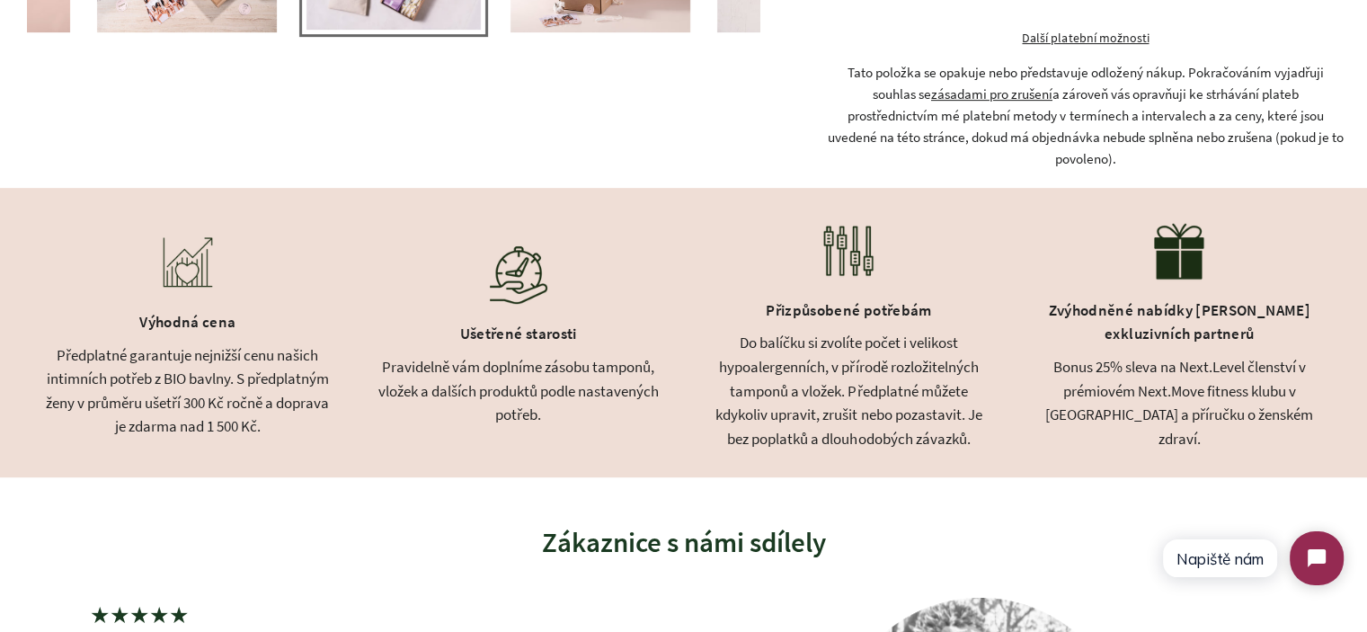
click at [875, 366] on div "Do balíčku si zvolíte počet i velikost hypoalergenních, v přírodě rozložitelnýc…" at bounding box center [850, 391] width 286 height 120
click at [782, 325] on div "Přizpůsobené potřebám" at bounding box center [850, 313] width 286 height 38
drag, startPoint x: 782, startPoint y: 325, endPoint x: 890, endPoint y: 323, distance: 107.9
click at [890, 323] on div "Přizpůsobené potřebám" at bounding box center [850, 313] width 286 height 38
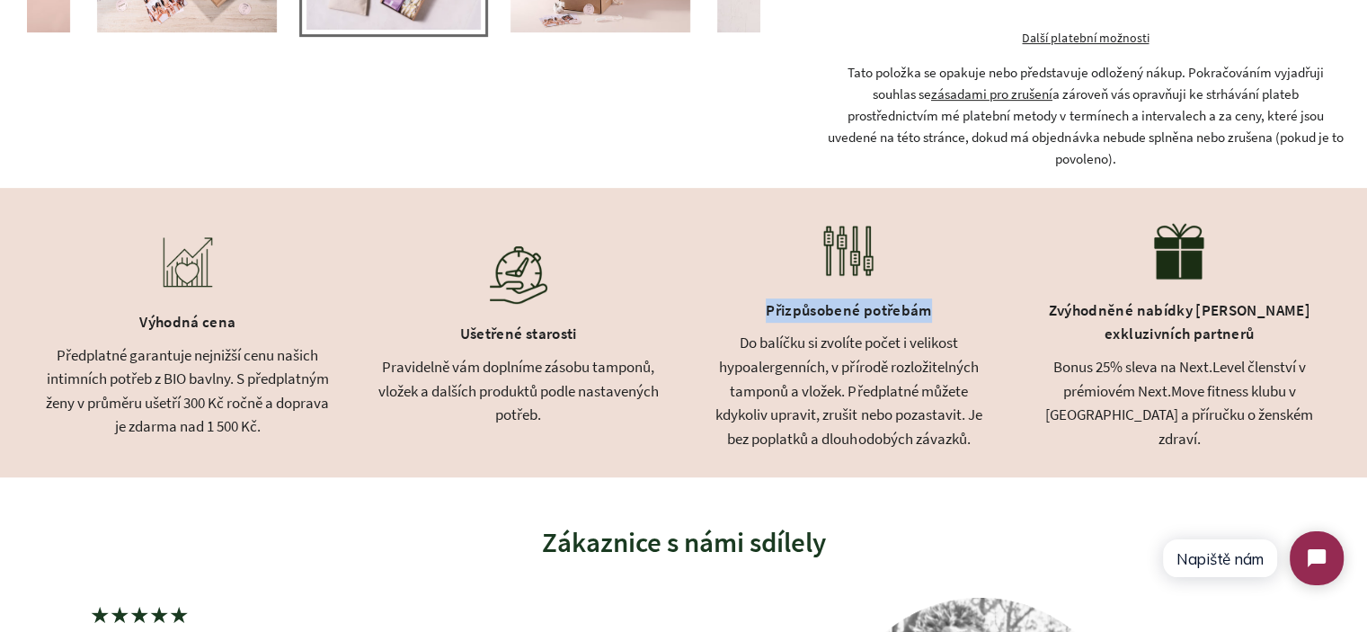
drag, startPoint x: 890, startPoint y: 323, endPoint x: 817, endPoint y: 323, distance: 72.8
click at [817, 323] on div "Přizpůsobené potřebám" at bounding box center [850, 313] width 286 height 38
click at [816, 323] on div "Přizpůsobené potřebám" at bounding box center [850, 313] width 286 height 38
drag, startPoint x: 816, startPoint y: 323, endPoint x: 902, endPoint y: 323, distance: 85.4
click at [902, 323] on div "Přizpůsobené potřebám" at bounding box center [850, 313] width 286 height 38
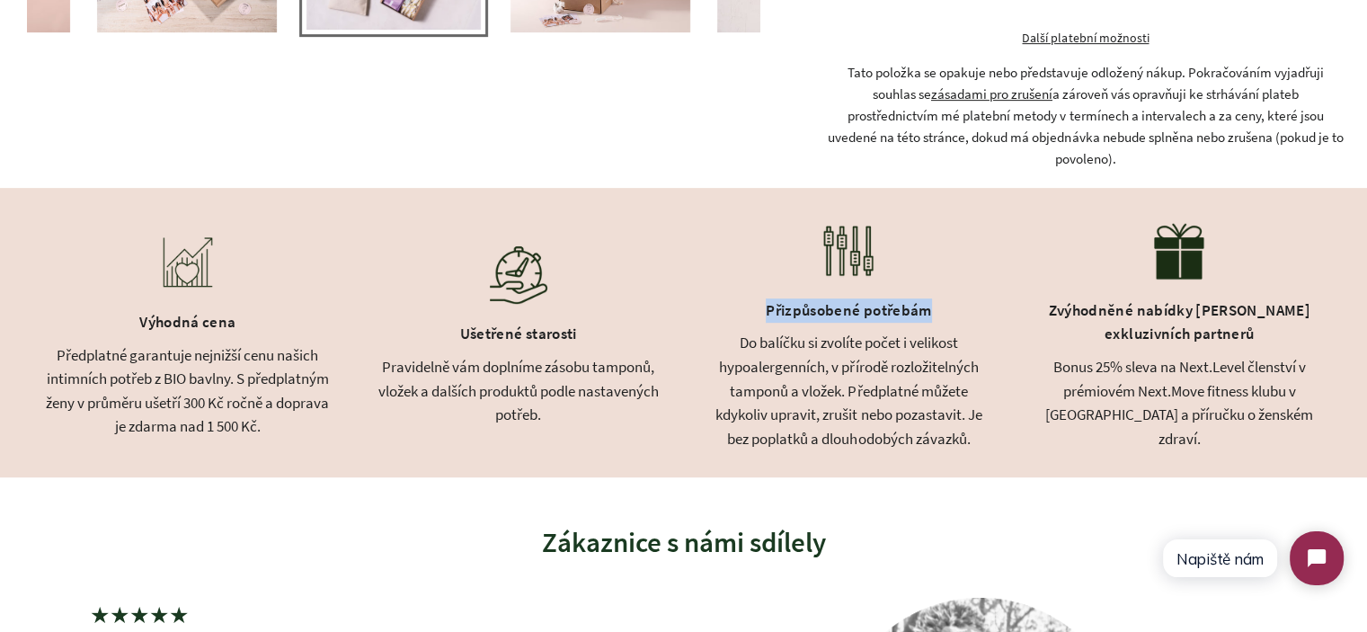
click at [902, 323] on div "Přizpůsobené potřebám" at bounding box center [850, 313] width 286 height 38
drag, startPoint x: 902, startPoint y: 323, endPoint x: 824, endPoint y: 323, distance: 78.2
click at [825, 323] on div "Přizpůsobené potřebám" at bounding box center [850, 313] width 286 height 38
click at [823, 323] on div "Přizpůsobené potřebám" at bounding box center [850, 313] width 286 height 38
click at [748, 359] on div "Do balíčku si zvolíte počet i velikost hypoalergenních, v přírodě rozložitelnýc…" at bounding box center [850, 391] width 286 height 120
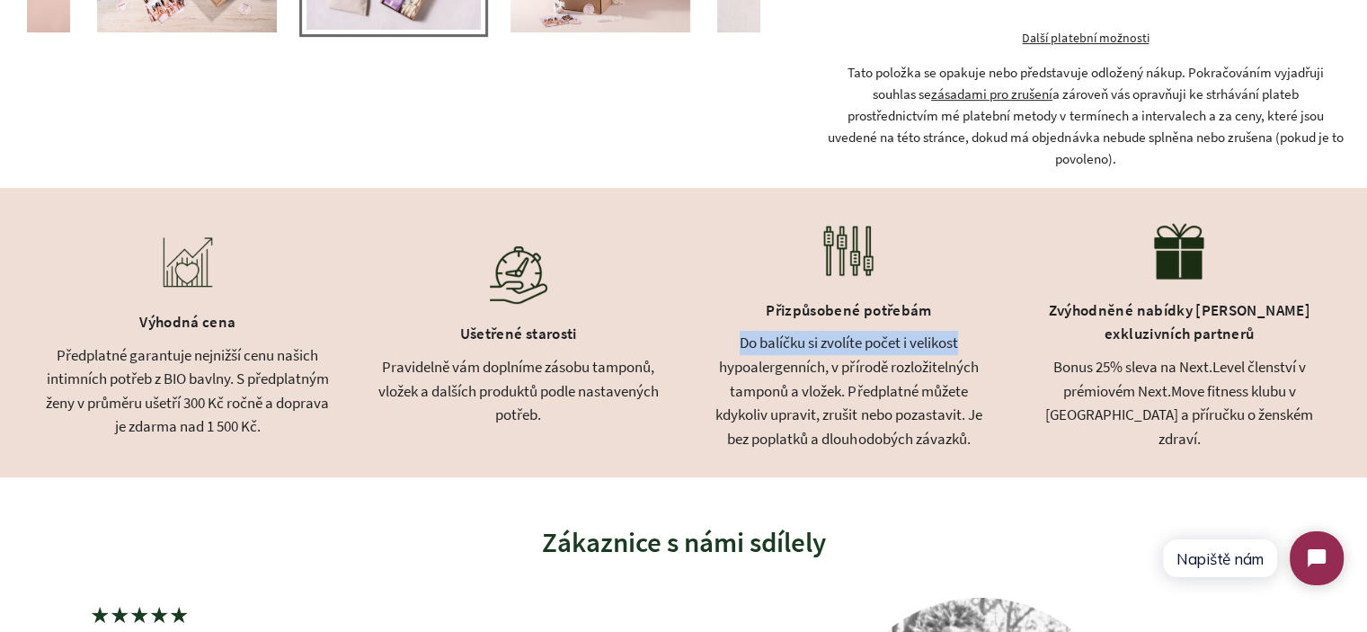
drag, startPoint x: 748, startPoint y: 359, endPoint x: 950, endPoint y: 359, distance: 202.3
click at [950, 359] on div "Do balíčku si zvolíte počet i velikost hypoalergenních, v přírodě rozložitelnýc…" at bounding box center [850, 391] width 286 height 120
click at [933, 363] on div "Do balíčku si zvolíte počet i velikost hypoalergenních, v přírodě rozložitelnýc…" at bounding box center [850, 391] width 286 height 120
click at [472, 418] on div "Pravidelně vám doplníme zásobu tamponů, vložek a dalších produktů podle nastave…" at bounding box center [519, 391] width 286 height 72
click at [493, 403] on div "Pravidelně vám doplníme zásobu tamponů, vložek a dalších produktů podle nastave…" at bounding box center [519, 391] width 286 height 72
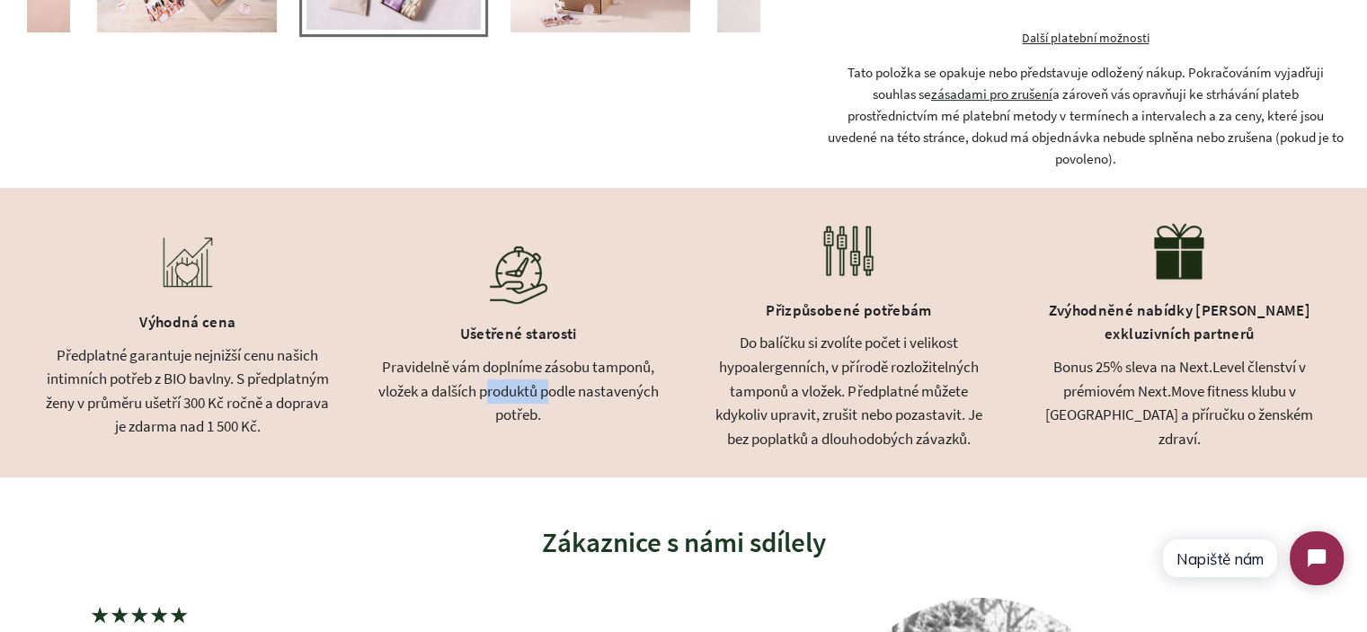
click at [493, 403] on div "Pravidelně vám doplníme zásobu tamponů, vložek a dalších produktů podle nastave…" at bounding box center [519, 391] width 286 height 72
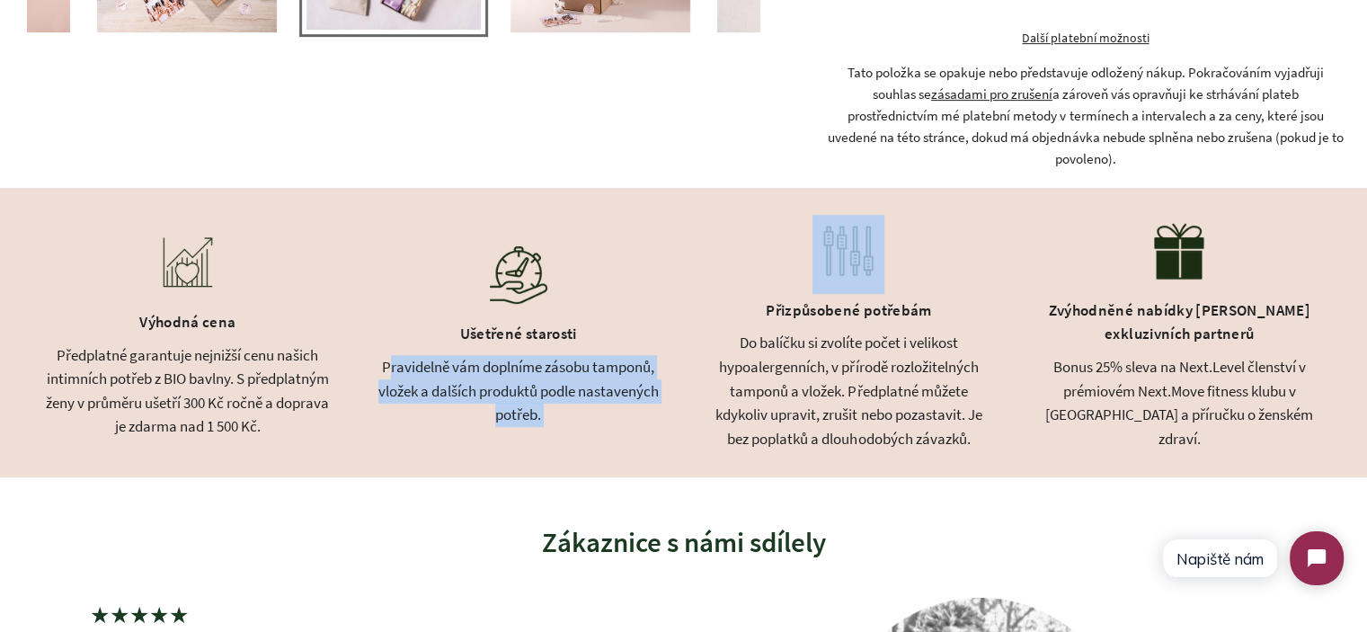
click at [493, 403] on div "Pravidelně vám doplníme zásobu tamponů, vložek a dalších produktů podle nastave…" at bounding box center [519, 391] width 286 height 72
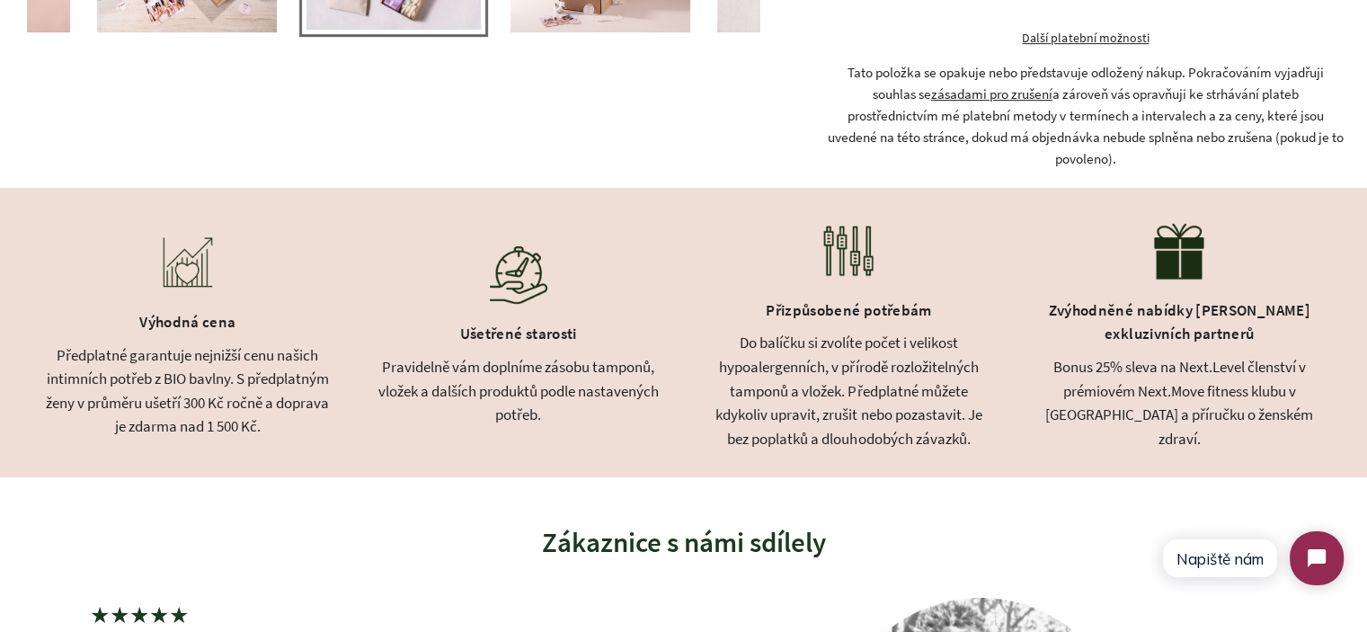
click at [842, 418] on div "Do balíčku si zvolíte počet i velikost hypoalergenních, v přírodě rozložitelnýc…" at bounding box center [850, 391] width 286 height 120
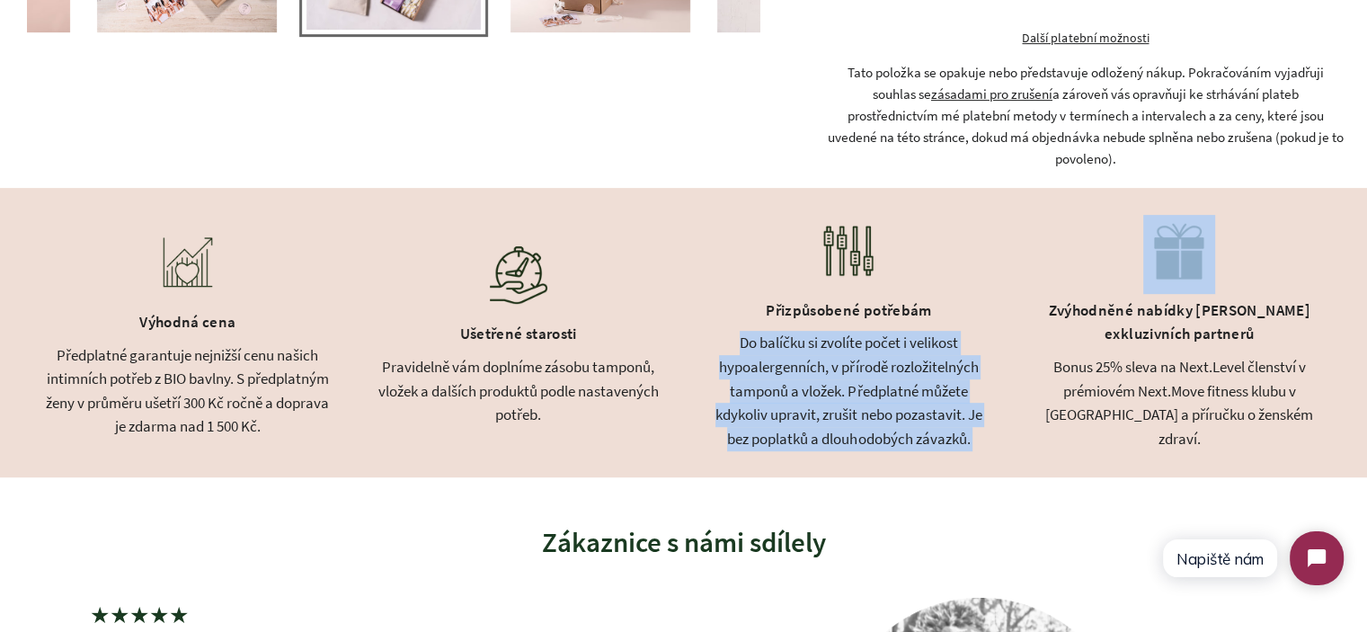
click at [842, 418] on div "Do balíčku si zvolíte počet i velikost hypoalergenních, v přírodě rozložitelnýc…" at bounding box center [850, 391] width 286 height 120
click at [949, 429] on div "Do balíčku si zvolíte počet i velikost hypoalergenních, v přírodě rozložitelnýc…" at bounding box center [850, 391] width 286 height 120
click at [989, 440] on div "Do balíčku si zvolíte počet i velikost hypoalergenních, v přírodě rozložitelnýc…" at bounding box center [850, 391] width 286 height 120
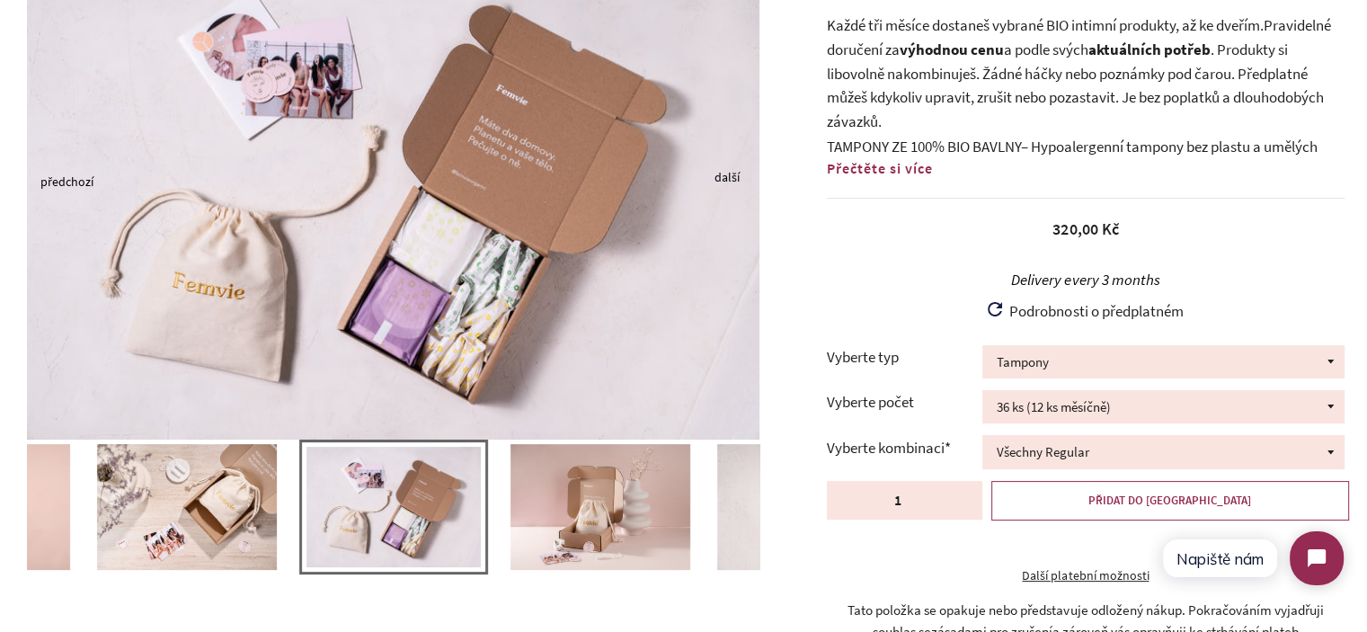
scroll to position [229, 0]
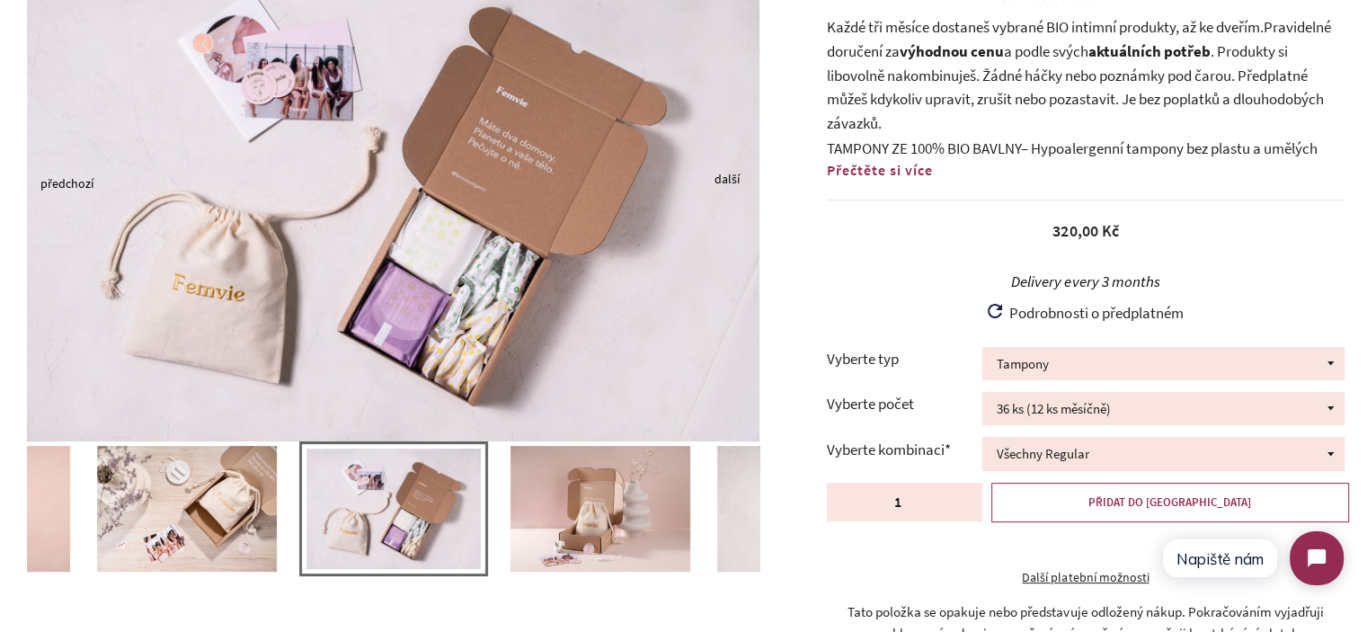
click at [1246, 47] on p "Každé tři měsíce dostaneš vybrané BIO intimní produkty, až ke dveřím. Pravideln…" at bounding box center [1086, 75] width 518 height 120
drag, startPoint x: 1246, startPoint y: 47, endPoint x: 982, endPoint y: 79, distance: 266.3
click at [981, 79] on p "Každé tři měsíce dostaneš vybrané BIO intimní produkty, až ke dveřím. Pravideln…" at bounding box center [1086, 75] width 518 height 120
copy p "Produkty si libovolně nakombinuješ."
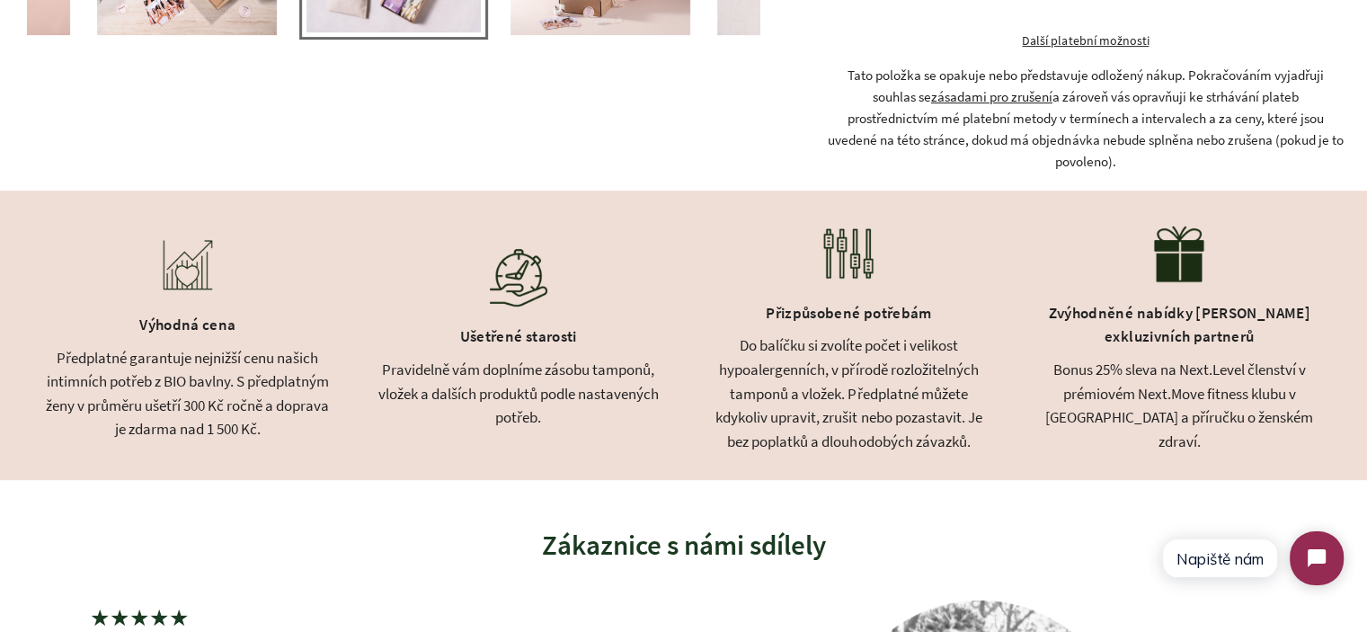
scroll to position [769, 0]
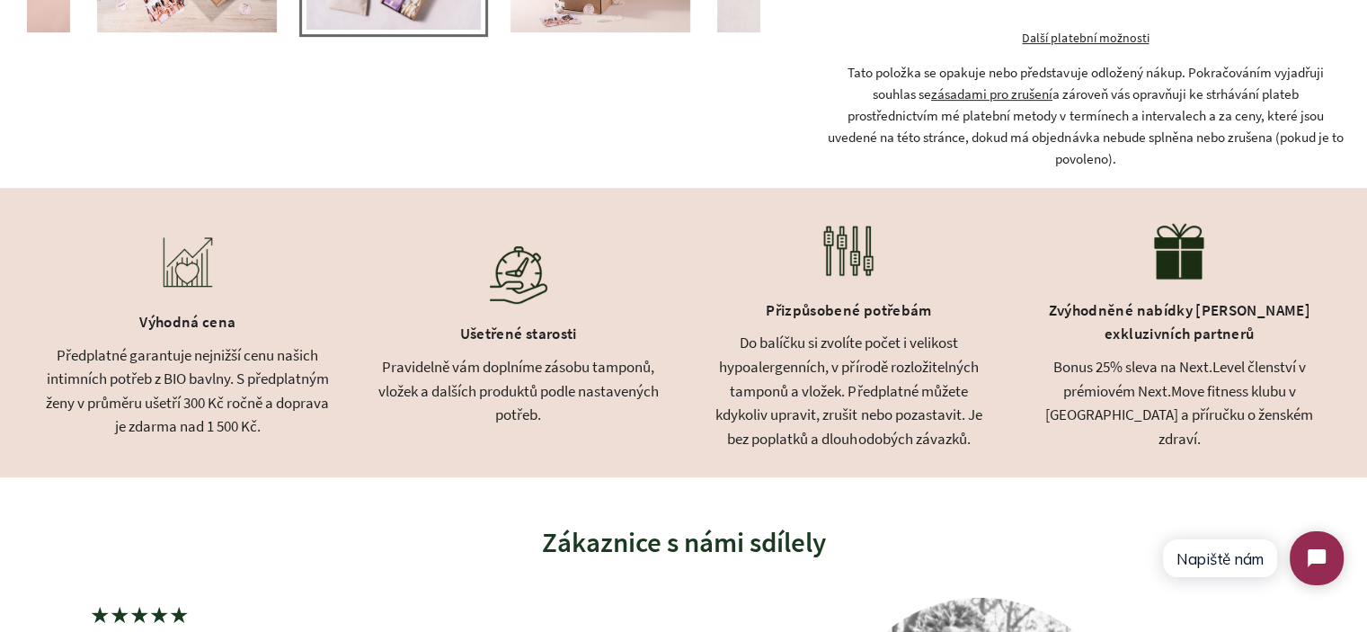
click at [224, 366] on div "Předplatné garantuje nejnižší cenu našich intimních potřeb z BIO bavlny. S před…" at bounding box center [188, 390] width 286 height 95
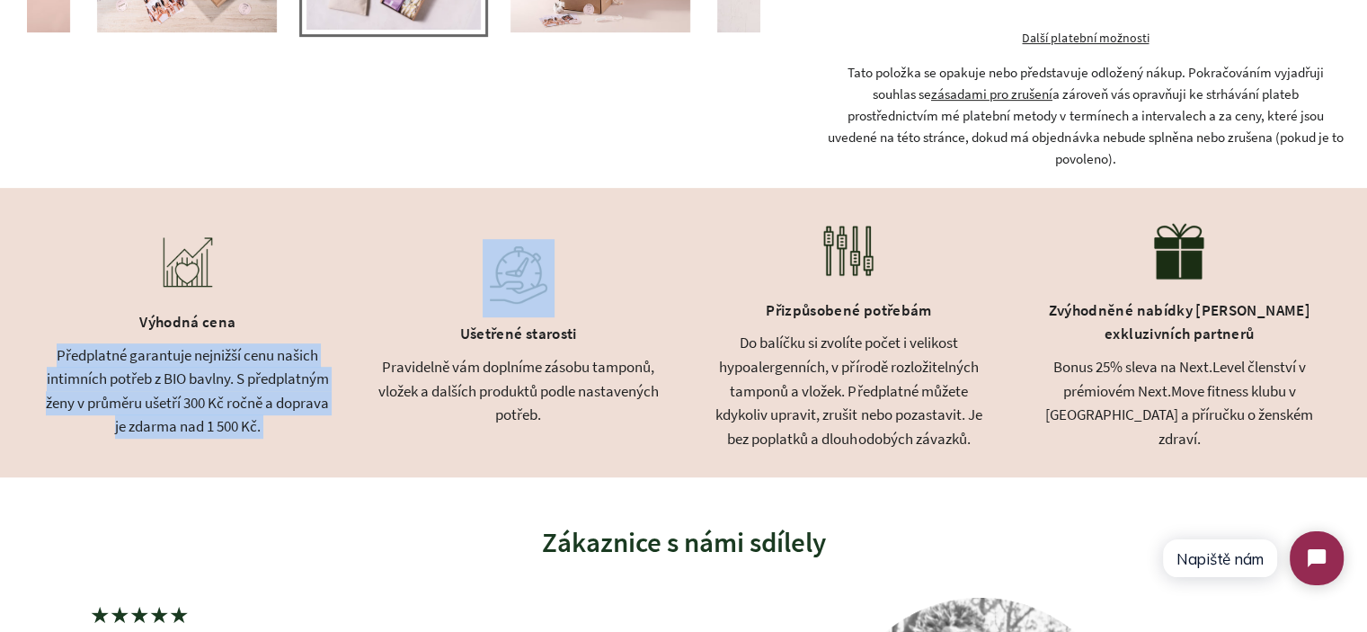
click at [224, 366] on div "Předplatné garantuje nejnižší cenu našich intimních potřeb z BIO bavlny. S před…" at bounding box center [188, 390] width 286 height 95
click at [254, 389] on div "Předplatné garantuje nejnižší cenu našich intimních potřeb z BIO bavlny. S před…" at bounding box center [188, 390] width 286 height 95
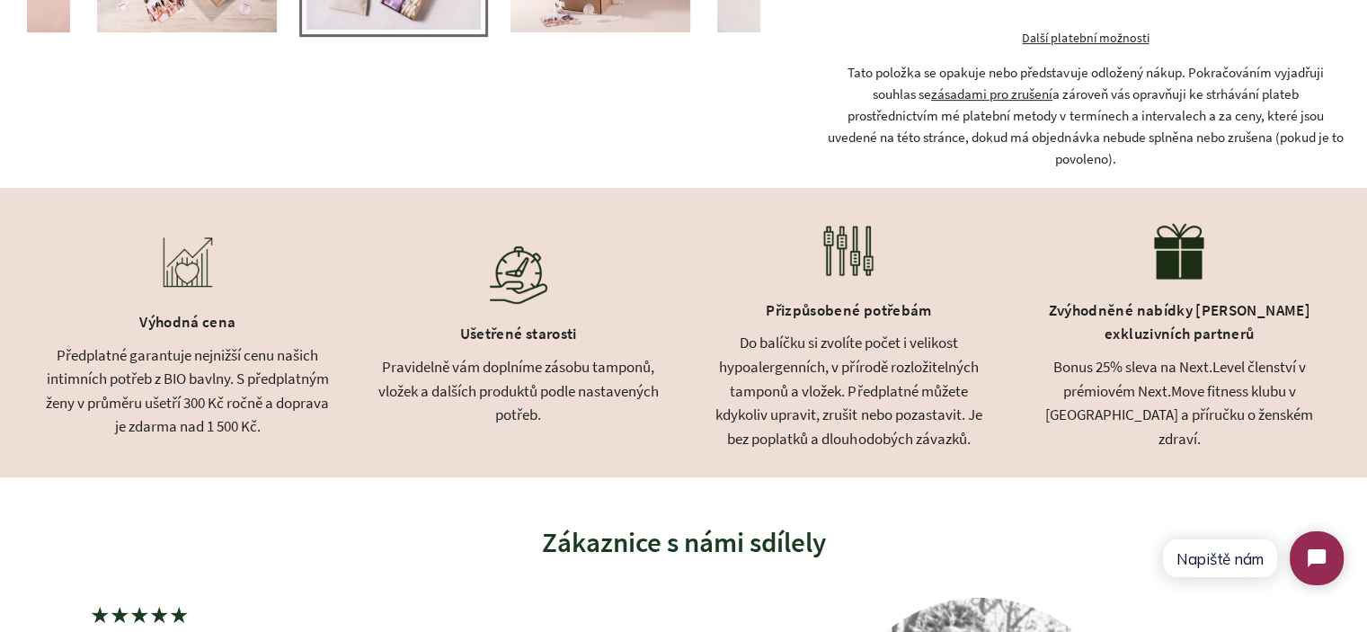
click at [259, 391] on div "Předplatné garantuje nejnižší cenu našich intimních potřeb z BIO bavlny. S před…" at bounding box center [188, 390] width 286 height 95
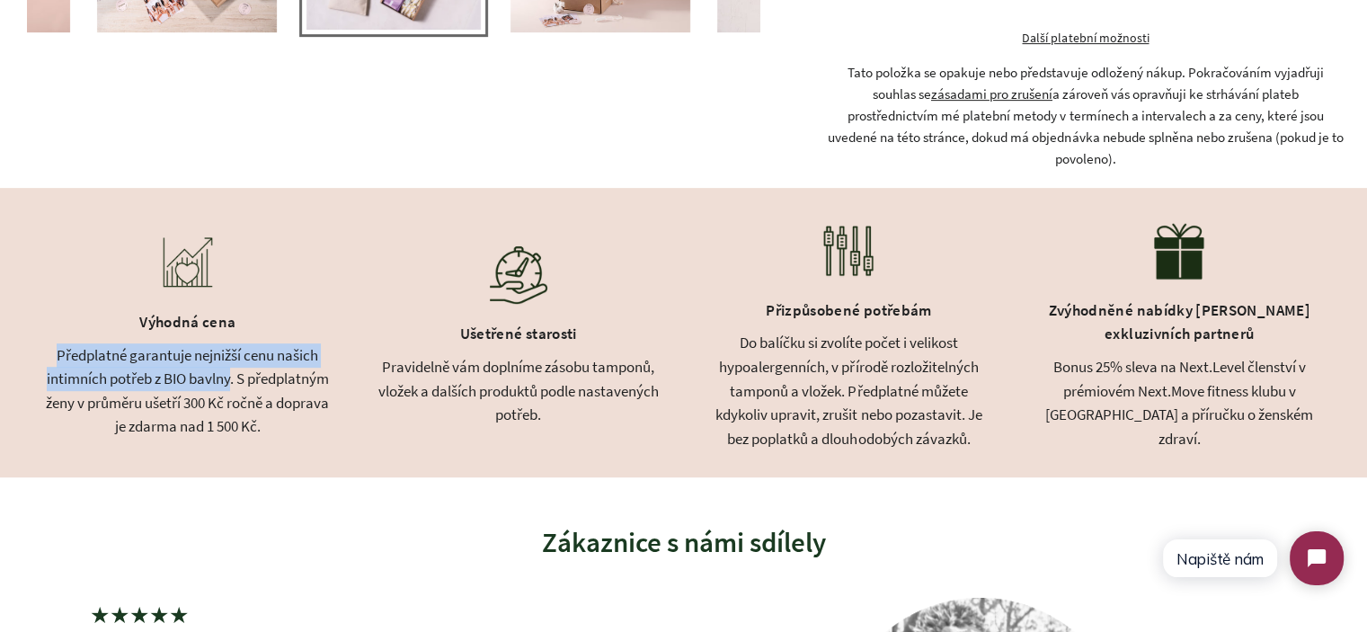
drag, startPoint x: 259, startPoint y: 391, endPoint x: 67, endPoint y: 367, distance: 193.0
click at [67, 367] on div "Předplatné garantuje nejnižší cenu našich intimních potřeb z BIO bavlny. S před…" at bounding box center [188, 390] width 286 height 95
click at [84, 367] on div "Předplatné garantuje nejnižší cenu našich intimních potřeb z BIO bavlny. S před…" at bounding box center [188, 390] width 286 height 95
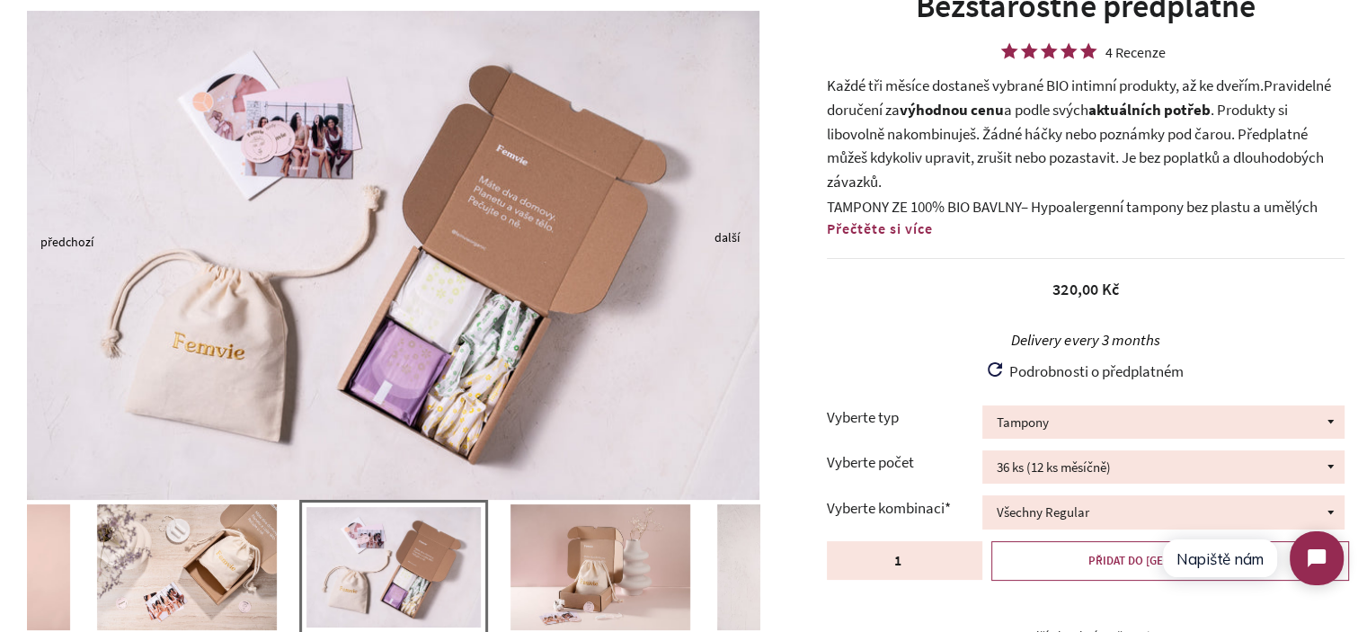
scroll to position [290, 0]
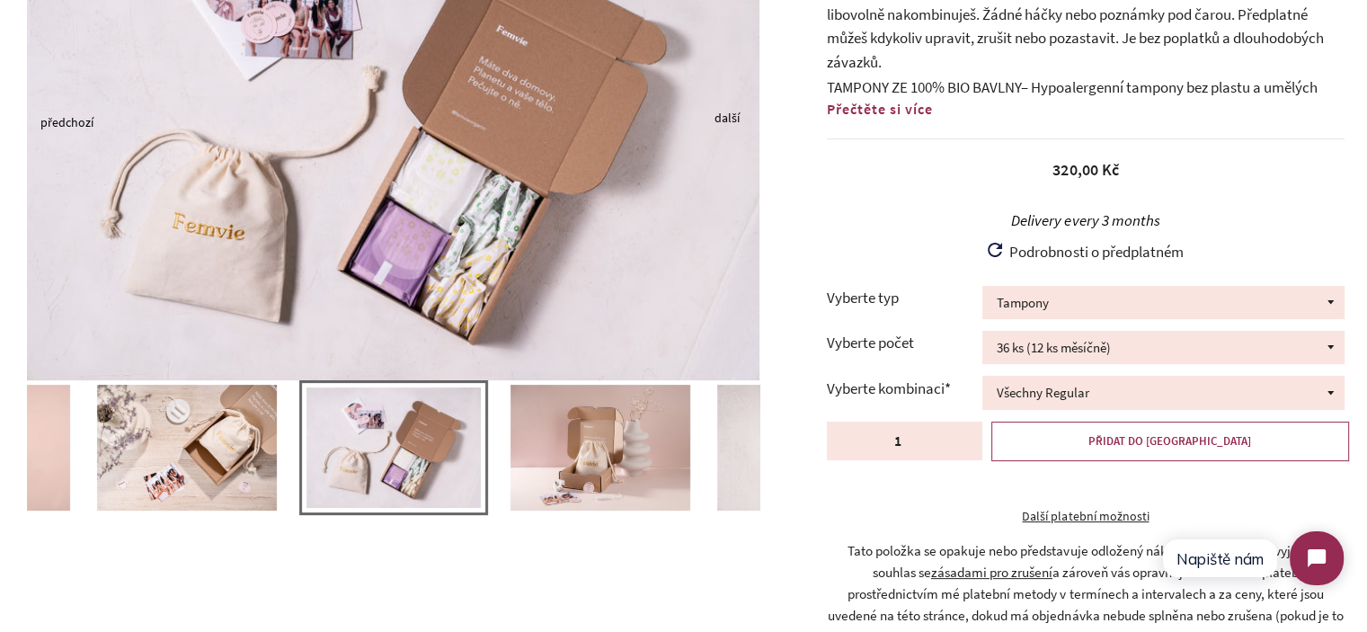
click at [825, 236] on div "Bezstarostné předplatné 4 Recenze Každé tři měsíce dostaneš vybrané BIO intimní…" at bounding box center [1077, 265] width 581 height 802
click at [1084, 382] on select "Všechny Regular Všechny Super Půl na půl 24 ks Regular + 12 ks Super 12 ks Regu…" at bounding box center [1164, 392] width 362 height 33
click at [983, 376] on select "Všechny Regular Všechny Super Půl na půl 24 ks Regular + 12 ks Super 12 ks Regu…" at bounding box center [1164, 392] width 362 height 33
click at [858, 262] on div "Podrobnosti o předplatném How subscriptions work Products are automatically del…" at bounding box center [1086, 255] width 518 height 46
click at [848, 262] on div "Podrobnosti o předplatném How subscriptions work Products are automatically del…" at bounding box center [1086, 255] width 518 height 46
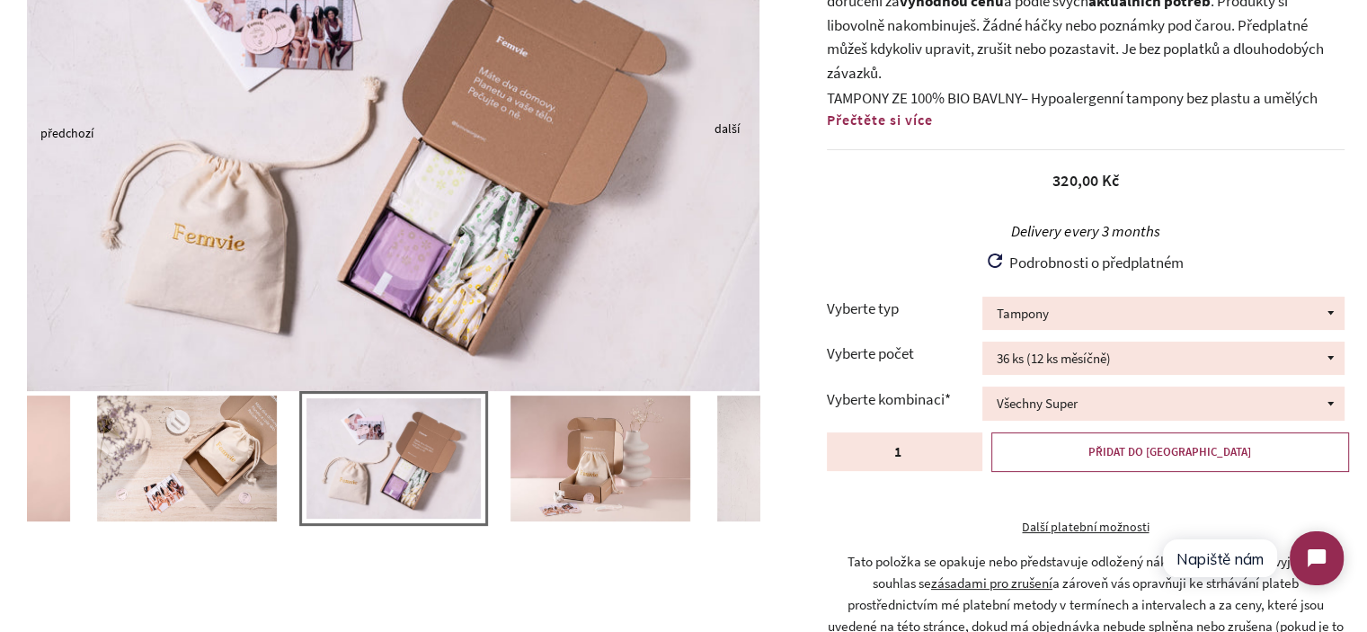
scroll to position [290, 0]
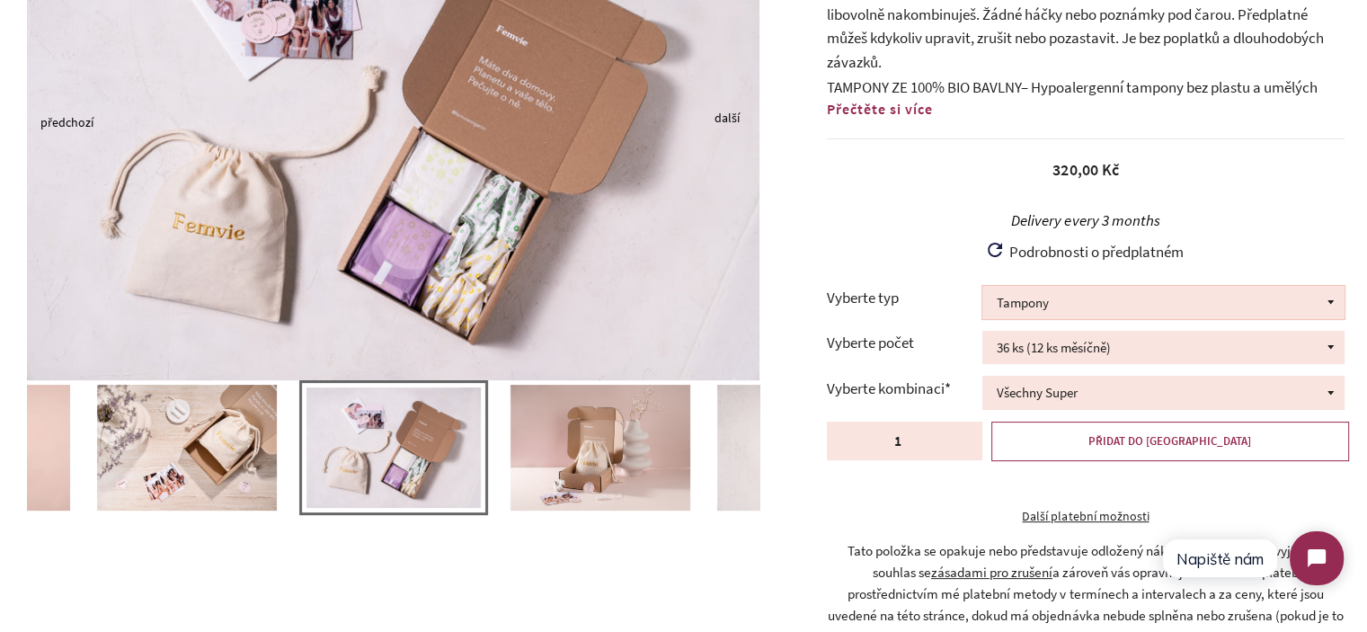
click at [1188, 299] on select "Tampony Vložky Mix tamponů a vložek" at bounding box center [1164, 302] width 362 height 33
click at [1278, 229] on div "Delivery every 3 months Delivery every 3 months" at bounding box center [1085, 221] width 503 height 24
click at [1227, 305] on select "Tampony Vložky Mix tamponů a vložek" at bounding box center [1164, 302] width 362 height 33
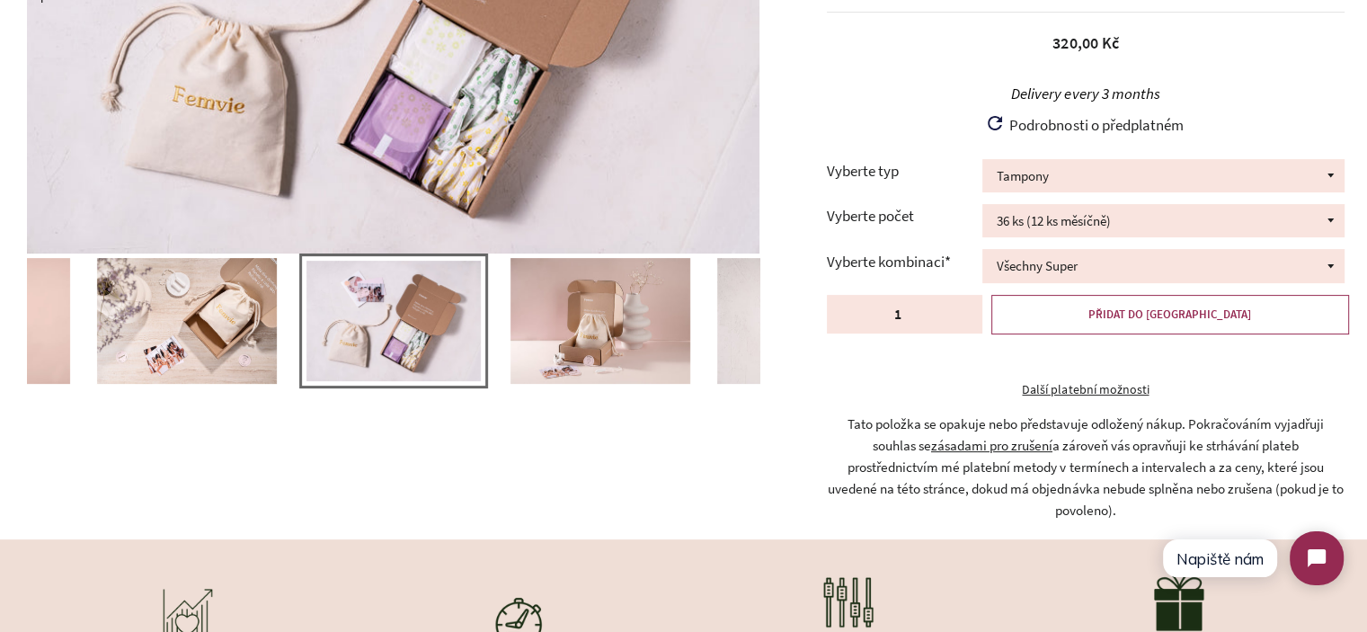
scroll to position [474, 0]
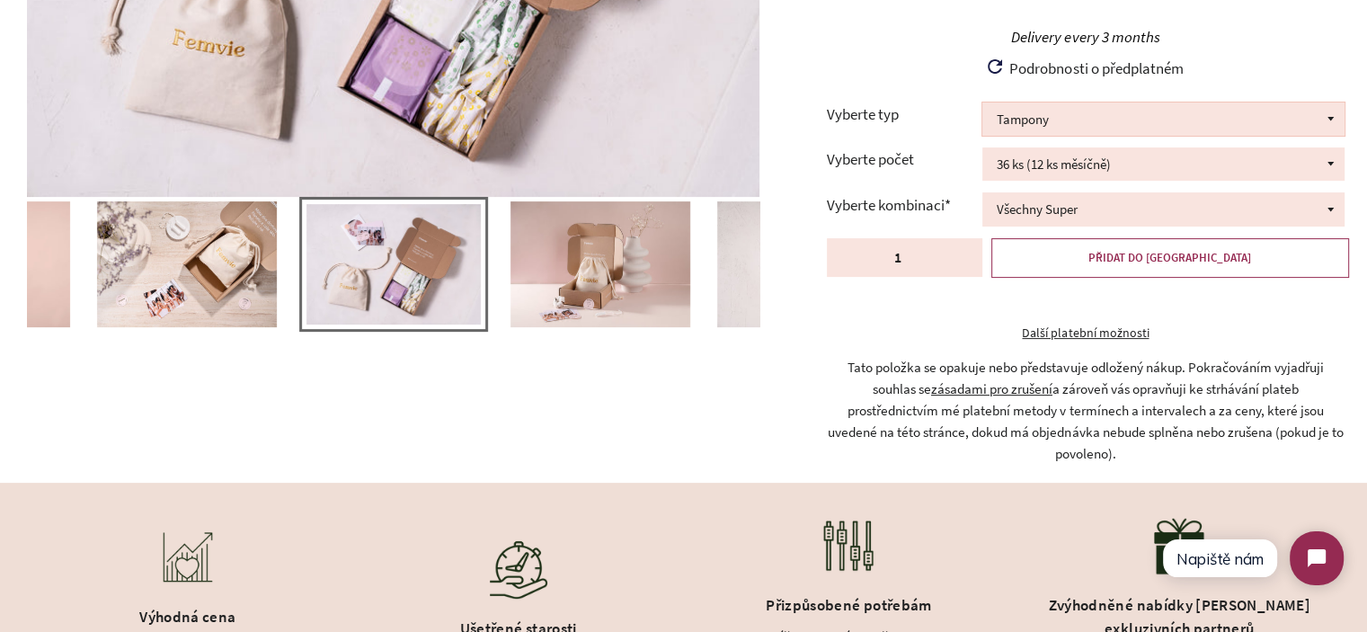
click at [1120, 118] on select "Tampony Vložky Mix tamponů a vložek" at bounding box center [1164, 118] width 362 height 33
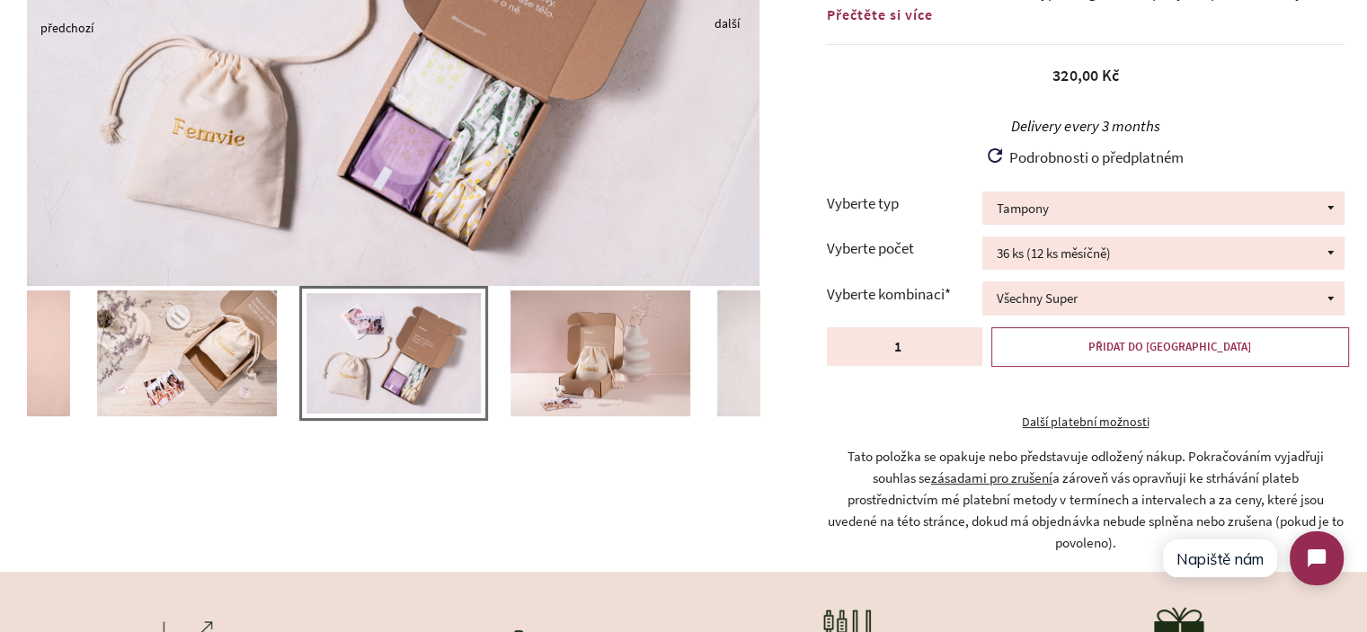
scroll to position [384, 0]
click at [1205, 216] on select "Tampony Vložky Mix tamponů a vložek" at bounding box center [1164, 208] width 362 height 33
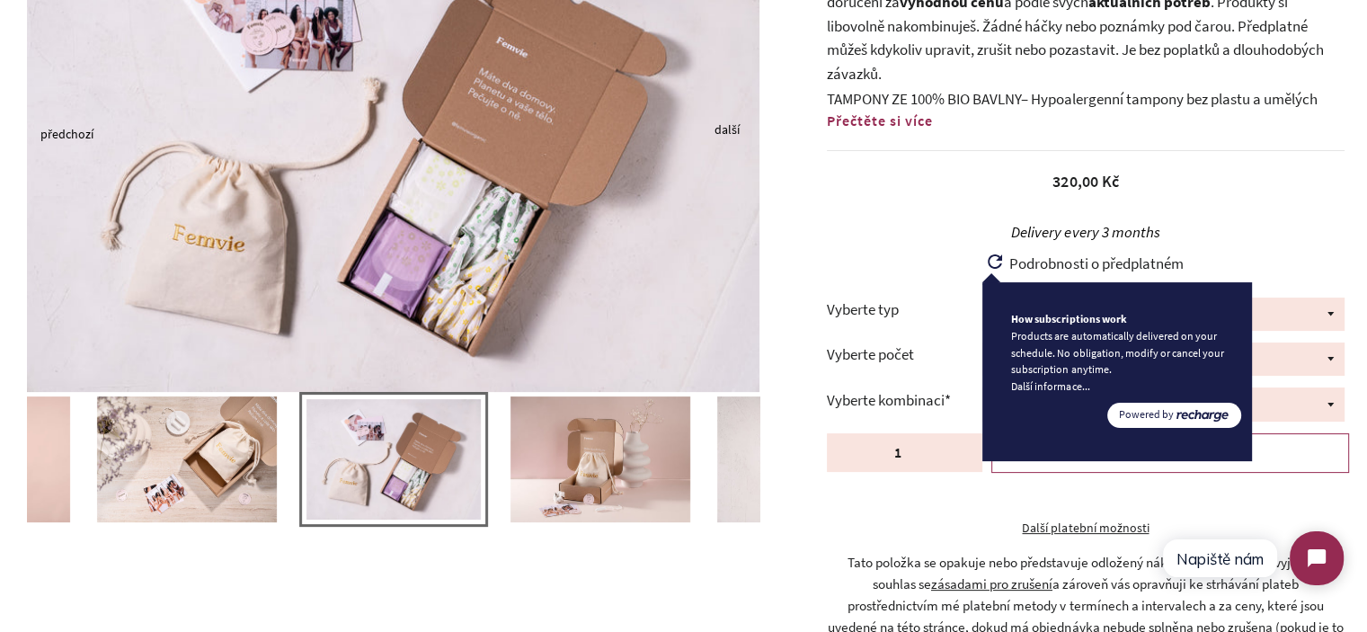
scroll to position [272, 0]
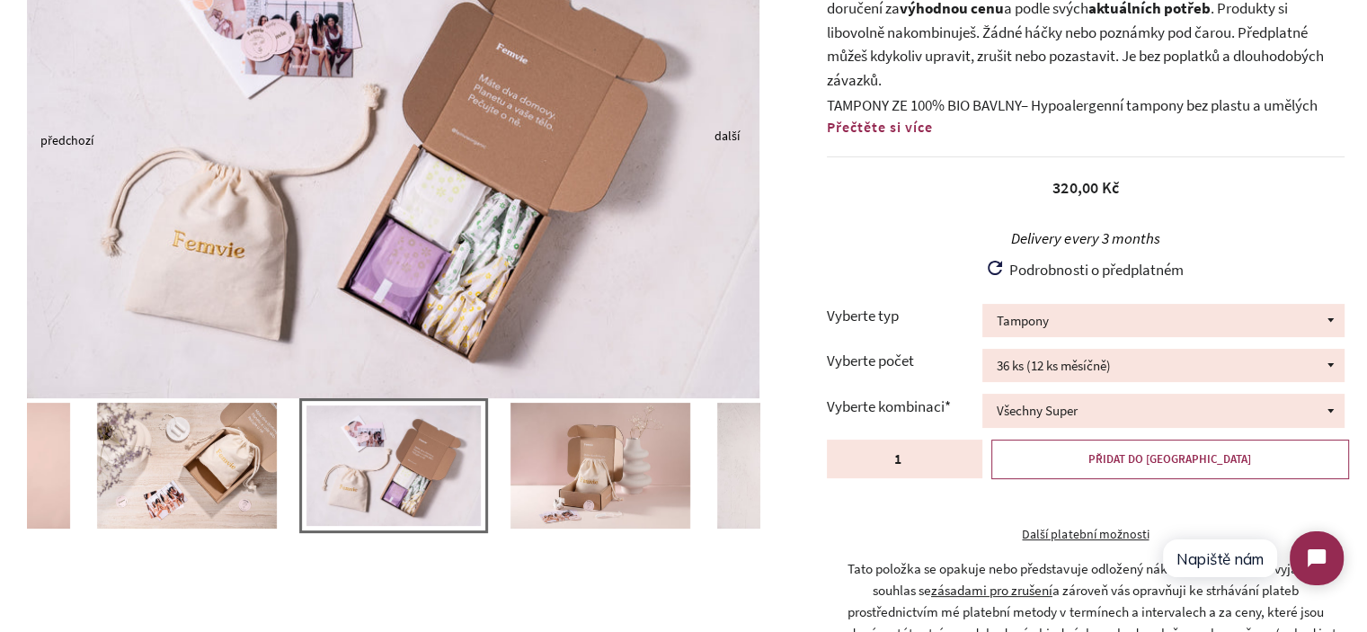
click at [1347, 280] on div "Bezstarostné předplatné 4 Recenze Každé tři měsíce dostaneš vybrané BIO intimní…" at bounding box center [1077, 283] width 581 height 802
click at [1316, 416] on select "Všechny Regular Všechny Super Půl na půl 24 ks Regular + 12 ks Super 12 ks Regu…" at bounding box center [1164, 410] width 362 height 33
select select "Všechny Regular"
click at [983, 394] on select "Všechny Regular Všechny Super Půl na půl 24 ks Regular + 12 ks Super 12 ks Regu…" at bounding box center [1164, 410] width 362 height 33
click at [1087, 312] on select "Tampony Vložky Mix tamponů a vložek" at bounding box center [1164, 320] width 362 height 33
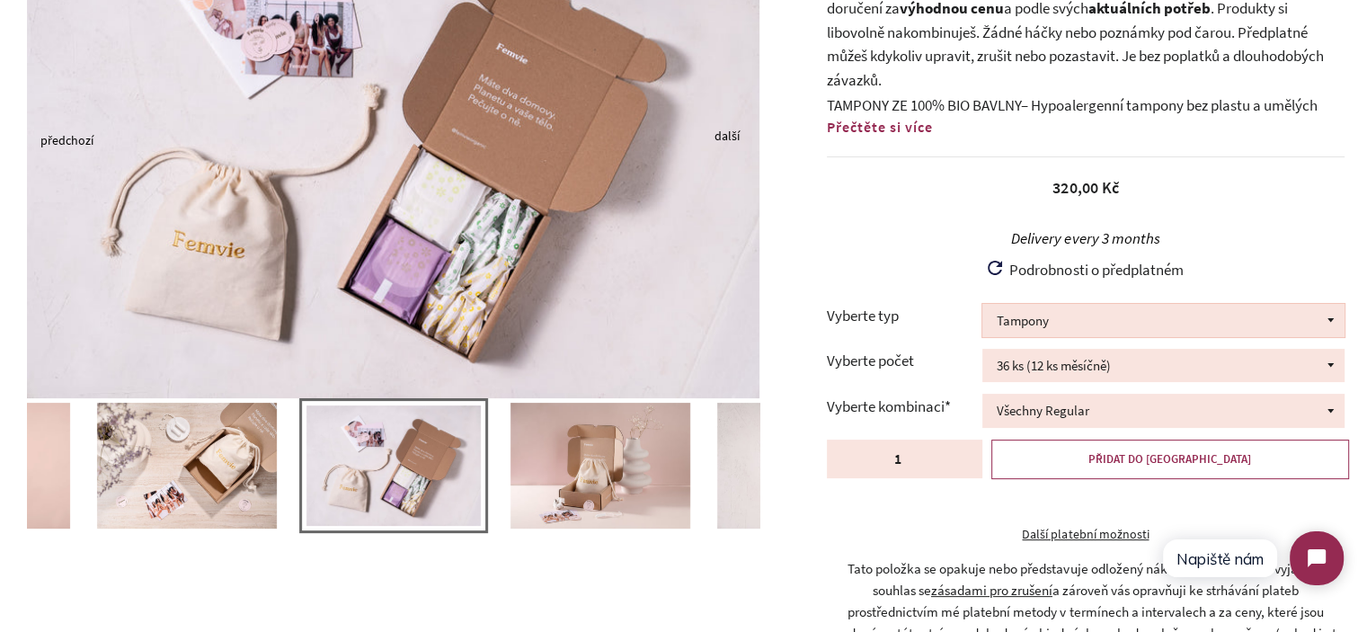
click at [1277, 321] on select "Tampony Vložky Mix tamponů a vložek" at bounding box center [1164, 320] width 362 height 33
click at [983, 304] on select "Tampony Vložky Mix tamponů a vložek" at bounding box center [1164, 320] width 362 height 33
click at [1073, 317] on select "Tampony Vložky Mix tamponů a vložek" at bounding box center [1164, 320] width 362 height 33
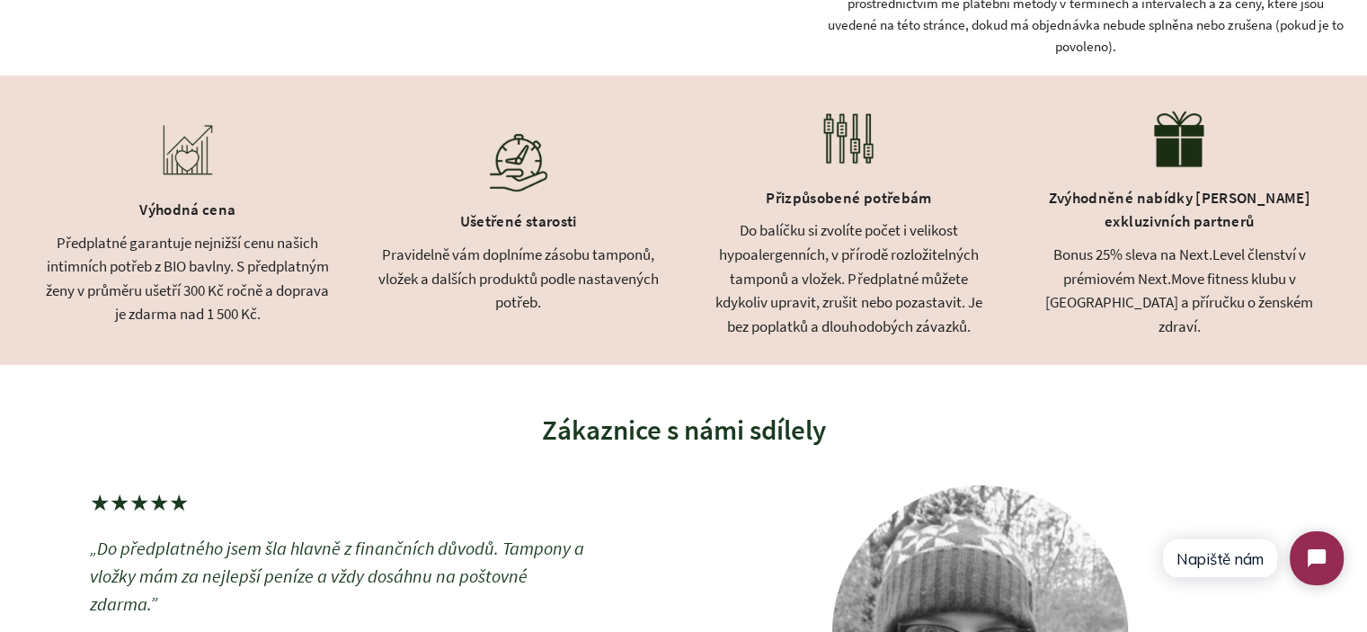
scroll to position [899, 0]
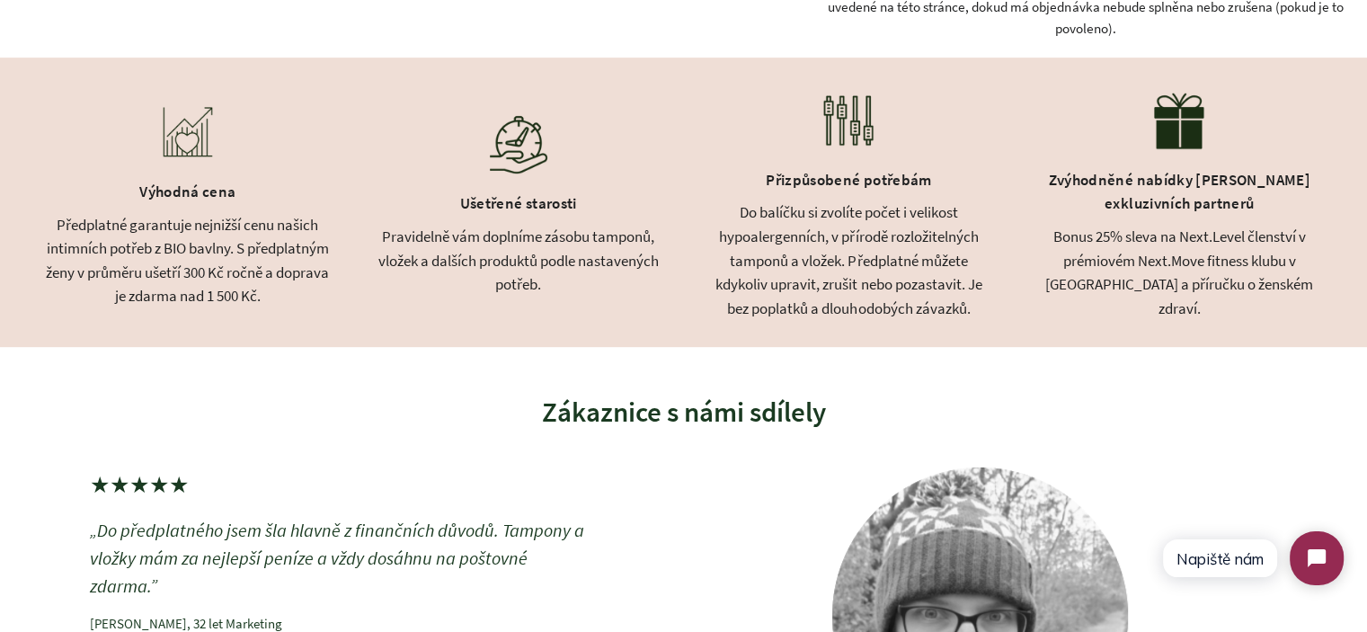
click at [802, 254] on div "Do balíčku si zvolíte počet i velikost hypoalergenních, v přírodě rozložitelnýc…" at bounding box center [850, 260] width 286 height 120
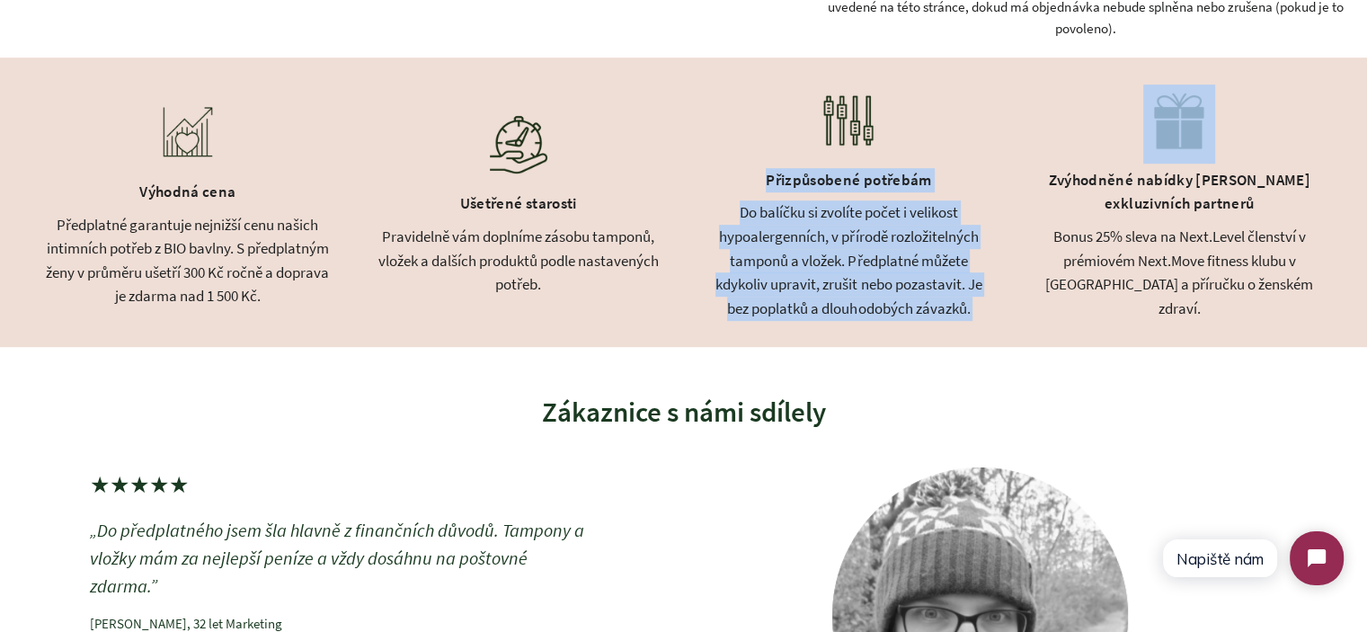
drag, startPoint x: 802, startPoint y: 254, endPoint x: 798, endPoint y: 204, distance: 50.5
click at [798, 204] on div "Přizpůsobené potřebám Do balíčku si zvolíte počet i velikost hypoalergenních, v…" at bounding box center [850, 203] width 286 height 236
click at [798, 201] on div "Přizpůsobené potřebám" at bounding box center [850, 183] width 286 height 38
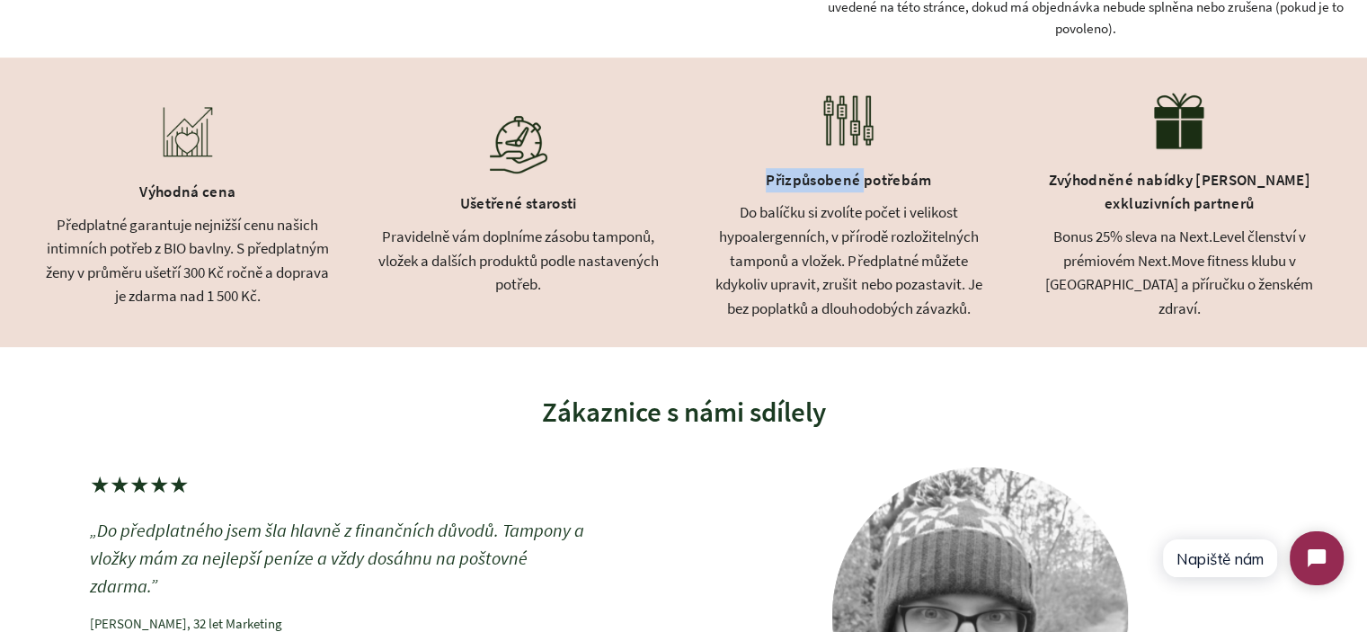
click at [798, 201] on div "Přizpůsobené potřebám" at bounding box center [850, 183] width 286 height 38
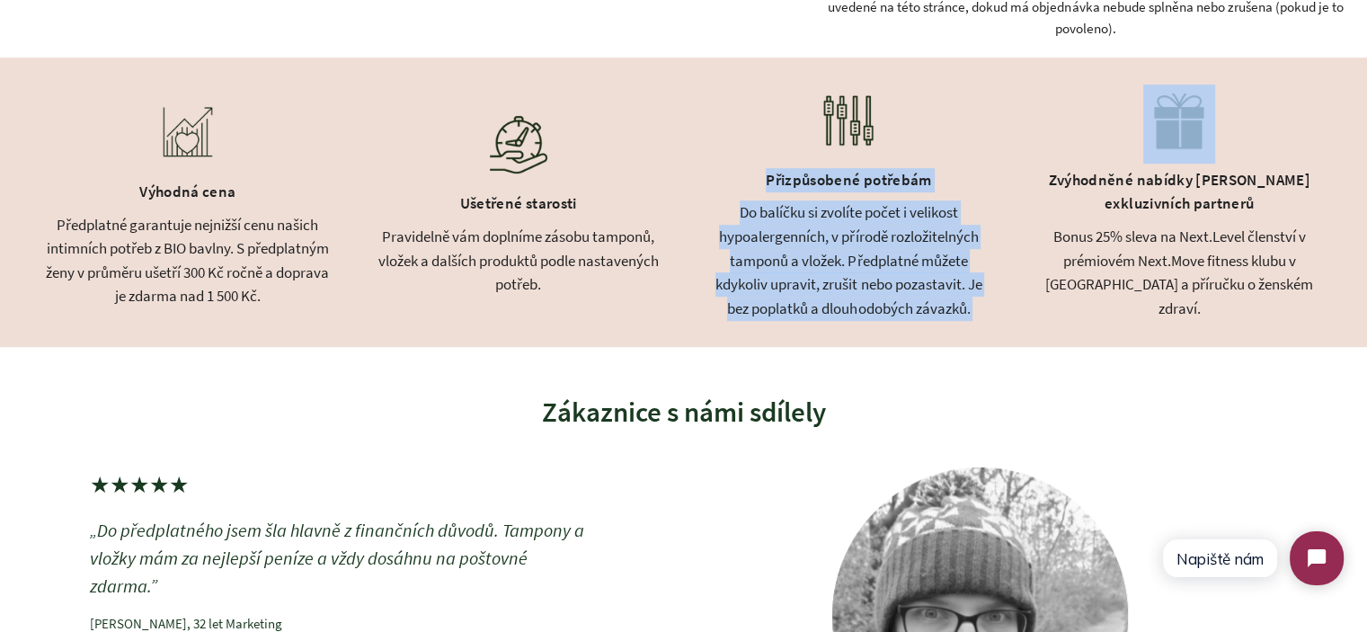
drag, startPoint x: 798, startPoint y: 204, endPoint x: 909, endPoint y: 325, distance: 163.5
click at [909, 320] on div "Přizpůsobené potřebám Do balíčku si zvolíte počet i velikost hypoalergenních, v…" at bounding box center [850, 203] width 286 height 236
click at [909, 320] on div "Do balíčku si zvolíte počet i velikost hypoalergenních, v přírodě rozložitelnýc…" at bounding box center [850, 260] width 286 height 120
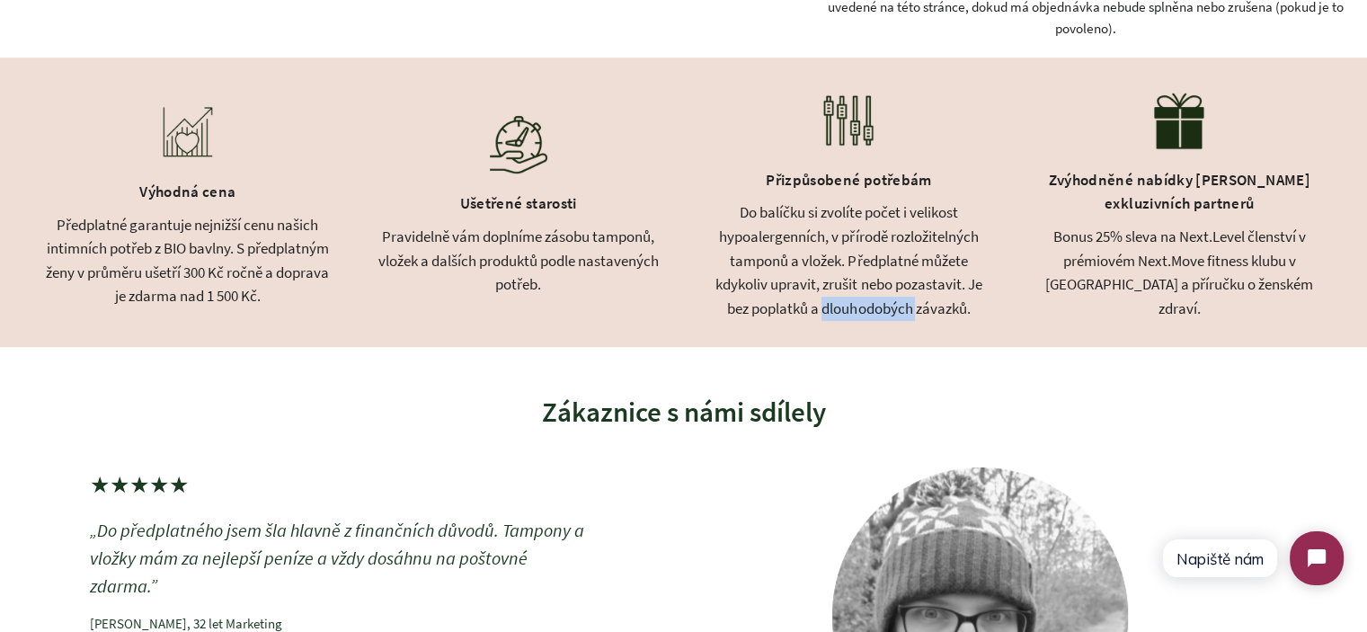
click at [909, 320] on div "Do balíčku si zvolíte počet i velikost hypoalergenních, v přírodě rozložitelnýc…" at bounding box center [850, 260] width 286 height 120
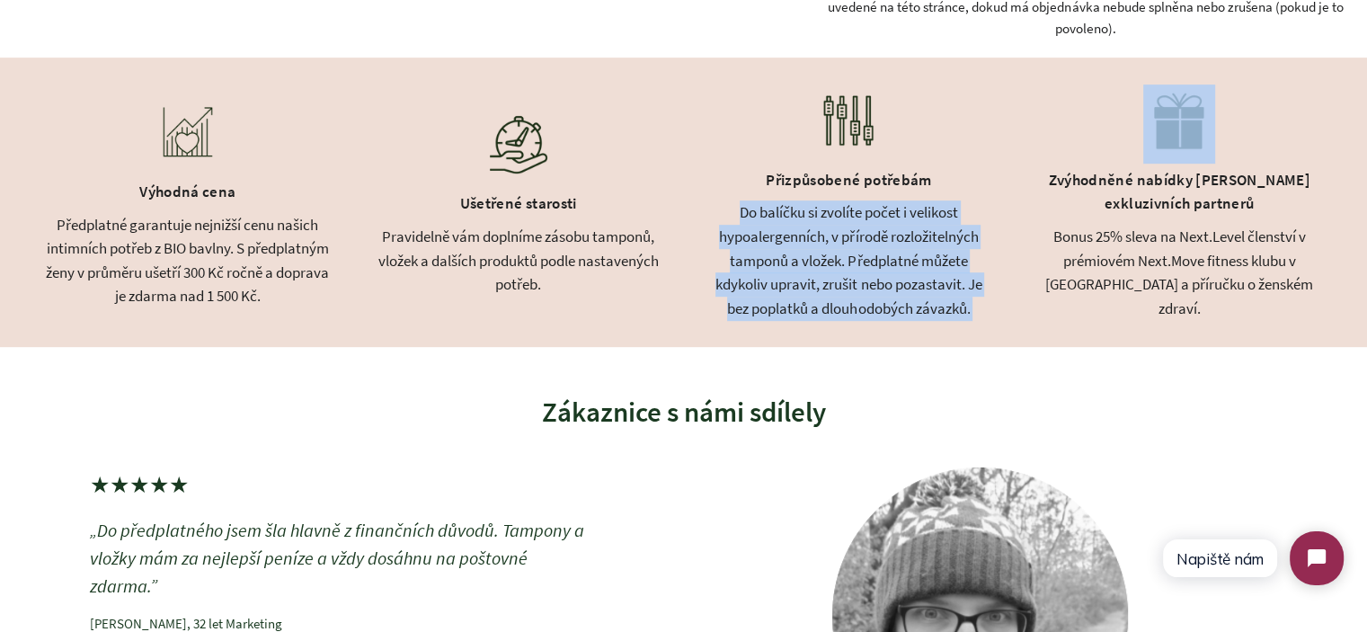
drag, startPoint x: 886, startPoint y: 298, endPoint x: 822, endPoint y: 221, distance: 100.2
click at [822, 221] on div "Do balíčku si zvolíte počet i velikost hypoalergenních, v přírodě rozložitelnýc…" at bounding box center [850, 260] width 286 height 120
click at [820, 220] on div "Do balíčku si zvolíte počet i velikost hypoalergenních, v přírodě rozložitelnýc…" at bounding box center [850, 260] width 286 height 120
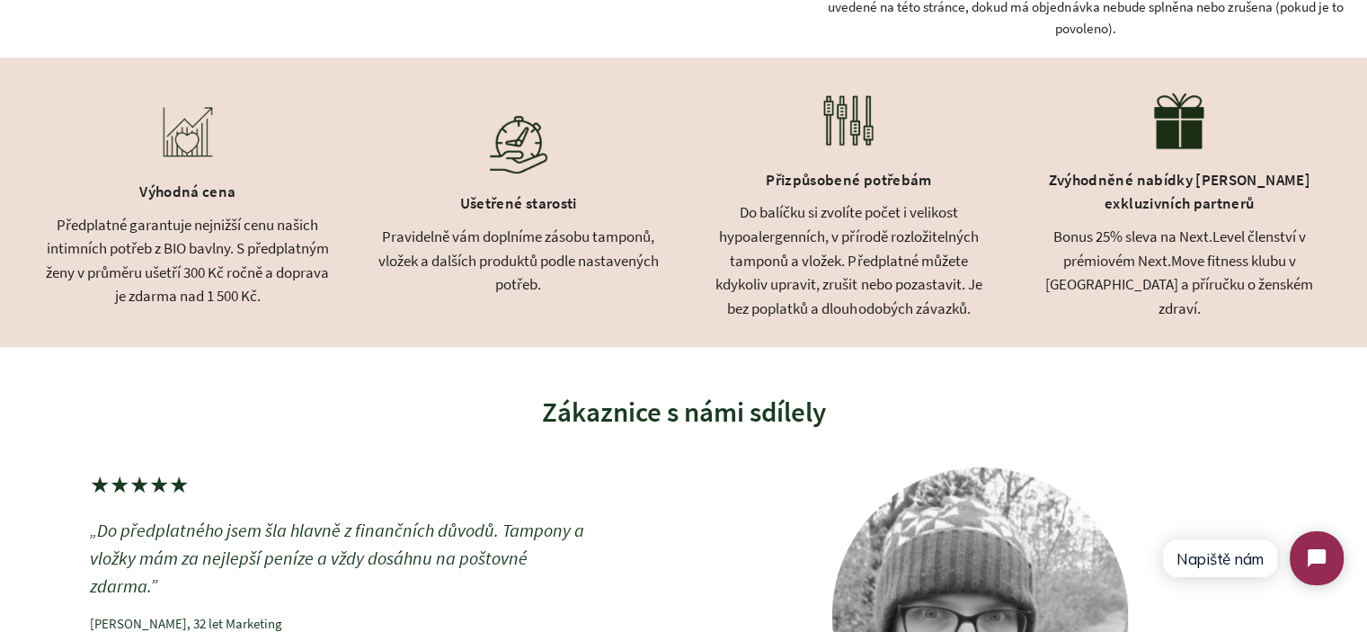
click at [812, 201] on div "Přizpůsobené potřebám" at bounding box center [850, 183] width 286 height 38
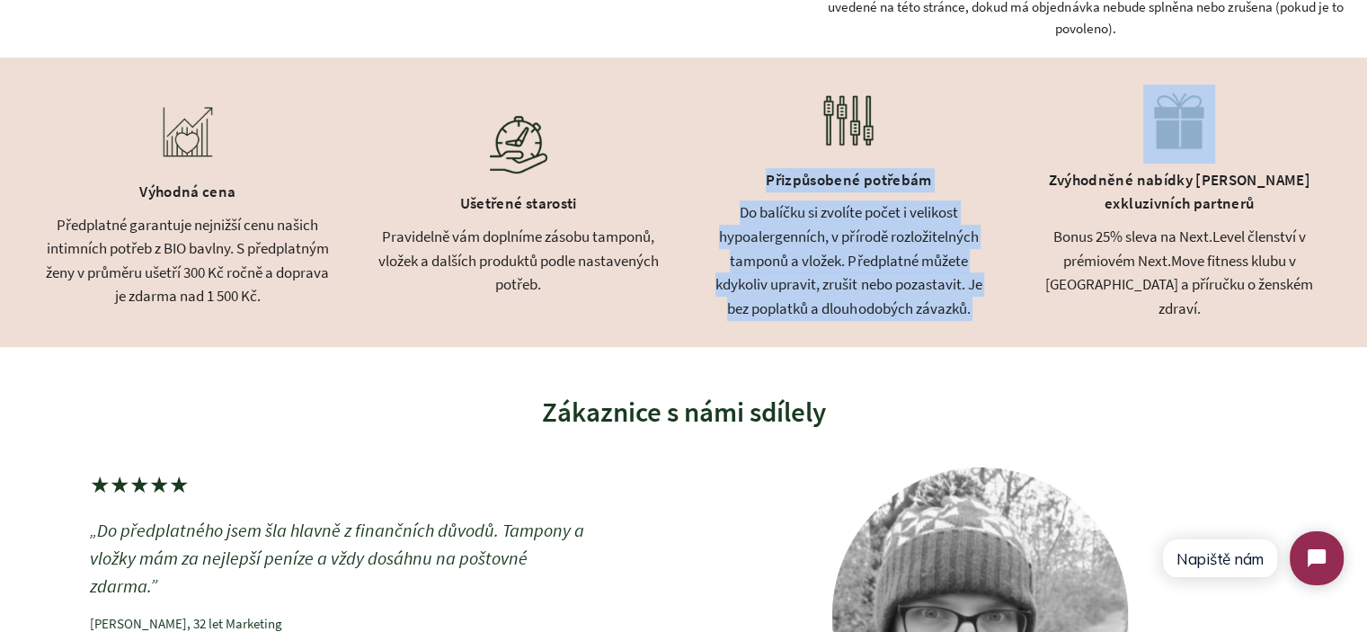
drag, startPoint x: 812, startPoint y: 202, endPoint x: 863, endPoint y: 285, distance: 97.3
click at [863, 285] on div "Přizpůsobené potřebám Do balíčku si zvolíte počet i velikost hypoalergenních, v…" at bounding box center [850, 203] width 286 height 236
click at [863, 285] on div "Do balíčku si zvolíte počet i velikost hypoalergenních, v přírodě rozložitelnýc…" at bounding box center [850, 260] width 286 height 120
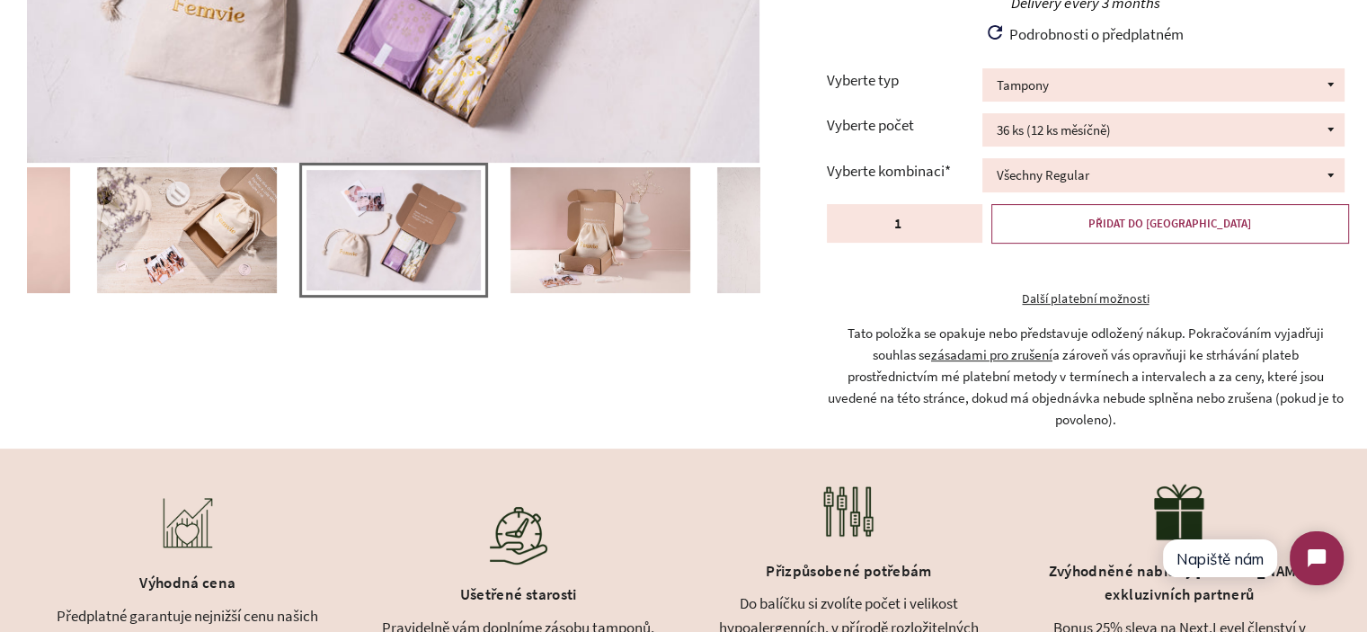
scroll to position [450, 0]
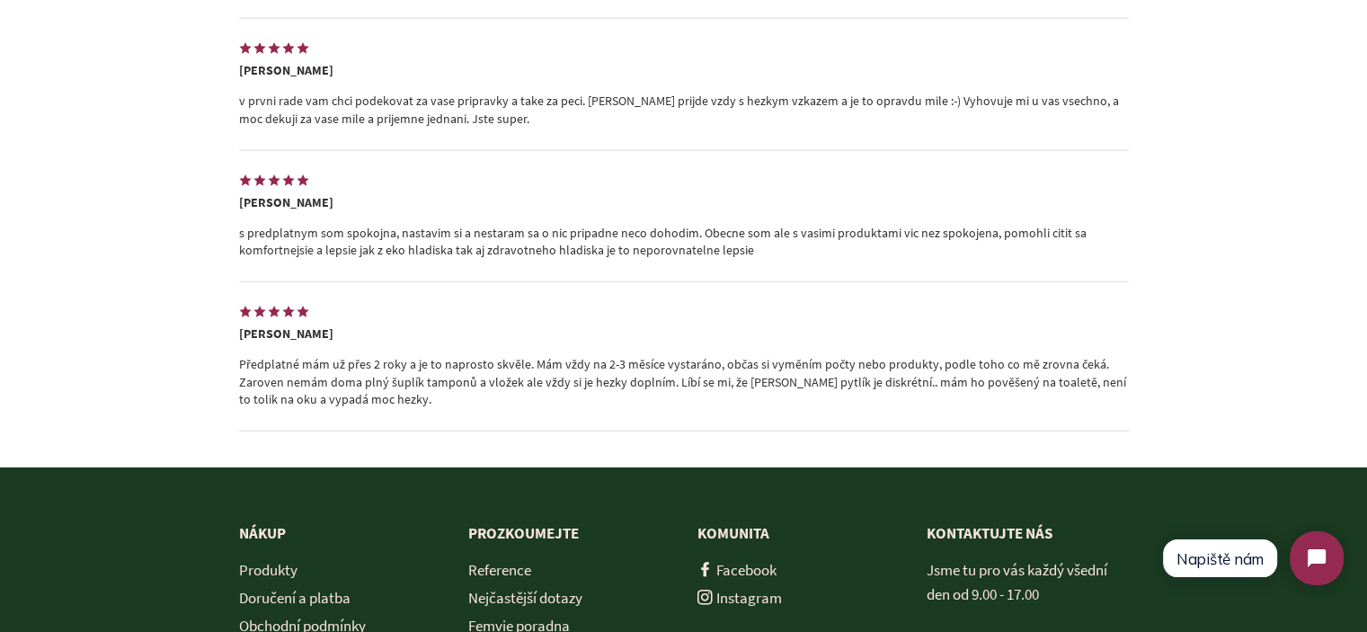
scroll to position [4244, 0]
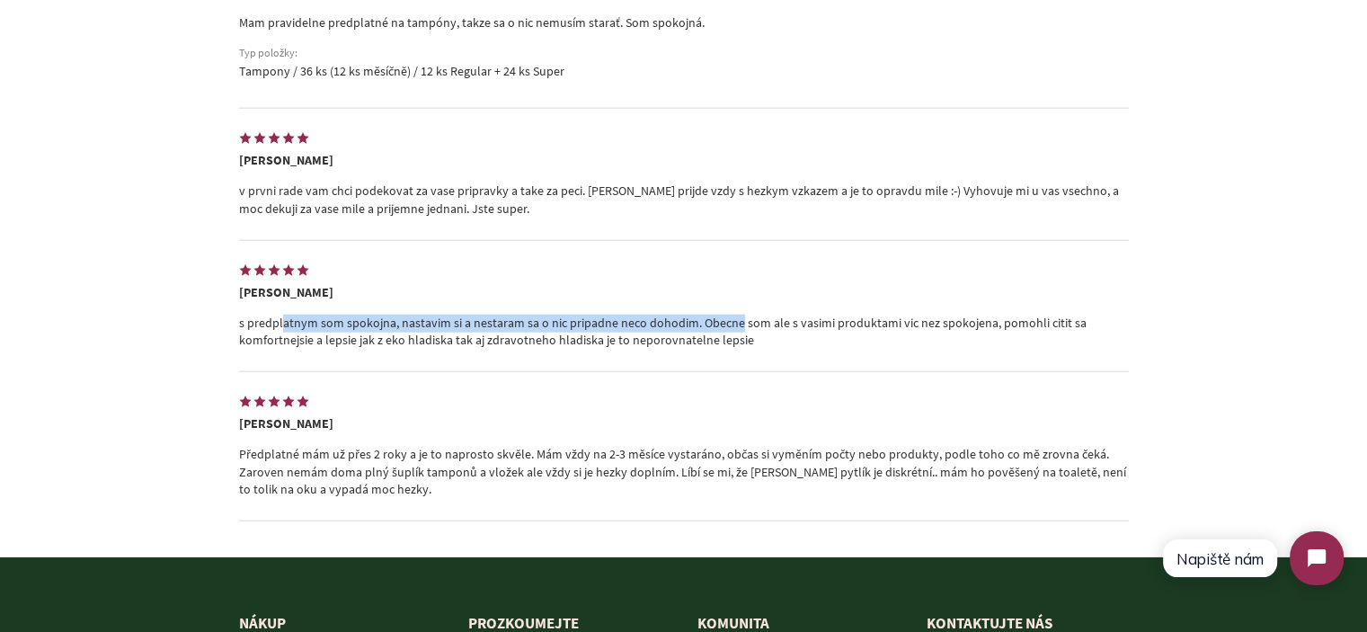
drag, startPoint x: 689, startPoint y: 330, endPoint x: 245, endPoint y: 336, distance: 444.2
click at [194, 334] on div "5.0 4 recenze Napsat recenzi Seřazeno podle Doporučené Priorita fotografie Nejn…" at bounding box center [683, 187] width 1367 height 737
click at [386, 336] on p "s predplatnym som spokojna, nastavim si a nestaram sa o nic pripadne neco dohod…" at bounding box center [684, 332] width 890 height 35
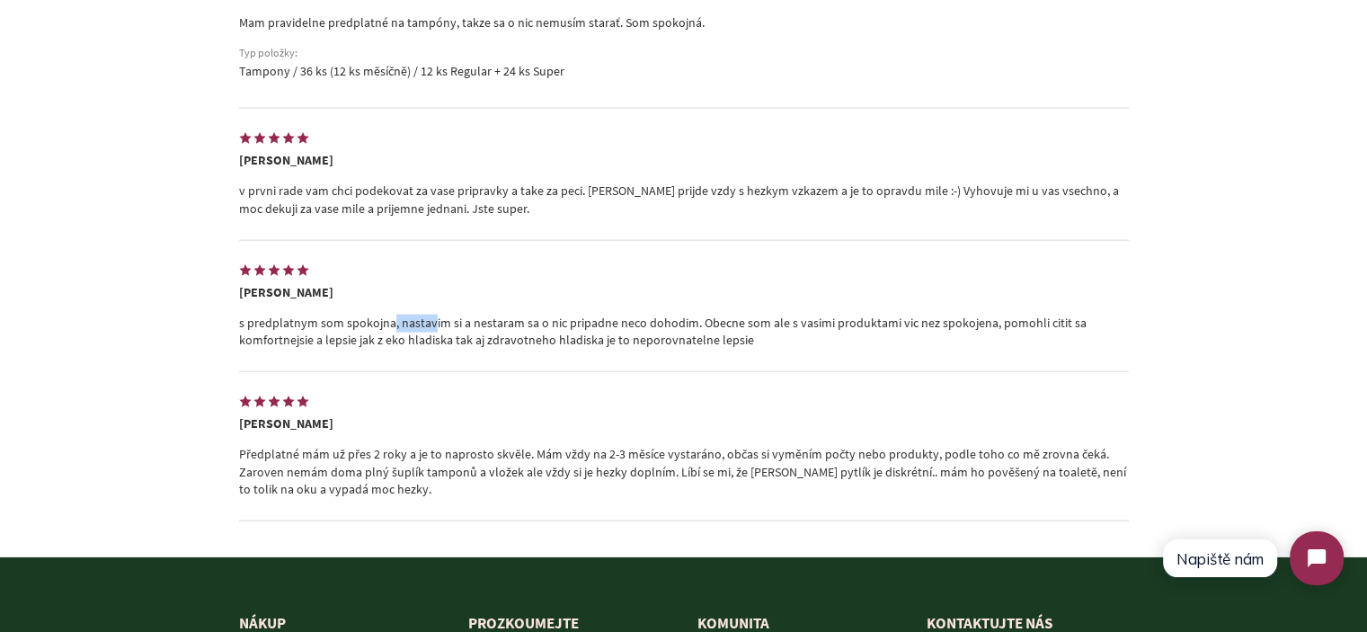
click at [386, 336] on p "s predplatnym som spokojna, nastavim si a nestaram sa o nic pripadne neco dohod…" at bounding box center [684, 332] width 890 height 35
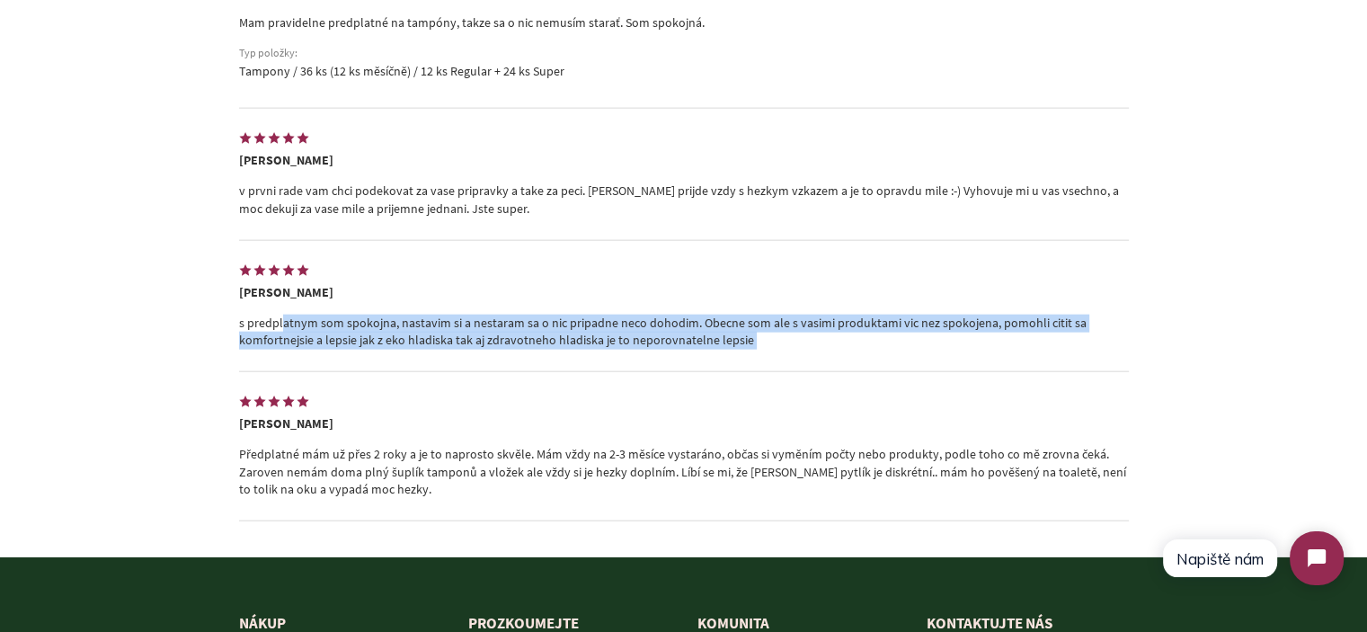
click at [132, 341] on div "5.0 4 recenze Napsat recenzi Seřazeno podle Doporučené Priorita fotografie Nejn…" at bounding box center [683, 187] width 1367 height 737
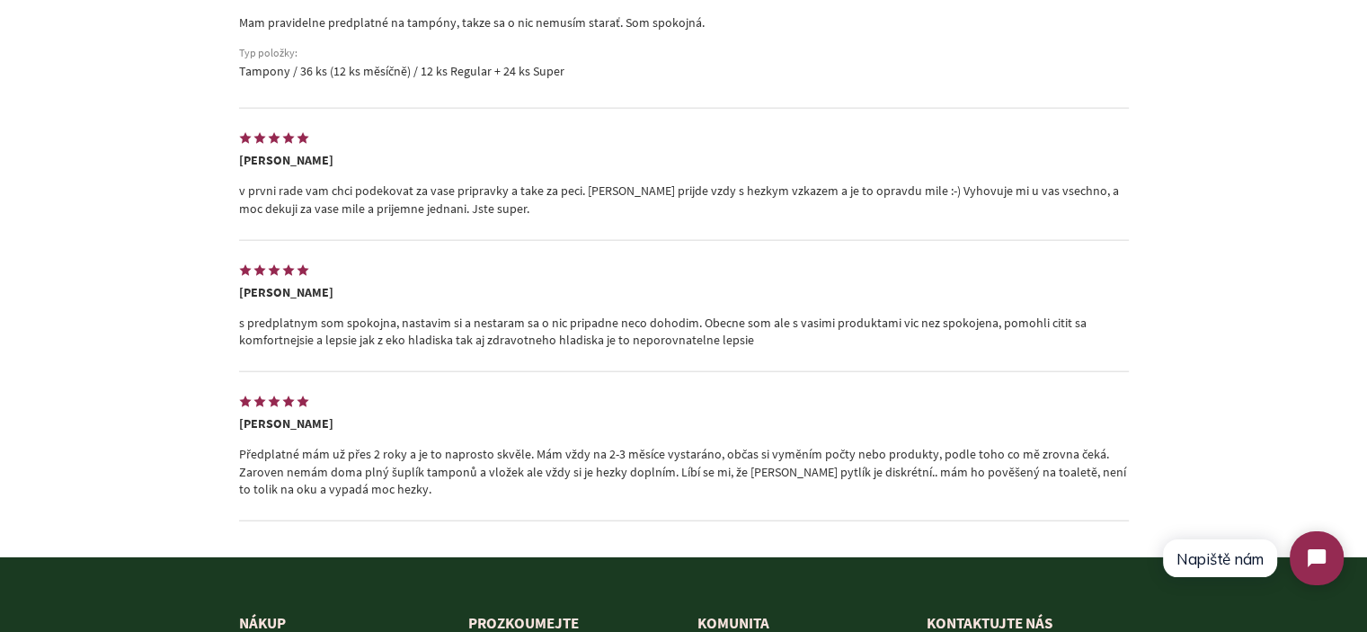
click at [514, 476] on p "Předplatné mám už přes 2 roky a je to naprosto skvěle. Mám vždy na 2-3 měsíce v…" at bounding box center [684, 472] width 890 height 53
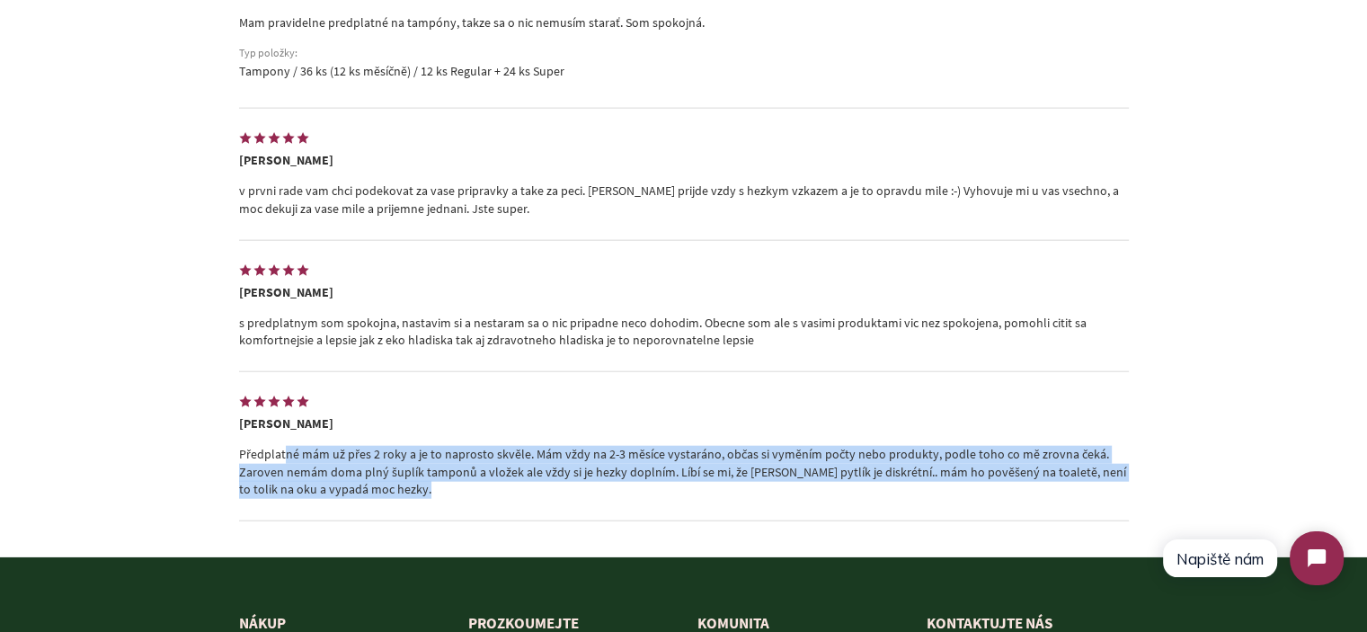
click at [514, 476] on p "Předplatné mám už přes 2 roky a je to naprosto skvěle. Mám vždy na 2-3 měsíce v…" at bounding box center [684, 472] width 890 height 53
click at [517, 475] on p "Předplatné mám už přes 2 roky a je to naprosto skvěle. Mám vždy na 2-3 měsíce v…" at bounding box center [684, 472] width 890 height 53
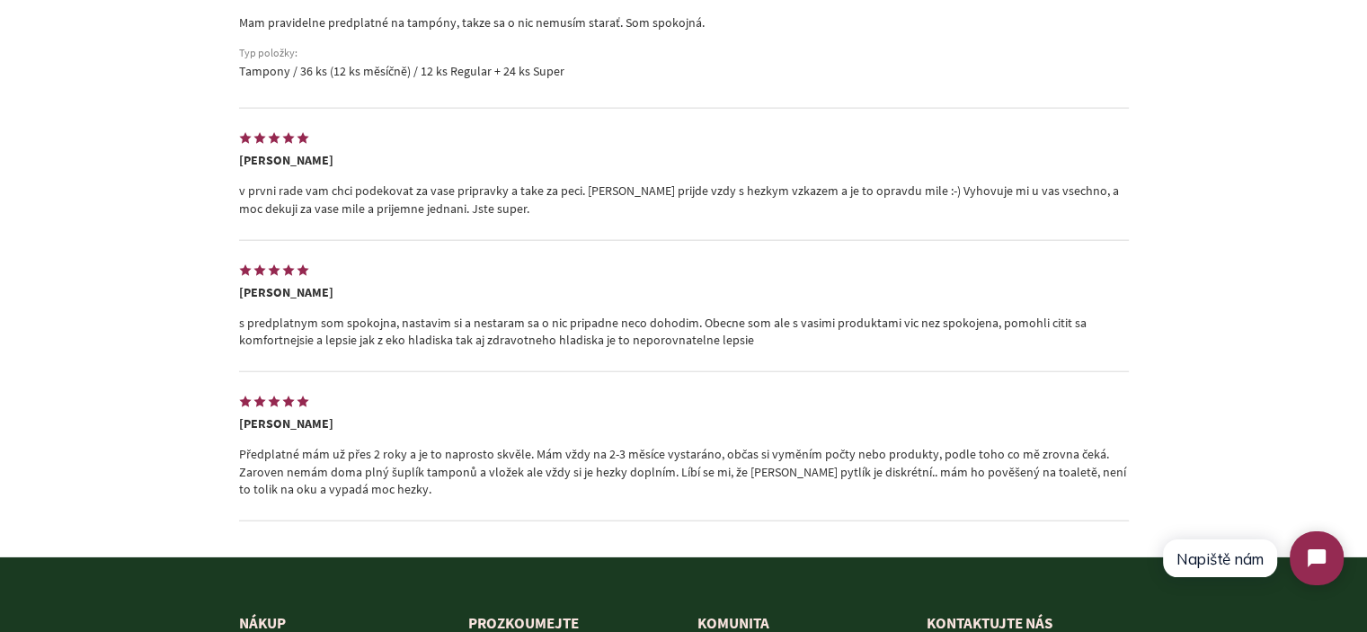
click at [531, 471] on p "Předplatné mám už přes 2 roky a je to naprosto skvěle. Mám vždy na 2-3 měsíce v…" at bounding box center [684, 472] width 890 height 53
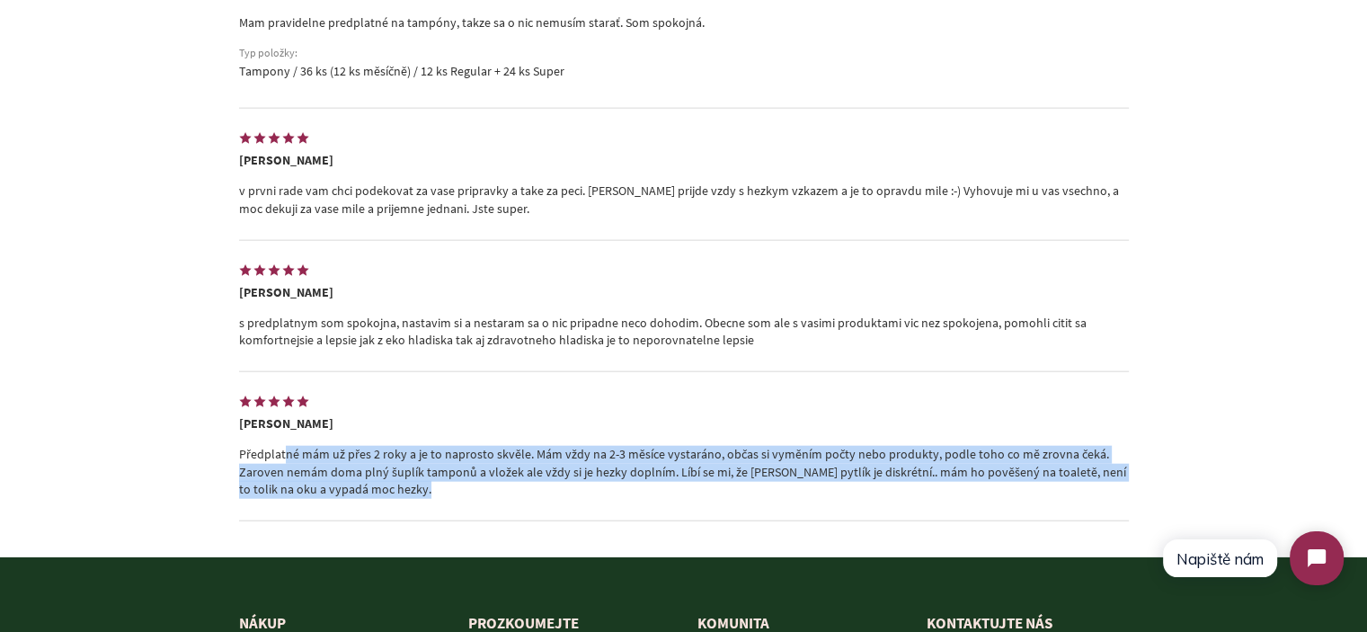
click at [531, 471] on p "Předplatné mám už přes 2 roky a je to naprosto skvěle. Mám vždy na 2-3 měsíce v…" at bounding box center [684, 472] width 890 height 53
click at [186, 450] on div "5.0 4 recenze Napsat recenzi Seřazeno podle Doporučené Priorita fotografie Nejn…" at bounding box center [683, 187] width 1367 height 737
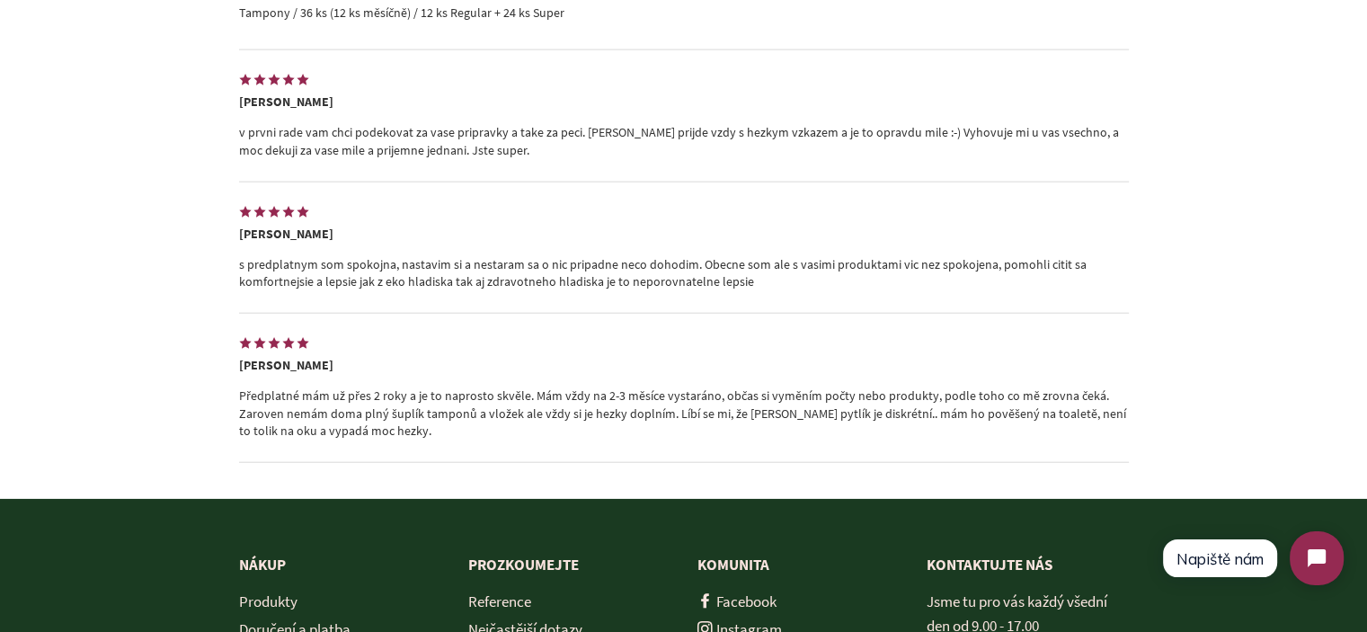
scroll to position [4333, 0]
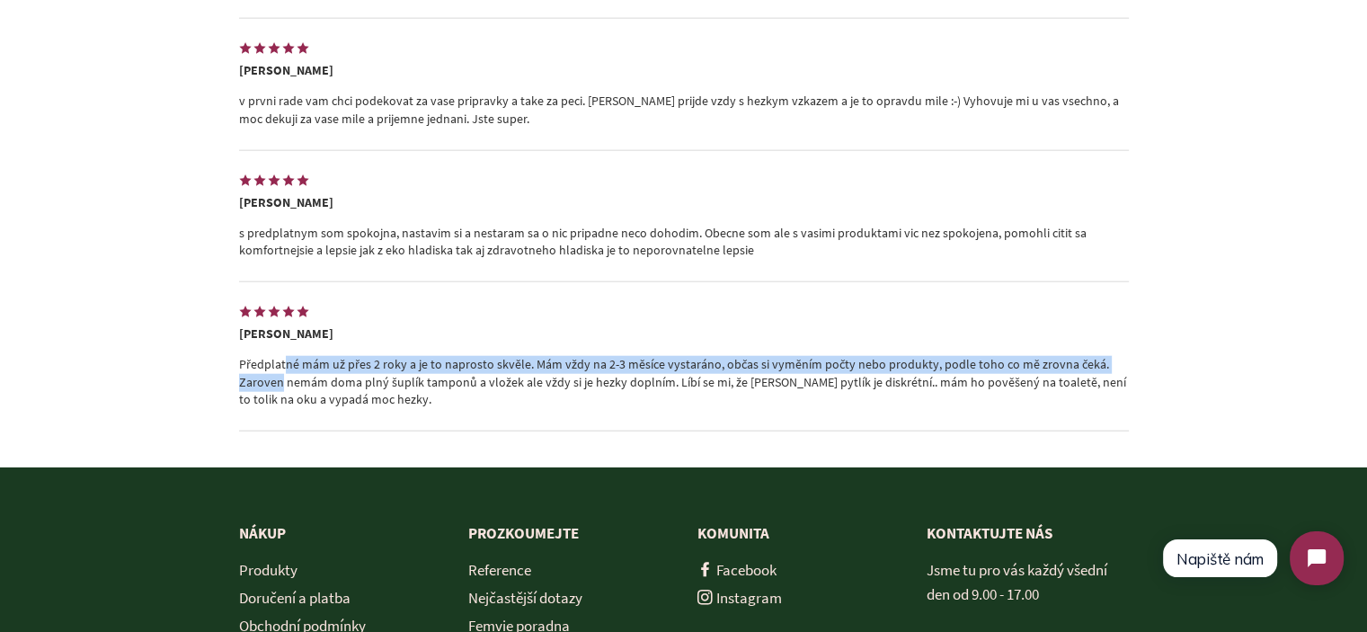
drag, startPoint x: 1080, startPoint y: 373, endPoint x: 223, endPoint y: 378, distance: 856.8
click at [223, 378] on div "5.0 4 recenze Napsat recenzi Seřazeno podle Doporučené Priorita fotografie Nejn…" at bounding box center [684, 97] width 944 height 737
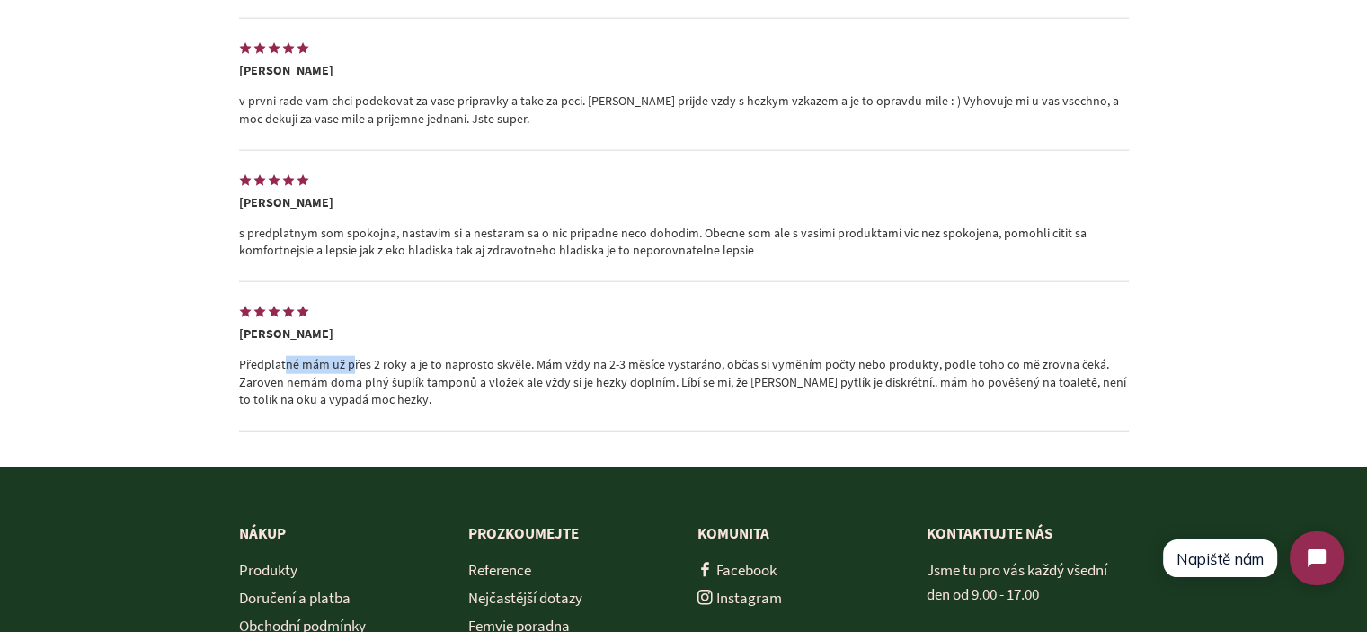
click at [223, 378] on div "5.0 4 recenze Napsat recenzi Seřazeno podle Doporučené Priorita fotografie Nejn…" at bounding box center [684, 97] width 944 height 737
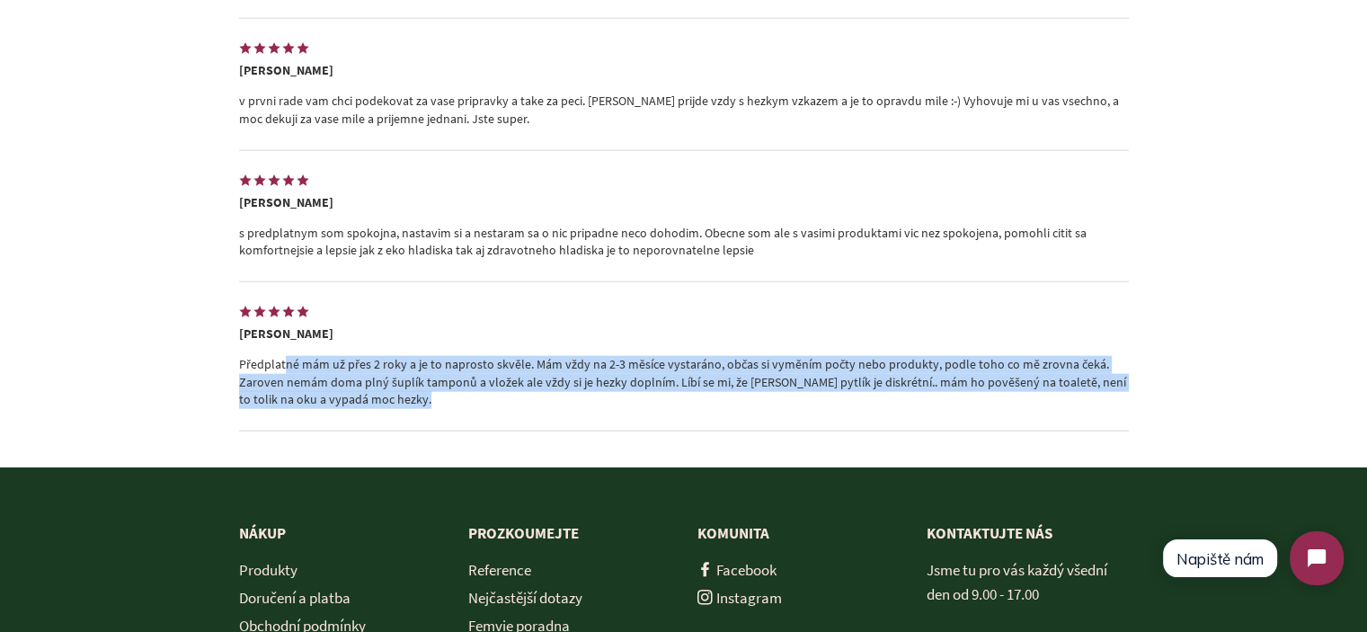
click at [223, 378] on div "5.0 4 recenze Napsat recenzi Seřazeno podle Doporučené Priorita fotografie Nejn…" at bounding box center [684, 97] width 944 height 737
click at [99, 372] on div "5.0 4 recenze Napsat recenzi Seřazeno podle Doporučené Priorita fotografie Nejn…" at bounding box center [683, 97] width 1367 height 737
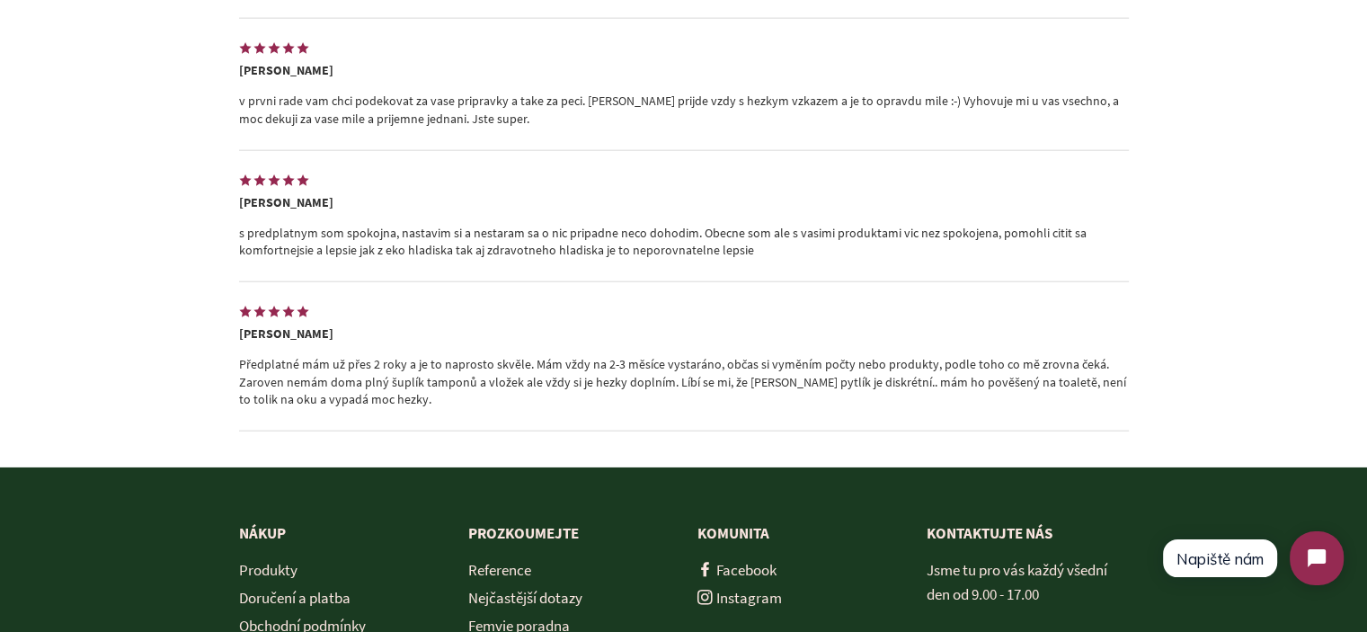
click at [365, 260] on p "s predplatnym som spokojna, nastavim si a nestaram sa o nic pripadne neco dohod…" at bounding box center [684, 242] width 890 height 35
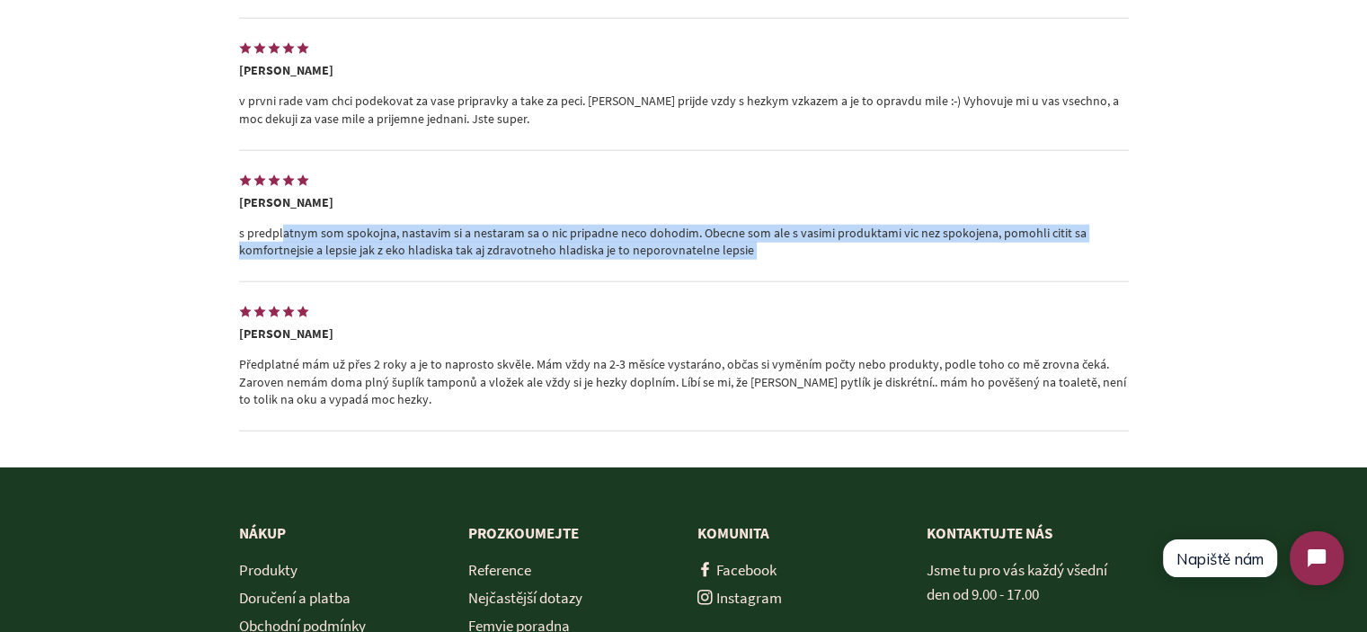
click at [365, 260] on p "s predplatnym som spokojna, nastavim si a nestaram sa o nic pripadne neco dohod…" at bounding box center [684, 242] width 890 height 35
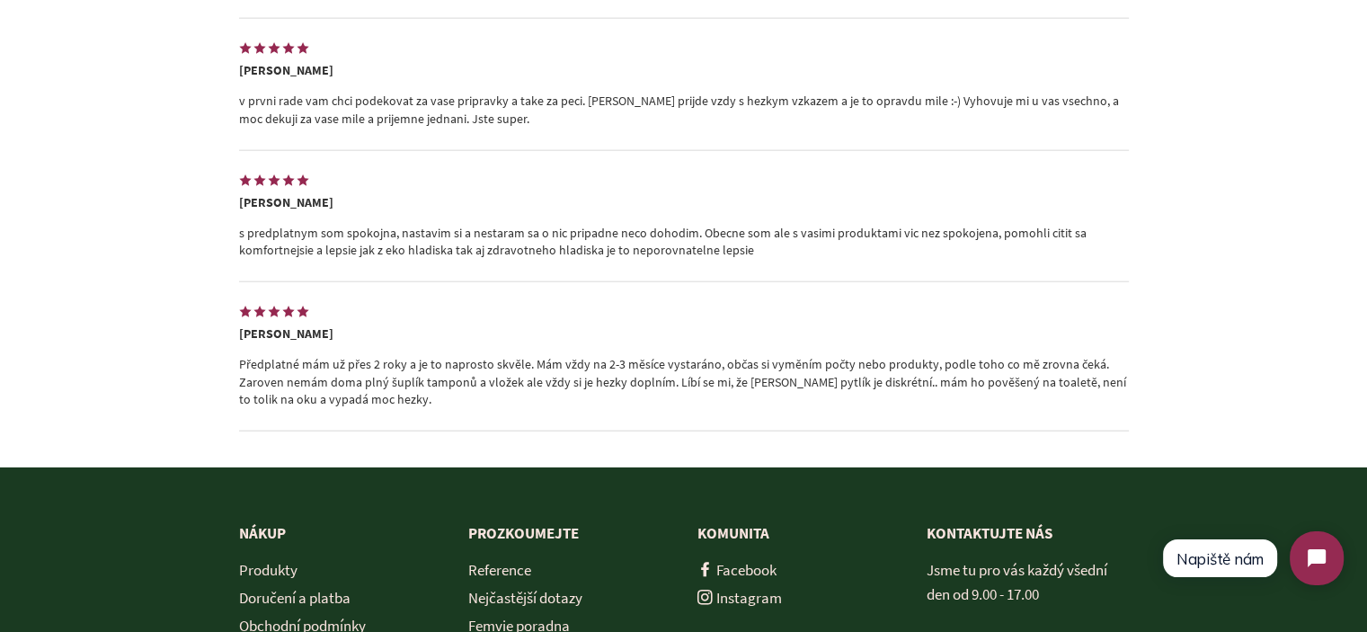
click at [634, 369] on p "Předplatné mám už přes 2 roky a je to naprosto skvěle. Mám vždy na 2-3 měsíce v…" at bounding box center [684, 382] width 890 height 53
click at [633, 370] on p "Předplatné mám už přes 2 roky a je to naprosto skvěle. Mám vždy na 2-3 měsíce v…" at bounding box center [684, 382] width 890 height 53
click at [633, 404] on p "Předplatné mám už přes 2 roky a je to naprosto skvěle. Mám vždy na 2-3 měsíce v…" at bounding box center [684, 382] width 890 height 53
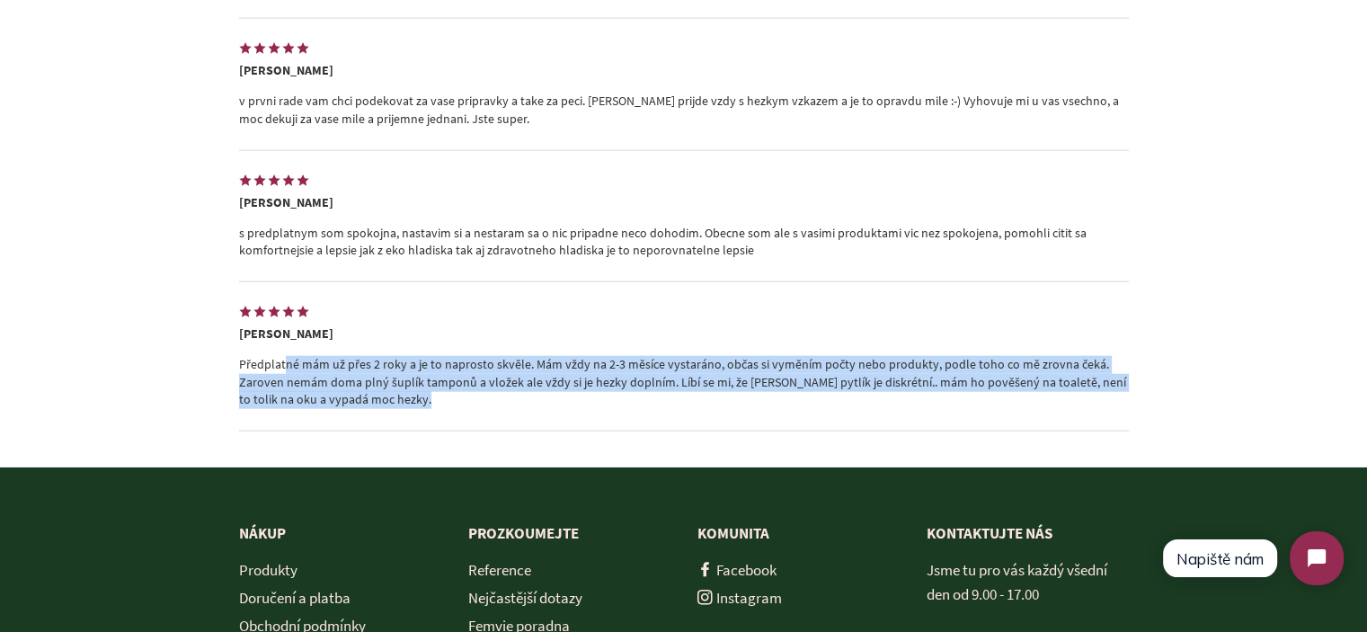
click at [633, 404] on p "Předplatné mám už přes 2 roky a je to naprosto skvěle. Mám vždy na 2-3 měsíce v…" at bounding box center [684, 382] width 890 height 53
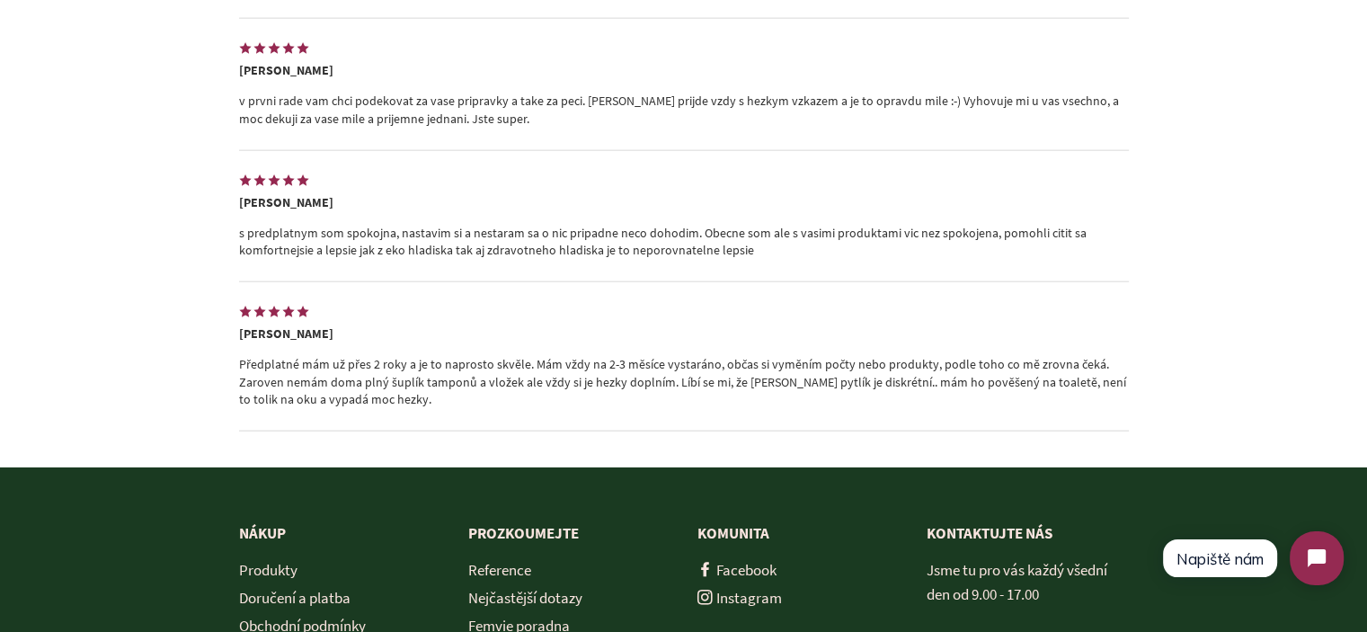
click at [503, 260] on p "s predplatnym som spokojna, nastavim si a nestaram sa o nic pripadne neco dohod…" at bounding box center [684, 242] width 890 height 35
click at [503, 258] on p "s predplatnym som spokojna, nastavim si a nestaram sa o nic pripadne neco dohod…" at bounding box center [684, 242] width 890 height 35
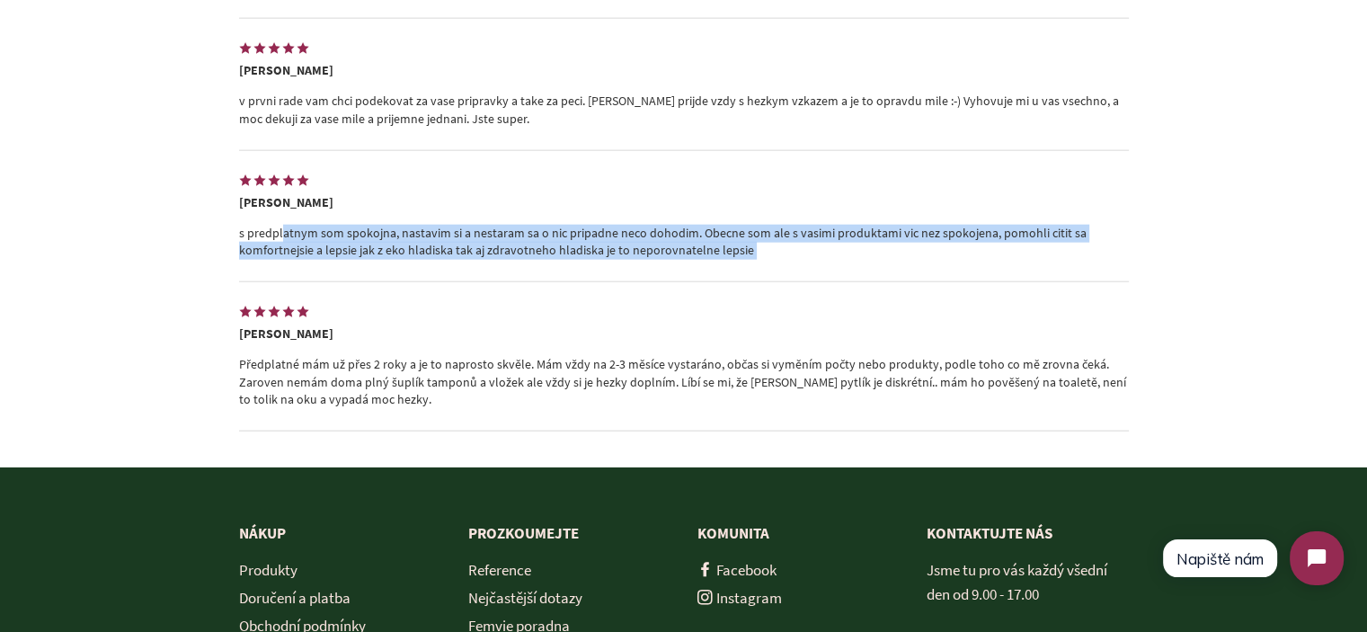
click at [503, 258] on p "s predplatnym som spokojna, nastavim si a nestaram sa o nic pripadne neco dohod…" at bounding box center [684, 242] width 890 height 35
drag, startPoint x: 503, startPoint y: 258, endPoint x: 464, endPoint y: 428, distance: 174.5
click at [503, 259] on p "s predplatnym som spokojna, nastavim si a nestaram sa o nic pripadne neco dohod…" at bounding box center [684, 242] width 890 height 35
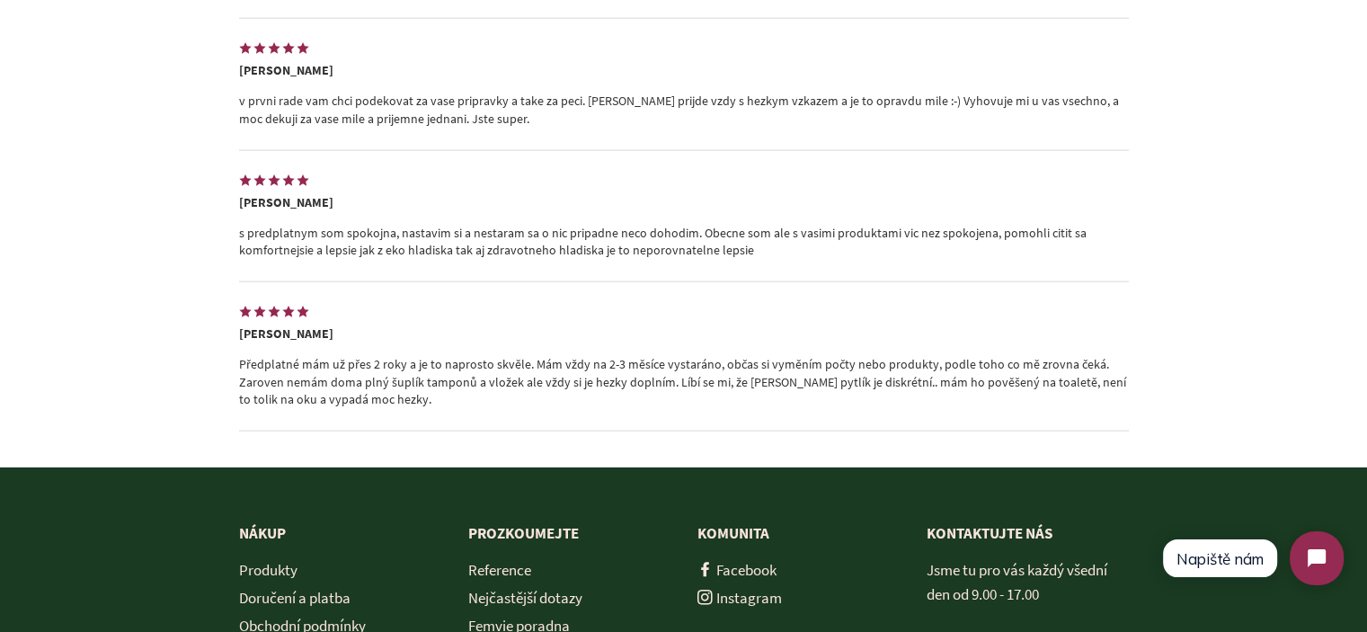
click at [464, 429] on div "[PERSON_NAME] Předplatné mám už přes 2 roky a je to naprosto skvěle. Mám vždy n…" at bounding box center [684, 356] width 890 height 149
click at [458, 391] on p "Předplatné mám už přes 2 roky a je to naprosto skvěle. Mám vždy na 2-3 měsíce v…" at bounding box center [684, 382] width 890 height 53
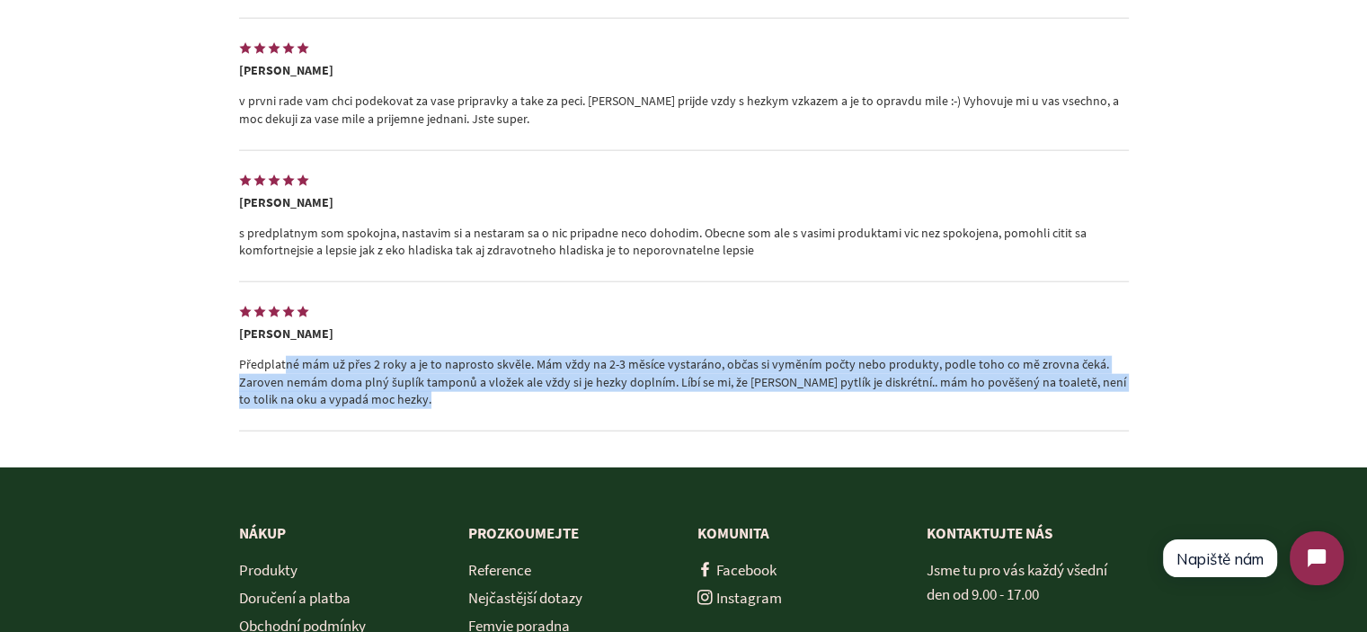
click at [458, 391] on p "Předplatné mám už přes 2 roky a je to naprosto skvěle. Mám vždy na 2-3 měsíce v…" at bounding box center [684, 382] width 890 height 53
click at [543, 418] on div "[PERSON_NAME] Předplatné mám už přes 2 roky a je to naprosto skvěle. Mám vždy n…" at bounding box center [684, 356] width 890 height 149
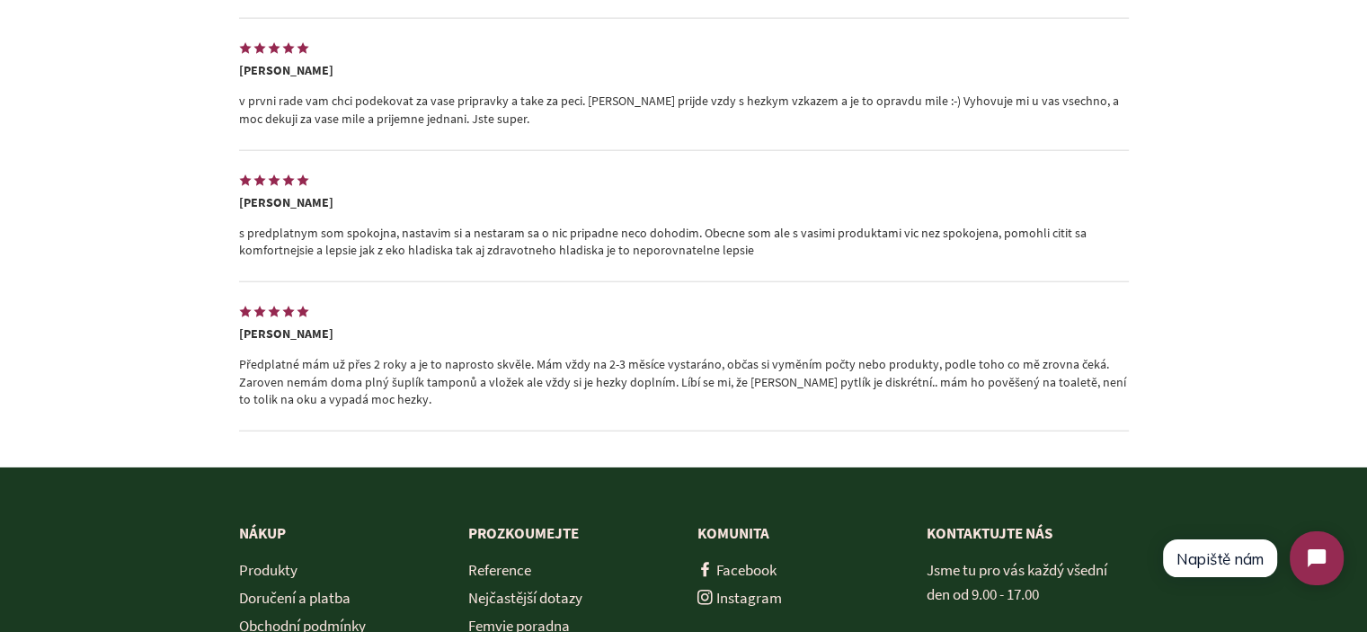
click at [233, 370] on div "5.0 4 recenze Napsat recenzi Seřazeno podle Doporučené Priorita fotografie Nejn…" at bounding box center [684, 97] width 944 height 737
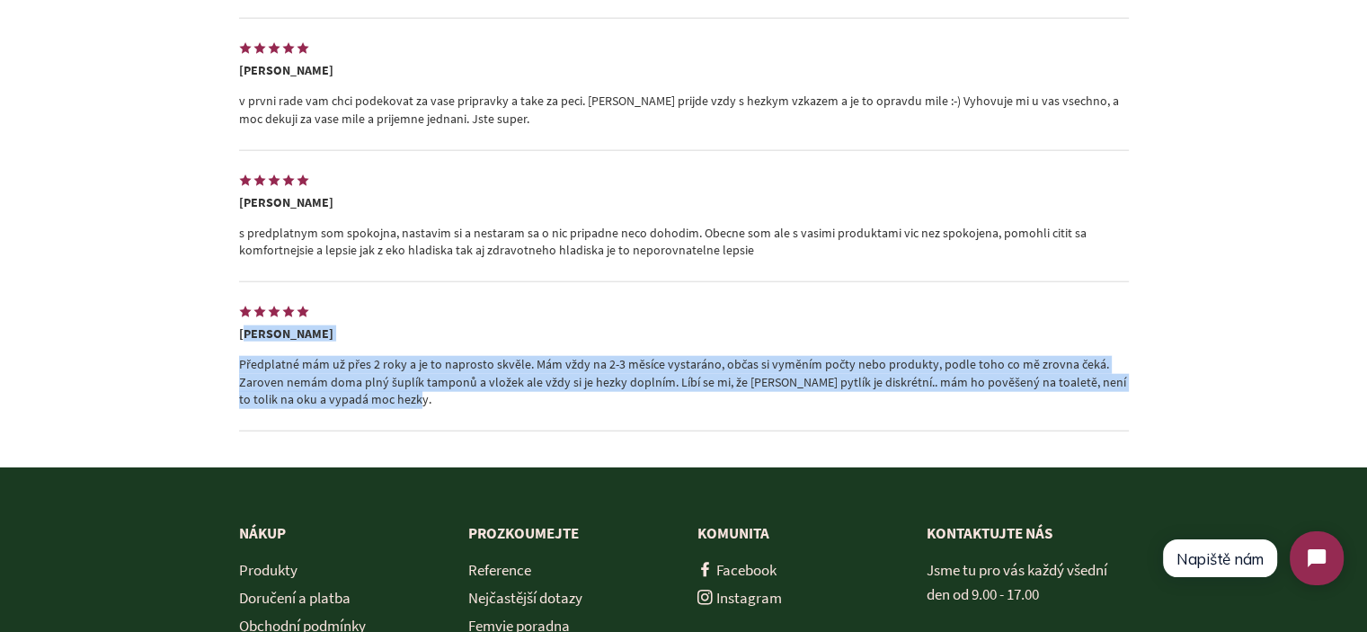
drag, startPoint x: 237, startPoint y: 341, endPoint x: 326, endPoint y: 413, distance: 114.4
click at [323, 413] on div "[PERSON_NAME] Předplatné mám už přes 2 roky a je to naprosto skvěle. Mám vždy n…" at bounding box center [684, 356] width 890 height 149
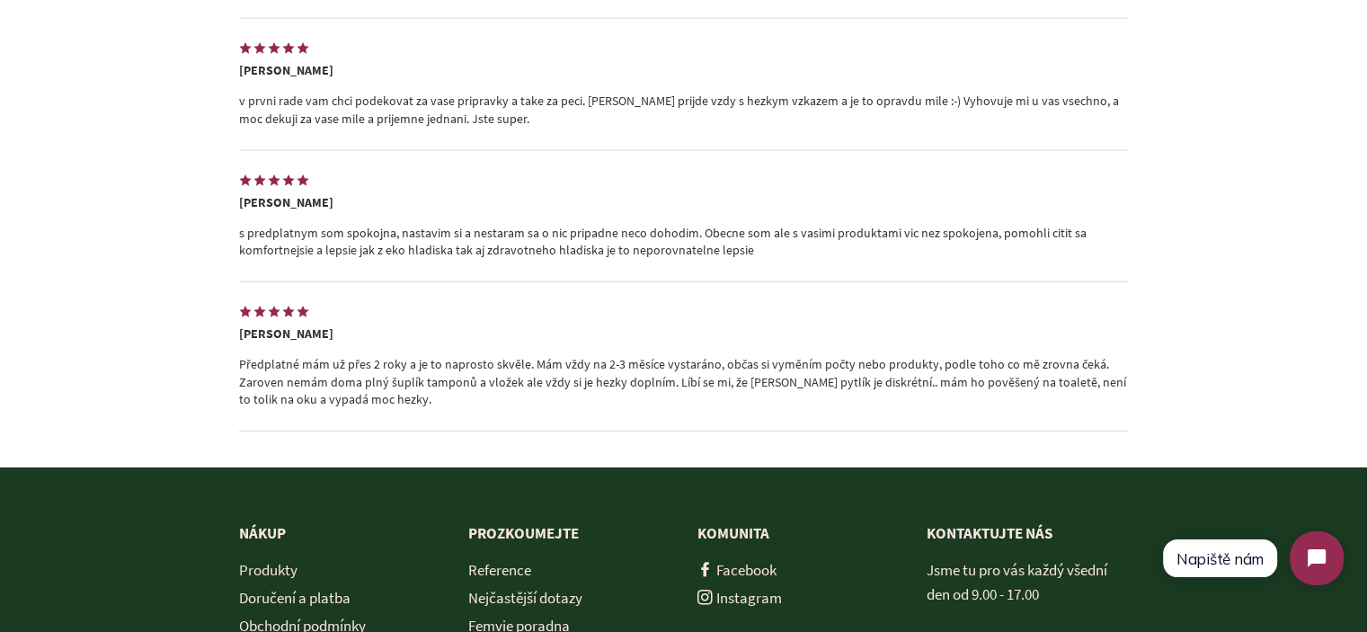
click at [356, 409] on p "Předplatné mám už přes 2 roky a je to naprosto skvěle. Mám vždy na 2-3 měsíce v…" at bounding box center [684, 382] width 890 height 53
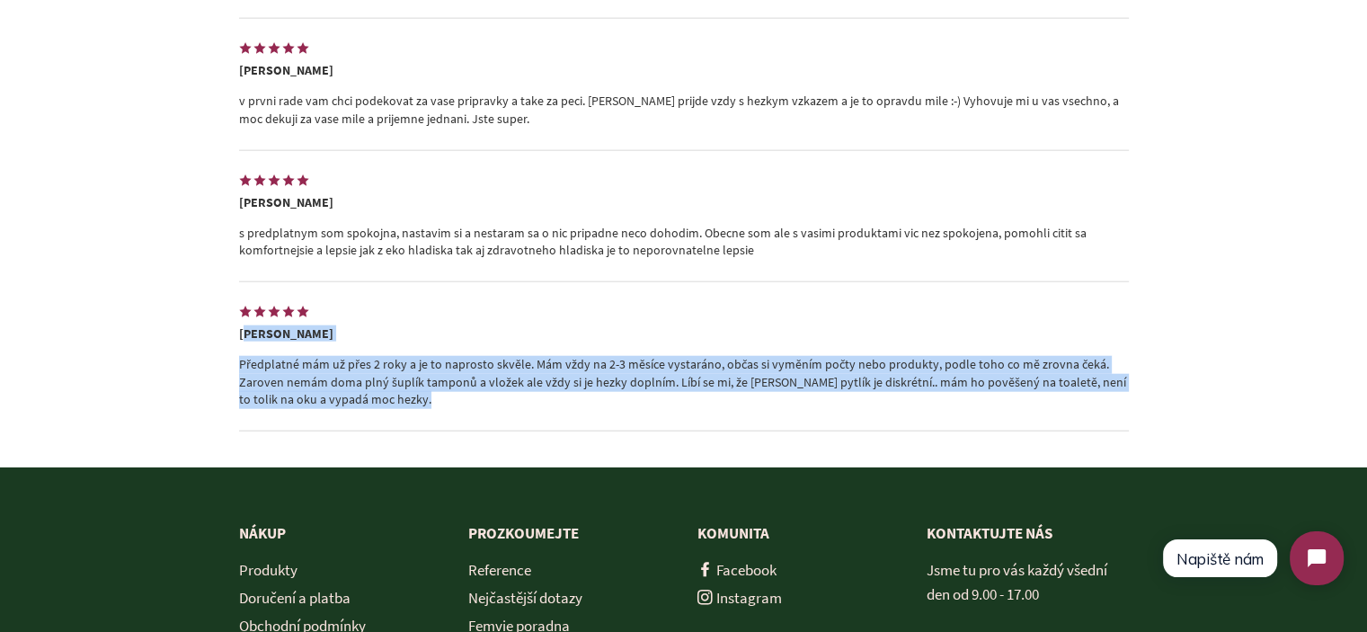
drag, startPoint x: 356, startPoint y: 409, endPoint x: 240, endPoint y: 346, distance: 132.0
click at [240, 346] on div "[PERSON_NAME] Předplatné mám už přes 2 roky a je to naprosto skvěle. Mám vždy n…" at bounding box center [684, 356] width 890 height 149
click at [261, 372] on p "Předplatné mám už přes 2 roky a je to naprosto skvěle. Mám vždy na 2-3 měsíce v…" at bounding box center [684, 382] width 890 height 53
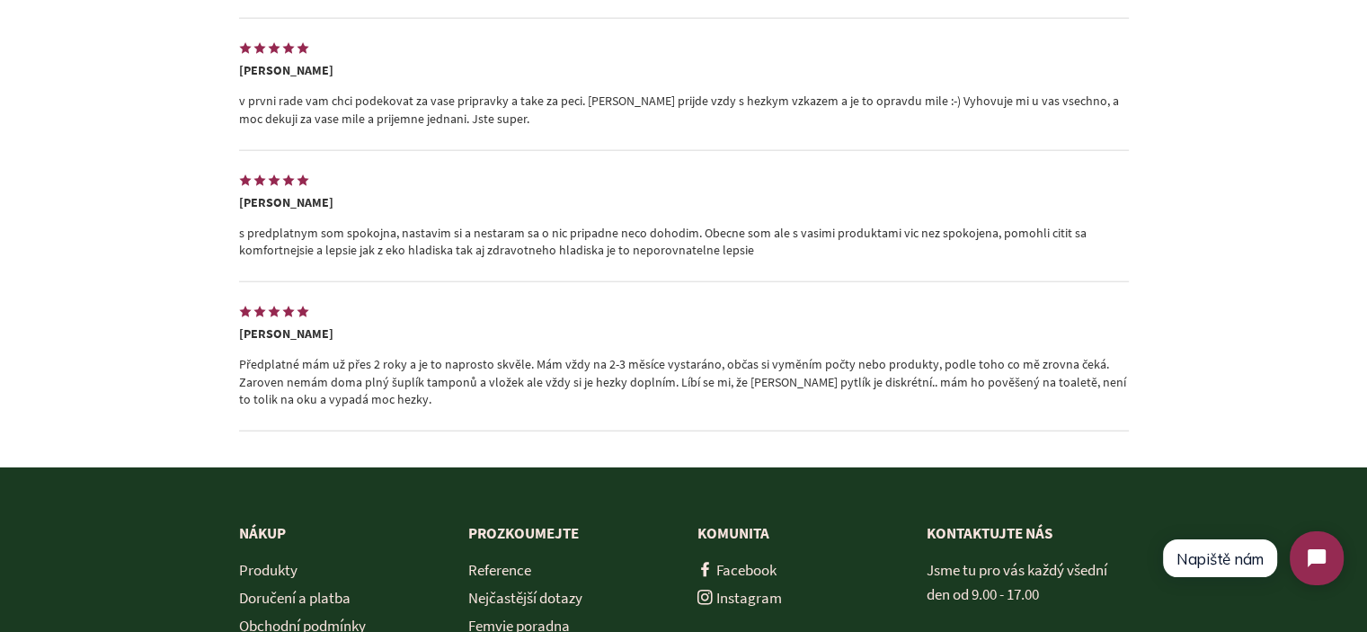
click at [172, 371] on div "5.0 4 recenze Napsat recenzi Seřazeno podle Doporučené Priorita fotografie Nejn…" at bounding box center [683, 97] width 1367 height 737
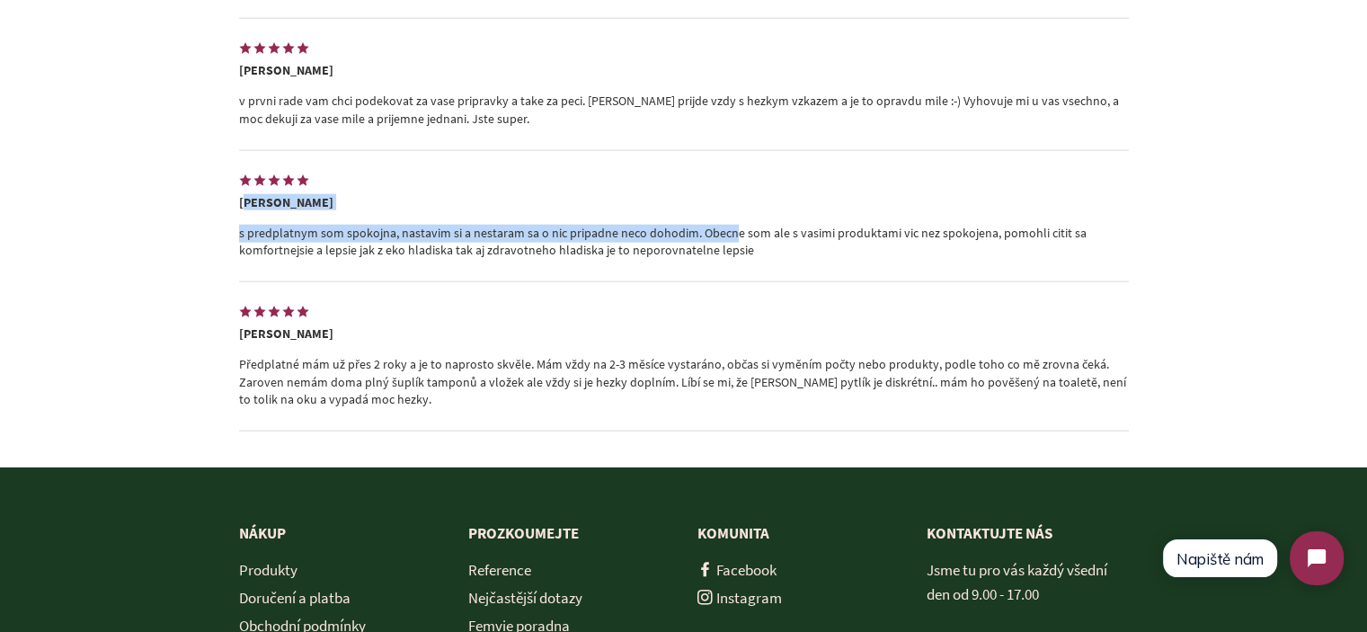
drag, startPoint x: 233, startPoint y: 190, endPoint x: 681, endPoint y: 236, distance: 451.1
click at [681, 236] on div "5.0 4 recenze Napsat recenzi Seřazeno podle Doporučené Priorita fotografie Nejn…" at bounding box center [684, 97] width 944 height 737
click at [687, 237] on p "s predplatnym som spokojna, nastavim si a nestaram sa o nic pripadne neco dohod…" at bounding box center [684, 242] width 890 height 35
drag, startPoint x: 686, startPoint y: 242, endPoint x: 237, endPoint y: 244, distance: 448.6
click at [237, 244] on div "5.0 4 recenze Napsat recenzi Seřazeno podle Doporučené Priorita fotografie Nejn…" at bounding box center [684, 97] width 944 height 737
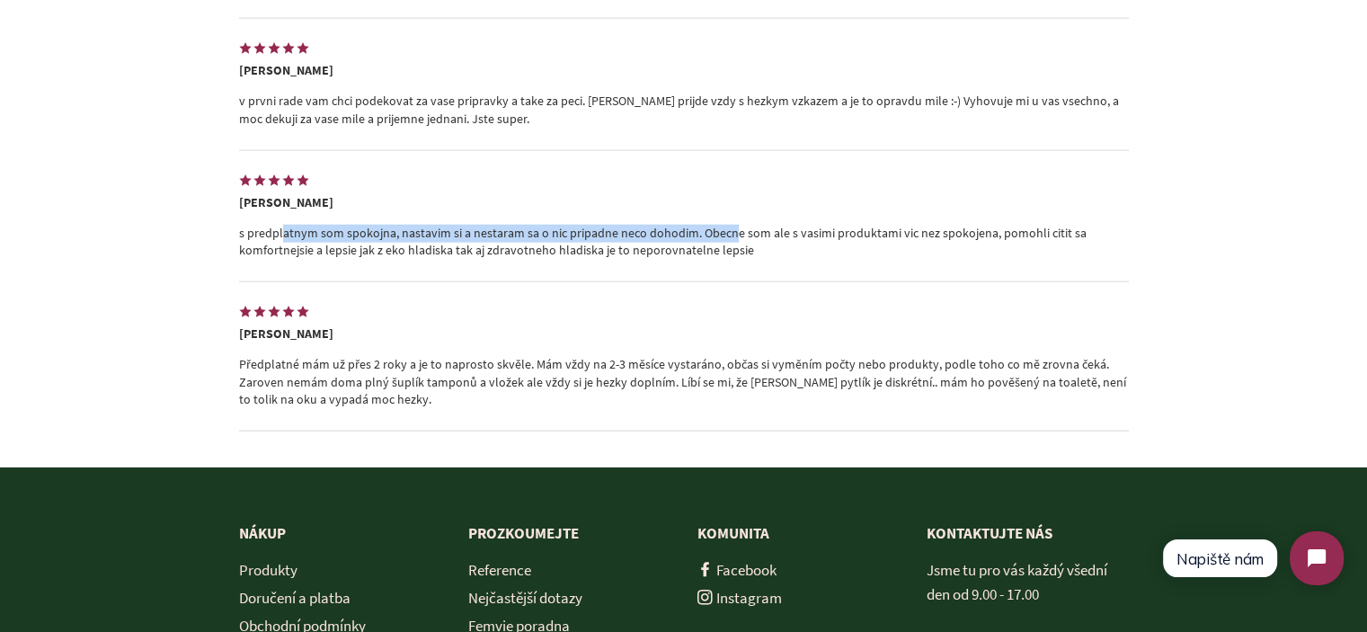
copy p "s predplatnym som spokojna, nastavim si a nestaram sa o nic pripadne neco dohod…"
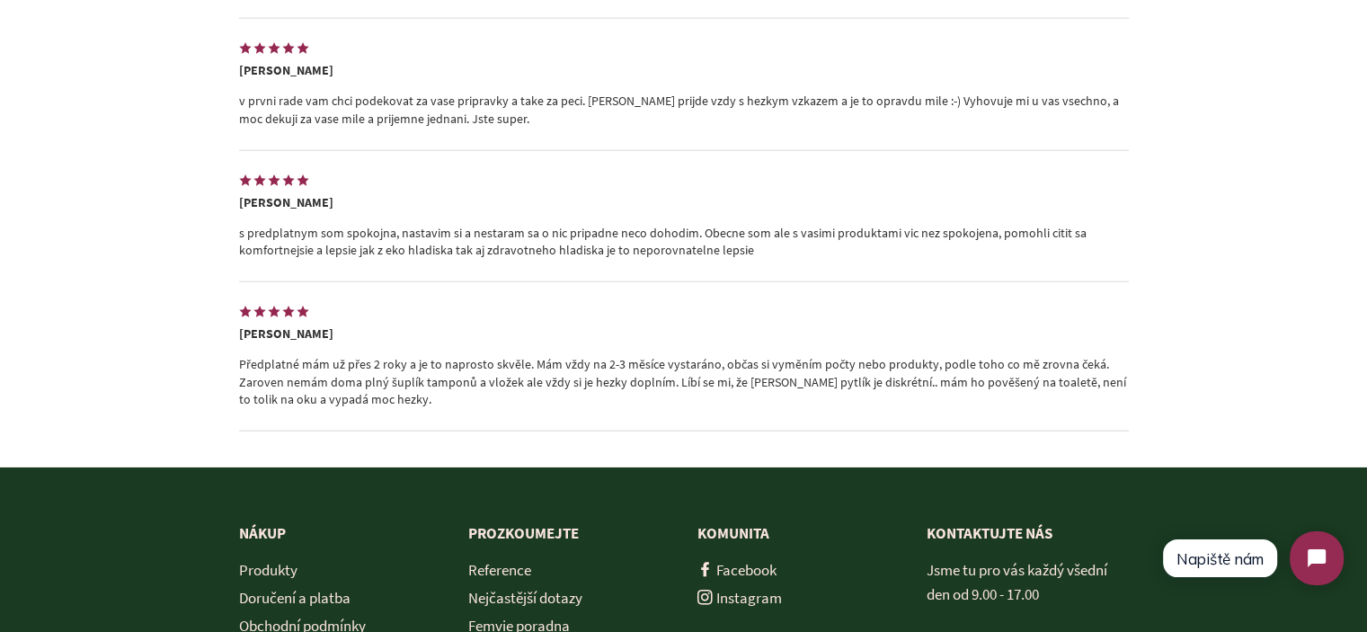
click at [531, 373] on p "Předplatné mám už přes 2 roky a je to naprosto skvěle. Mám vždy na 2-3 měsíce v…" at bounding box center [684, 382] width 890 height 53
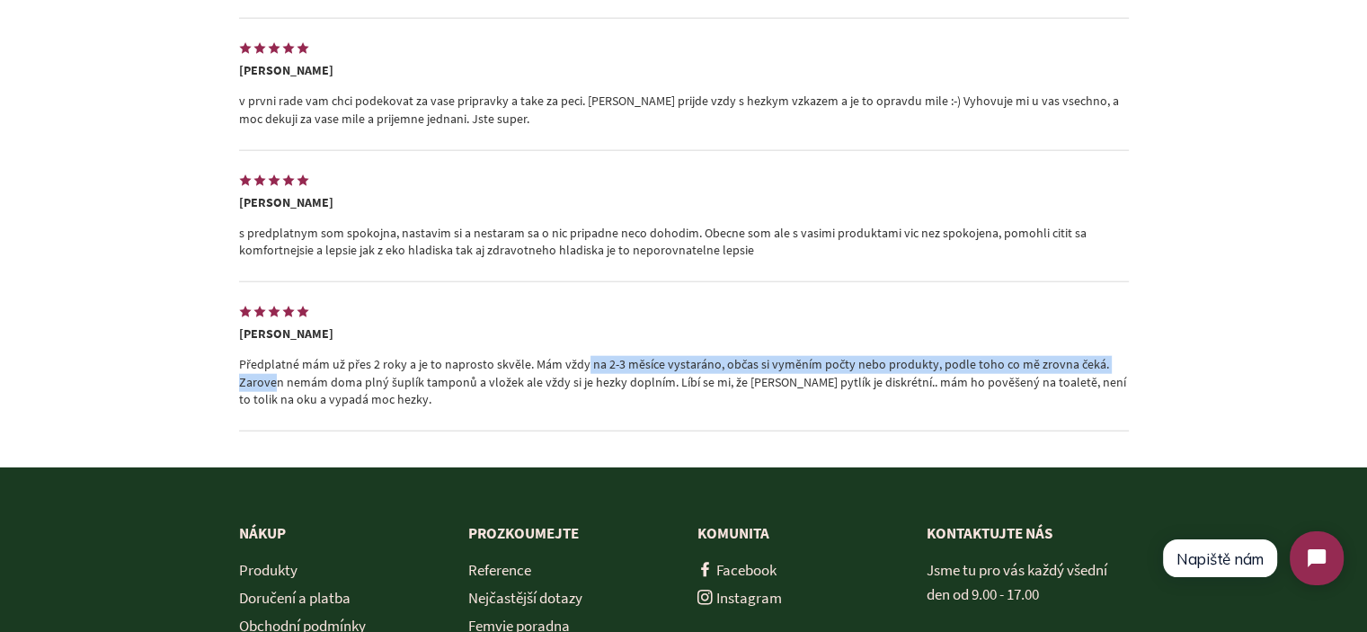
drag, startPoint x: 531, startPoint y: 373, endPoint x: 1073, endPoint y: 378, distance: 542.1
click at [1073, 378] on p "Předplatné mám už přes 2 roky a je to naprosto skvěle. Mám vždy na 2-3 měsíce v…" at bounding box center [684, 382] width 890 height 53
copy p "Mám vždy na 2-3 měsíce vystaráno, občas si vyměním počty nebo produkty, podle t…"
